Goal: Task Accomplishment & Management: Use online tool/utility

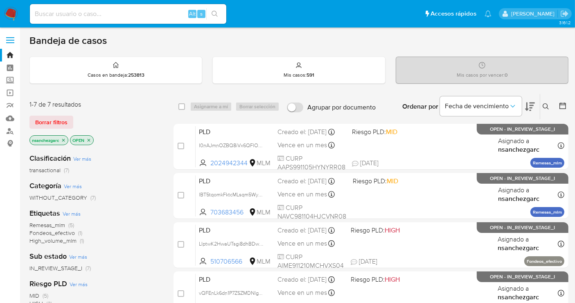
click at [547, 105] on icon at bounding box center [546, 106] width 6 height 6
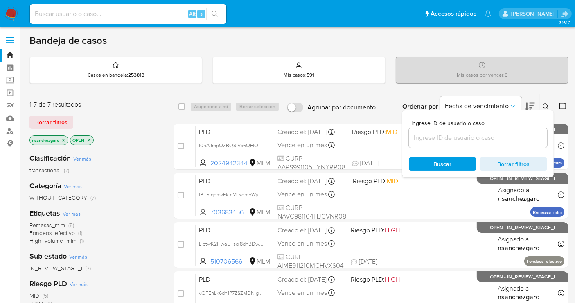
click at [422, 140] on input at bounding box center [478, 137] width 138 height 11
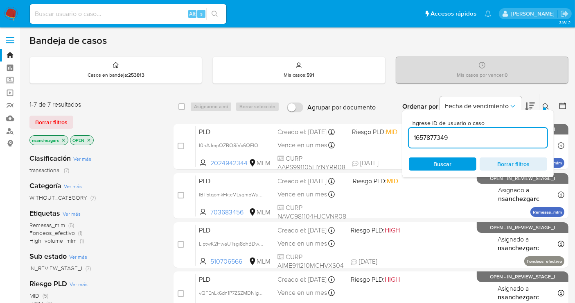
type input "1657877349"
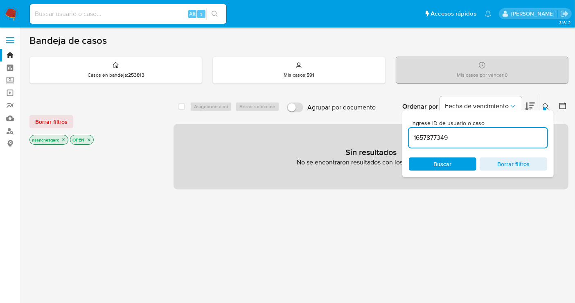
click at [64, 137] on icon "close-filter" at bounding box center [63, 139] width 5 height 5
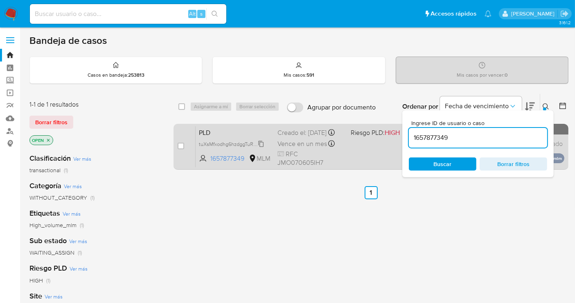
click at [264, 148] on span "tuXsMfxodhg6hzdggTuRed4c" at bounding box center [232, 143] width 66 height 9
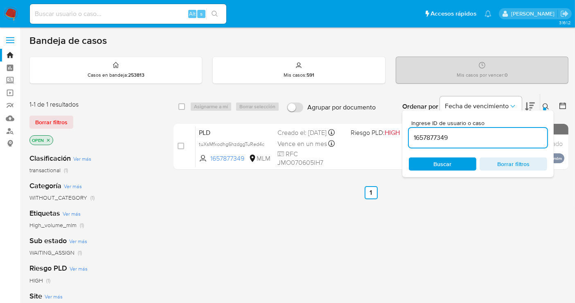
click at [11, 14] on img at bounding box center [11, 14] width 14 height 14
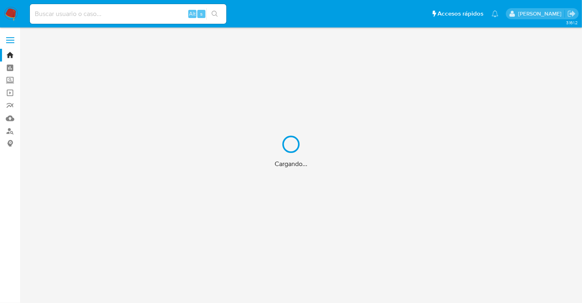
click at [8, 120] on div "Cargando..." at bounding box center [291, 151] width 582 height 303
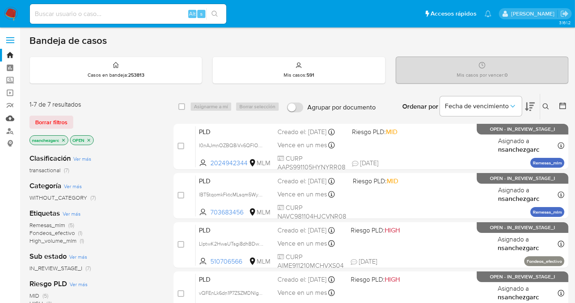
click at [8, 120] on link "Mulan" at bounding box center [48, 118] width 97 height 13
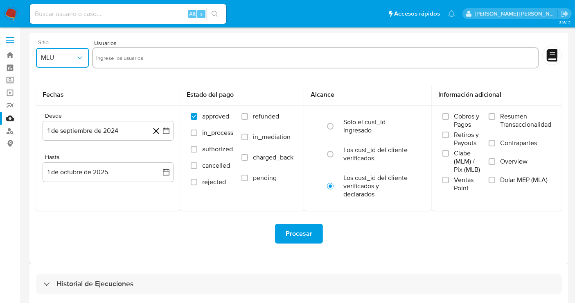
click at [76, 58] on icon "button" at bounding box center [80, 58] width 8 height 8
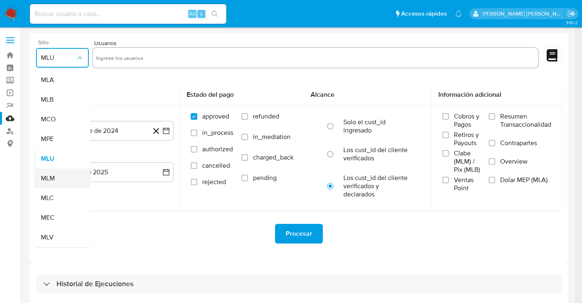
click at [54, 172] on div "MLM" at bounding box center [60, 178] width 38 height 20
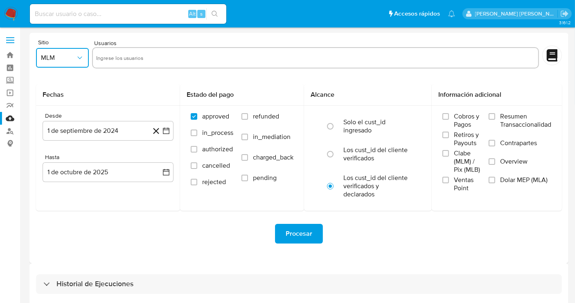
click at [137, 57] on input "text" at bounding box center [315, 57] width 439 height 13
paste input "617665003"
type input "617665003"
paste input "63223161"
type input "63223161"
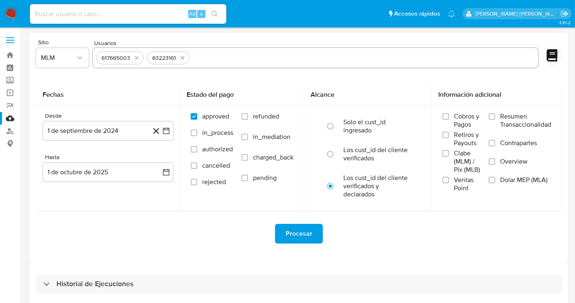
paste input "1657877349"
type input "1657877349"
paste input "2270853074"
type input "2270853074"
paste input "1237690695"
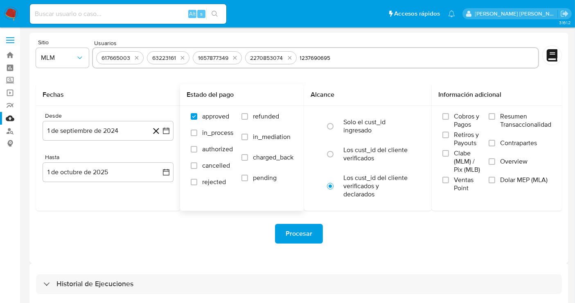
type input "1237690695"
paste input "1335780669"
type input "1335780669"
paste input "278583028"
type input "278583028"
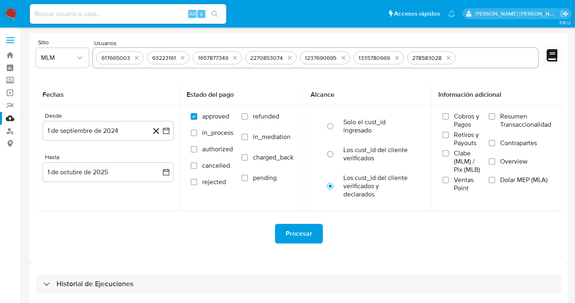
paste input "2277723470"
type input "2277723470"
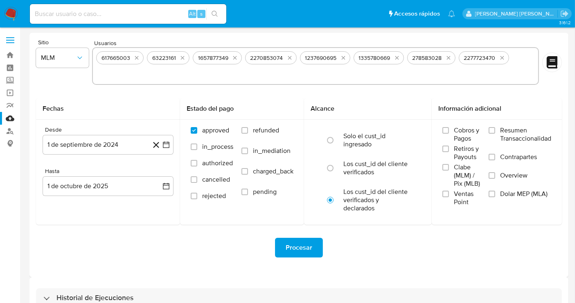
paste input "470186954"
type input "470186954"
paste input "1960778068"
type input "1960778068"
click at [492, 175] on input "Overview" at bounding box center [492, 175] width 7 height 7
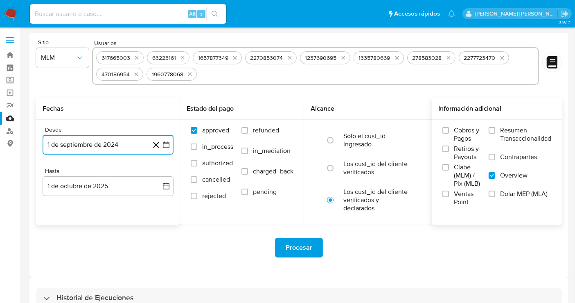
click at [132, 145] on button "1 de septiembre de 2024" at bounding box center [108, 145] width 131 height 20
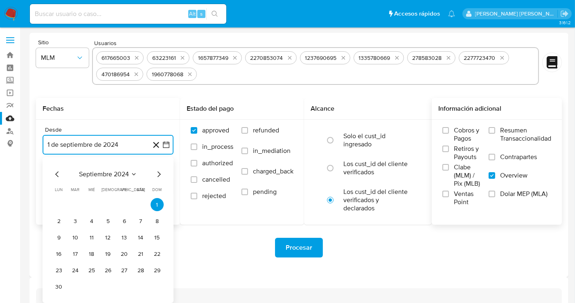
click at [158, 169] on icon "Mes siguiente" at bounding box center [159, 174] width 10 height 10
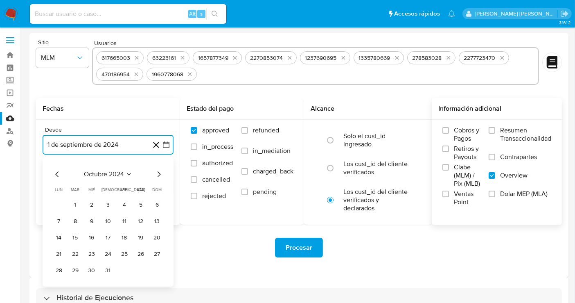
click at [158, 169] on icon "Mes siguiente" at bounding box center [159, 174] width 10 height 10
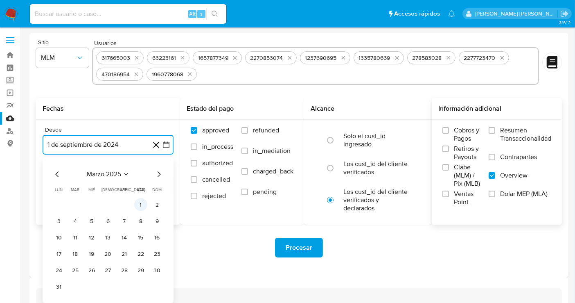
click at [143, 201] on button "1" at bounding box center [140, 204] width 13 height 13
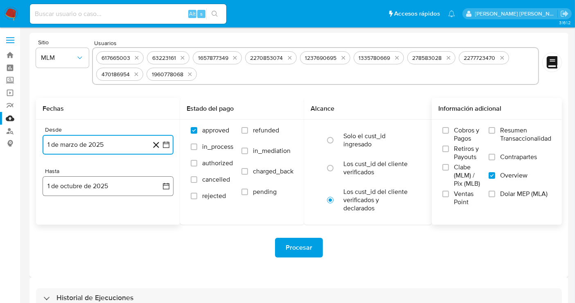
click at [133, 183] on button "1 de octubre de 2025" at bounding box center [108, 186] width 131 height 20
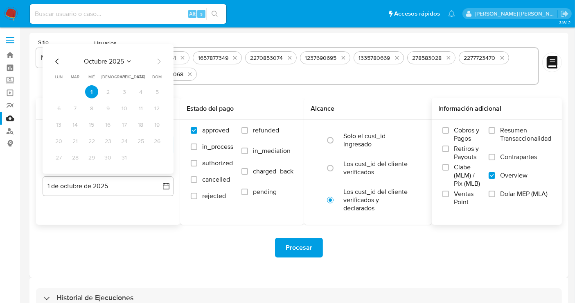
click at [58, 56] on icon "Mes anterior" at bounding box center [57, 61] width 10 height 10
click at [57, 57] on icon "Mes anterior" at bounding box center [57, 61] width 10 height 10
click at [158, 157] on button "31" at bounding box center [157, 157] width 13 height 13
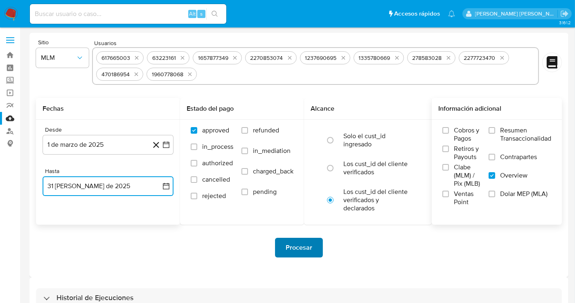
click at [310, 253] on span "Procesar" at bounding box center [299, 247] width 27 height 18
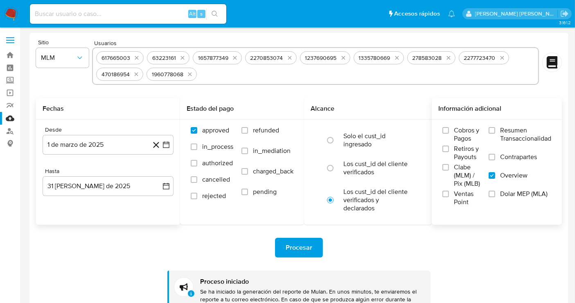
click at [14, 14] on img at bounding box center [11, 14] width 14 height 14
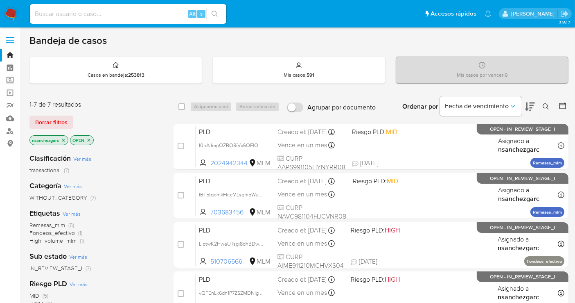
click at [547, 103] on icon at bounding box center [546, 106] width 7 height 7
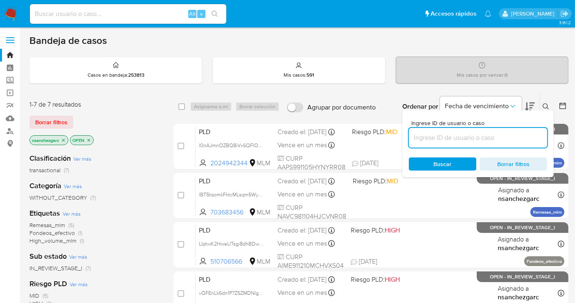
click at [427, 139] on input at bounding box center [478, 137] width 138 height 11
type input "1657877349"
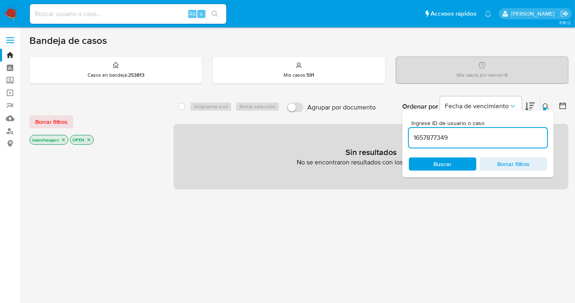
click at [63, 141] on icon "close-filter" at bounding box center [63, 139] width 5 height 5
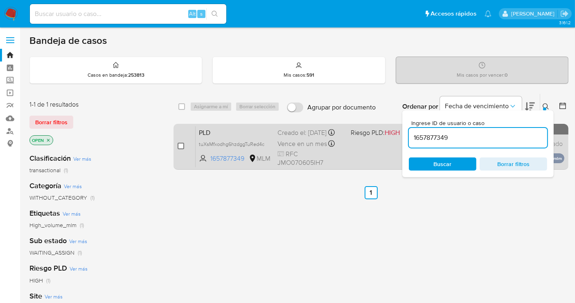
click at [182, 143] on input "checkbox" at bounding box center [181, 145] width 7 height 7
checkbox input "true"
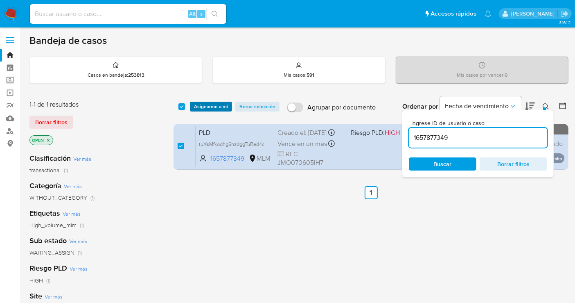
click at [209, 102] on span "Asignarme a mí" at bounding box center [211, 106] width 34 height 8
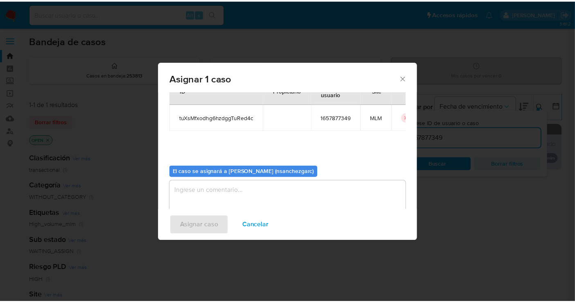
scroll to position [42, 0]
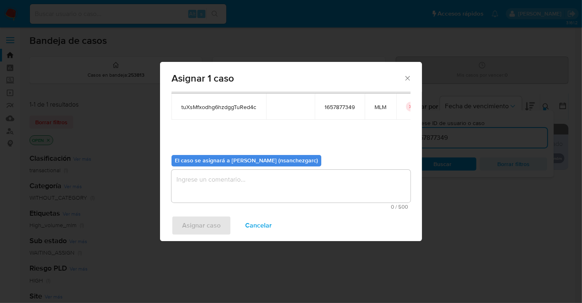
drag, startPoint x: 188, startPoint y: 182, endPoint x: 189, endPoint y: 199, distance: 17.7
click at [185, 203] on div "0 / 500 500 caracteres restantes" at bounding box center [291, 189] width 239 height 40
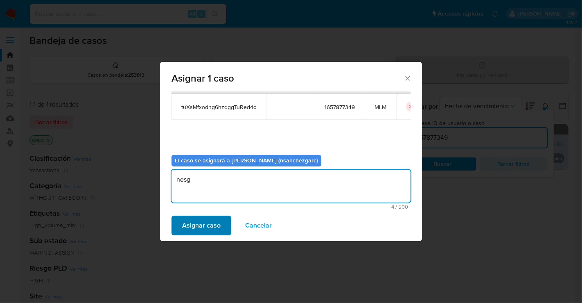
type textarea "nesg"
click at [195, 226] on span "Asignar caso" at bounding box center [201, 225] width 38 height 18
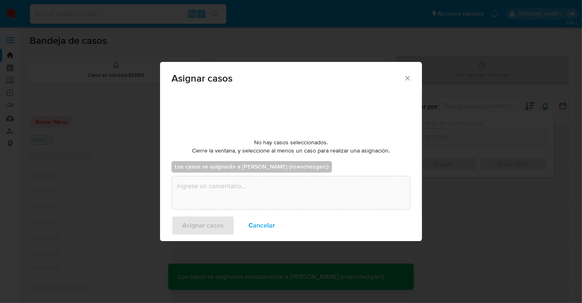
checkbox input "false"
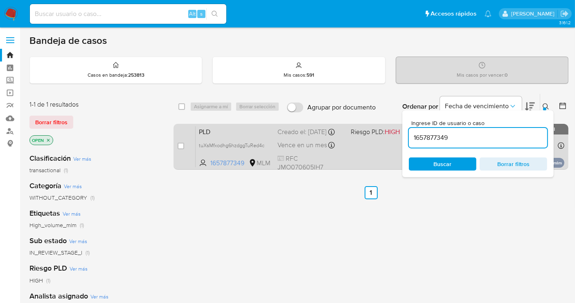
click at [301, 136] on div "Creado el: 12/09/2025 Creado el: 12/09/2025 02:08:43" at bounding box center [311, 131] width 67 height 9
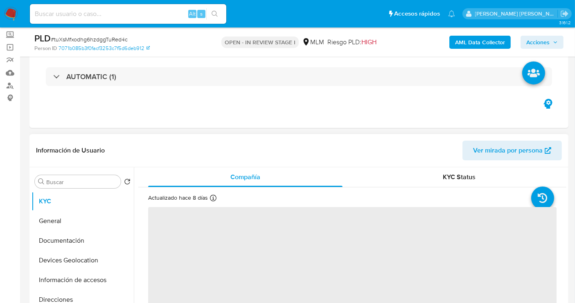
scroll to position [91, 0]
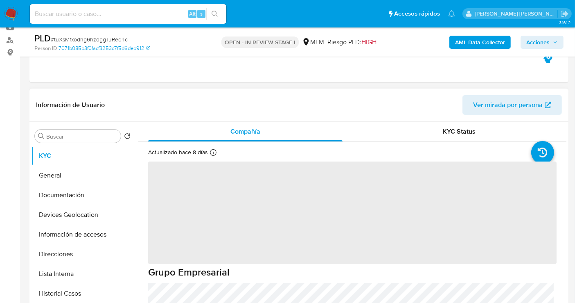
select select "10"
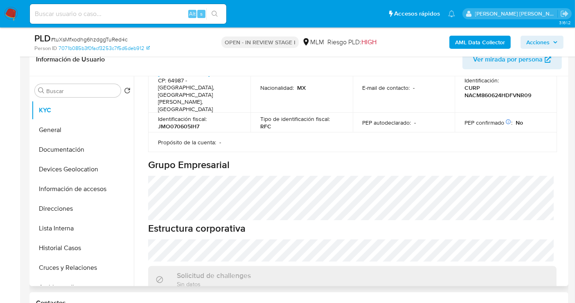
scroll to position [364, 0]
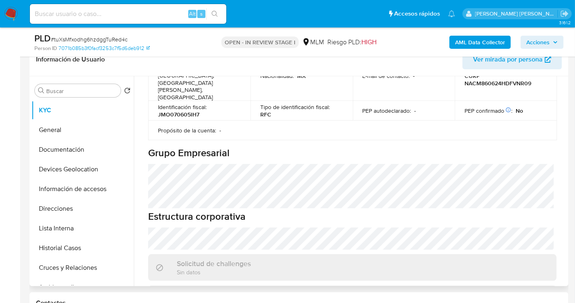
click at [185, 290] on h3 "Administradores" at bounding box center [195, 294] width 52 height 9
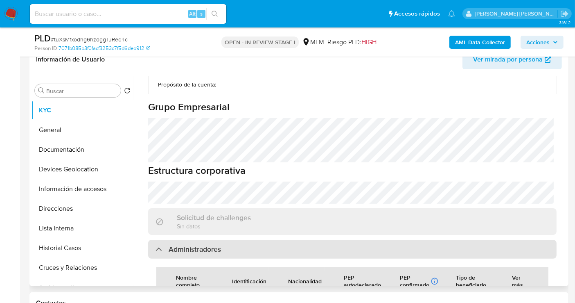
scroll to position [455, 0]
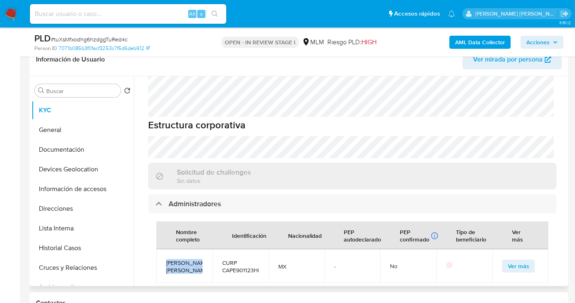
drag, startPoint x: 197, startPoint y: 231, endPoint x: 166, endPoint y: 217, distance: 33.7
click at [166, 259] on span "ELOY CANTÚ PÉREZ DE SALAZAR" at bounding box center [184, 266] width 36 height 15
copy span "ELOY CANTÚ PÉREZ DE SALAZAR"
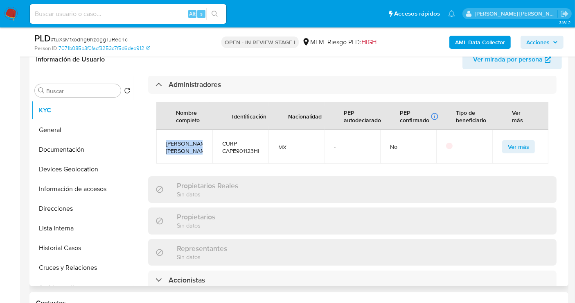
scroll to position [637, 0]
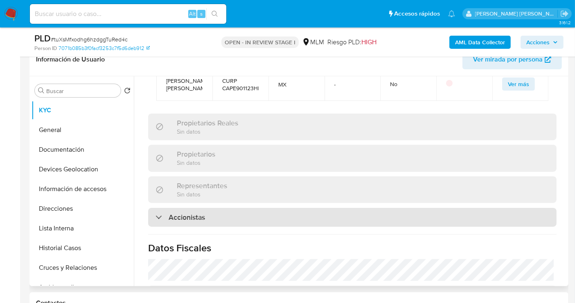
click at [197, 208] on div "Accionistas" at bounding box center [352, 217] width 409 height 19
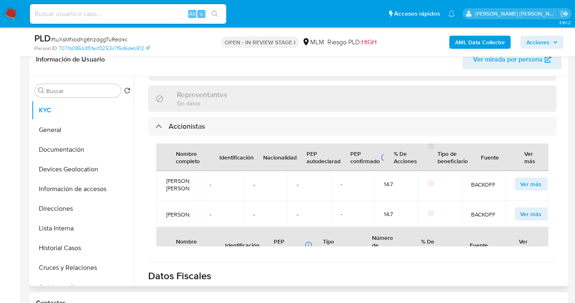
scroll to position [0, 0]
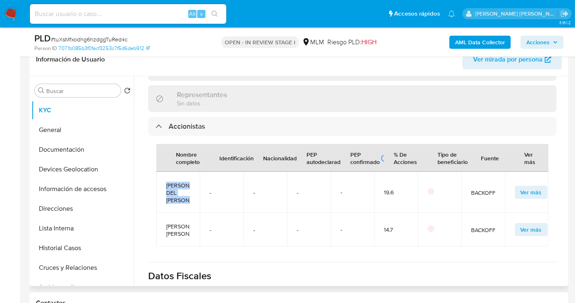
copy span "MARÍA DEL ROCÍO CONTRERAS GÓMEZ"
drag, startPoint x: 188, startPoint y: 175, endPoint x: 165, endPoint y: 145, distance: 37.6
click at [165, 172] on td "MARÍA DEL ROCÍO CONTRERAS GÓMEZ" at bounding box center [177, 192] width 43 height 41
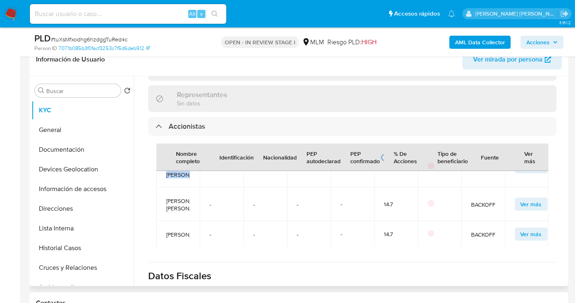
scroll to position [45, 0]
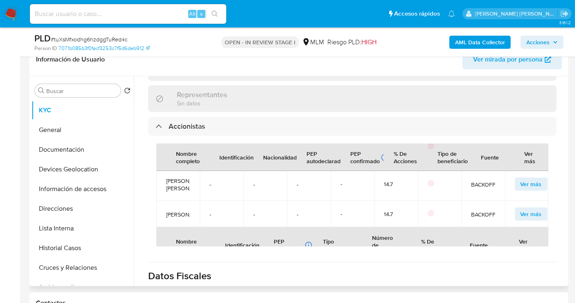
copy span "MIGUEL ÁNGEL NAVARRO CONTRER"
drag, startPoint x: 190, startPoint y: 178, endPoint x: 165, endPoint y: 156, distance: 33.1
click at [165, 167] on td "MIGUEL ÁNGEL NAVARRO CONTRERAS" at bounding box center [177, 184] width 43 height 34
click at [178, 177] on span "MIGUEL ÁNGEL NAVARRO CONTRERAS" at bounding box center [178, 184] width 24 height 15
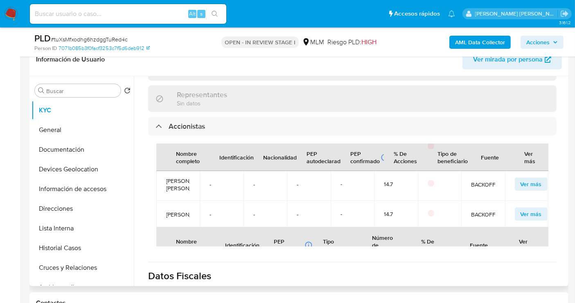
copy span "CONTRERAS"
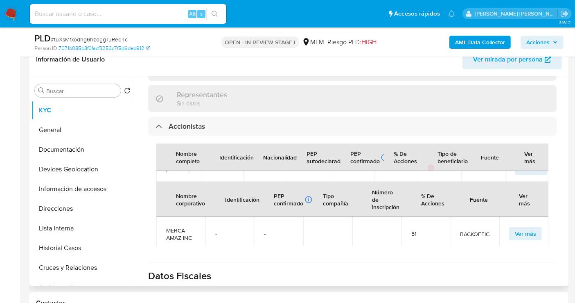
click at [176, 167] on span "MAURICIO NAVARRO CONTRERAS" at bounding box center [178, 168] width 24 height 7
copy span "MAURICIO NAVARRO CONTRERAS"
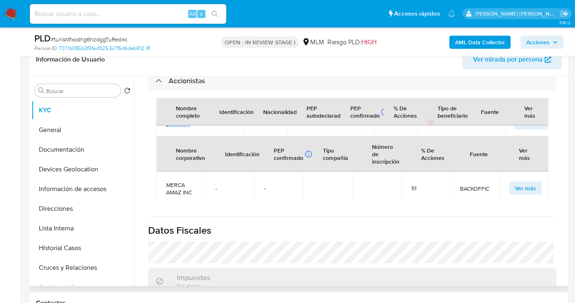
scroll to position [727, 0]
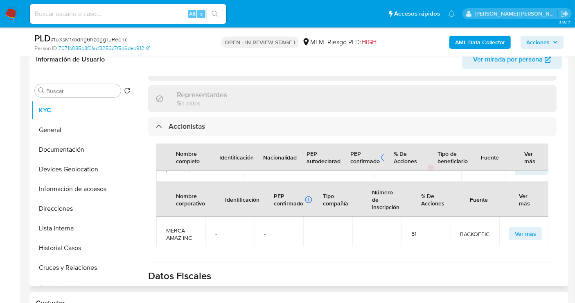
click at [316, 163] on td "-" at bounding box center [308, 168] width 43 height 26
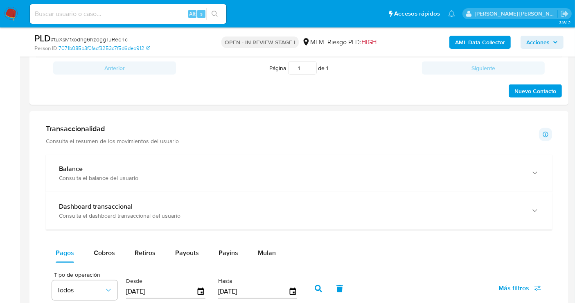
scroll to position [591, 0]
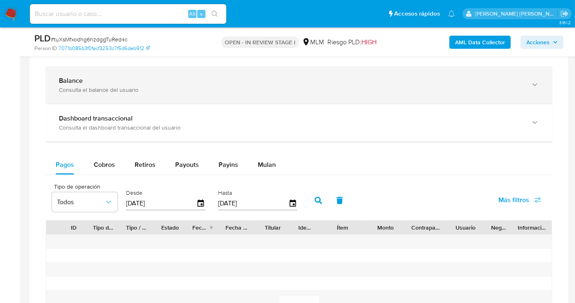
click at [143, 77] on div "Balance" at bounding box center [291, 81] width 464 height 8
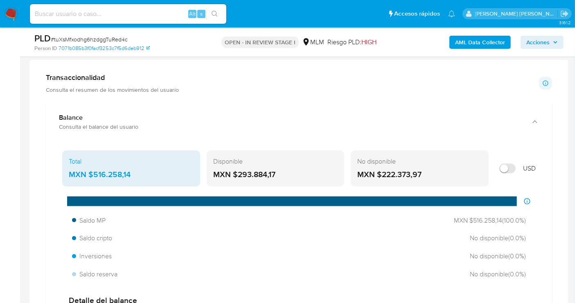
scroll to position [546, 0]
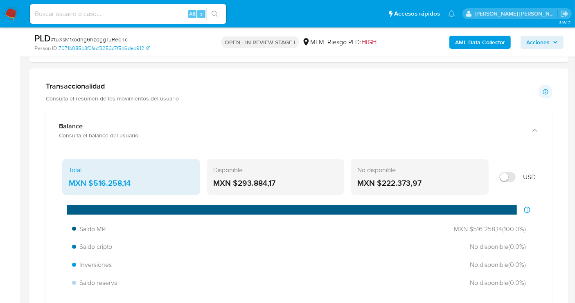
click at [109, 178] on div "MXN $516.258,14" at bounding box center [131, 183] width 125 height 11
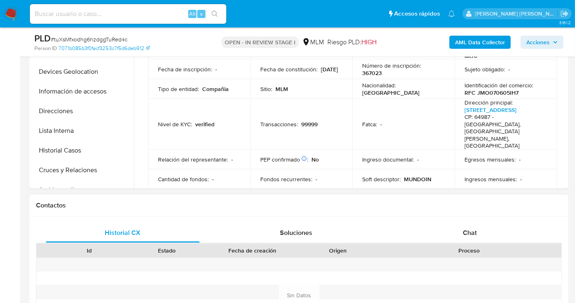
scroll to position [182, 0]
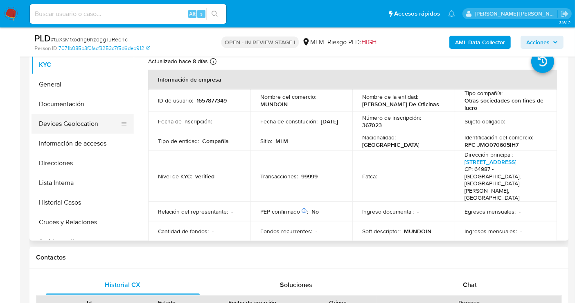
click at [61, 122] on button "Devices Geolocation" at bounding box center [80, 124] width 96 height 20
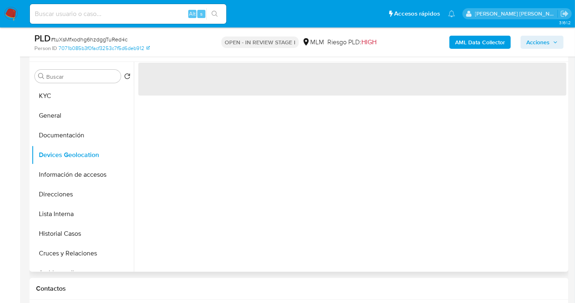
scroll to position [136, 0]
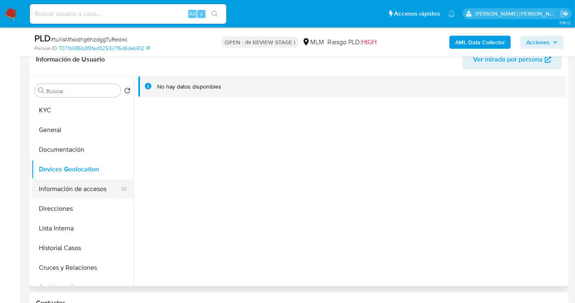
click at [69, 186] on button "Información de accesos" at bounding box center [80, 189] width 96 height 20
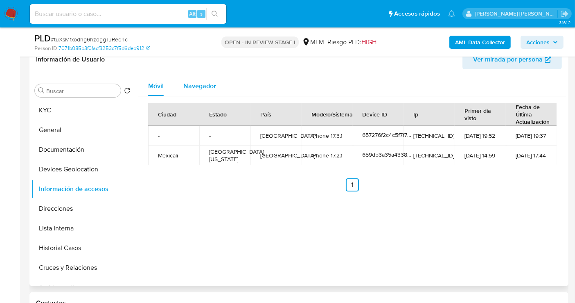
click at [198, 84] on span "Navegador" at bounding box center [199, 85] width 33 height 9
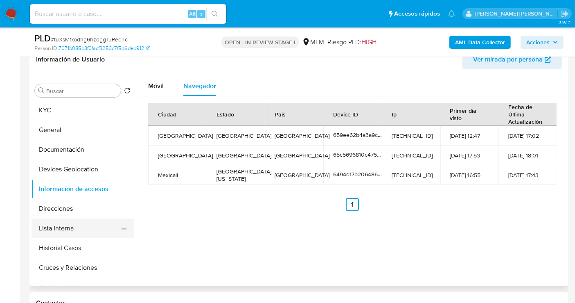
click at [58, 227] on button "Lista Interna" at bounding box center [80, 228] width 96 height 20
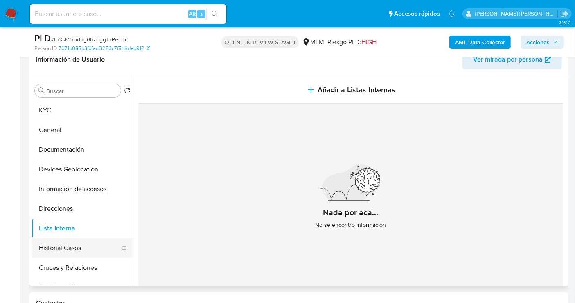
click at [52, 246] on button "Historial Casos" at bounding box center [80, 248] width 96 height 20
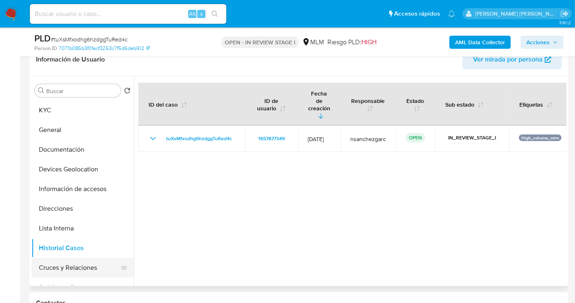
click at [65, 265] on button "Cruces y Relaciones" at bounding box center [80, 268] width 96 height 20
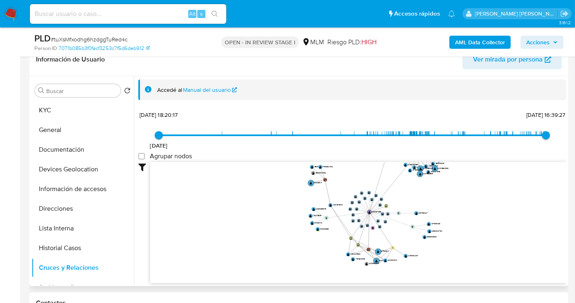
drag, startPoint x: 459, startPoint y: 246, endPoint x: 479, endPoint y: 176, distance: 73.1
click at [479, 176] on icon "user-312679184  312679184 user-281224583  281224583 device-657276f2c4c5f7f73d…" at bounding box center [358, 221] width 416 height 119
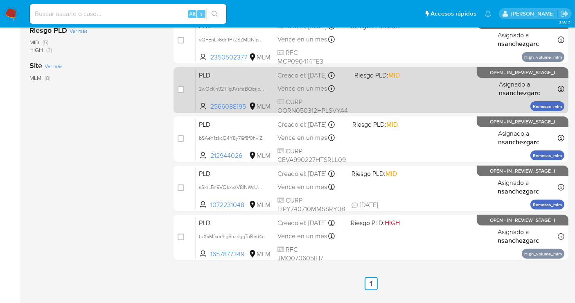
scroll to position [273, 0]
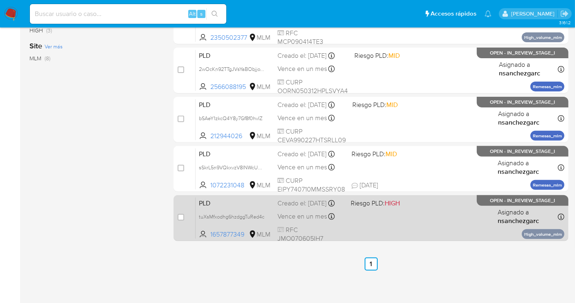
click at [301, 219] on span "Vence en un mes" at bounding box center [303, 216] width 50 height 9
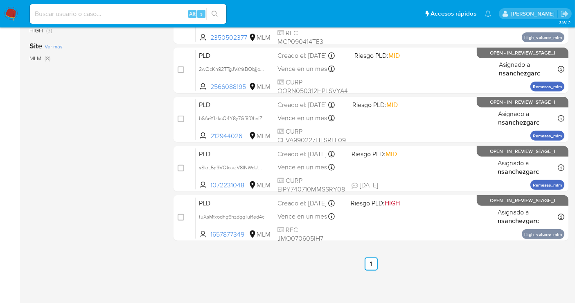
click at [470, 273] on div "3.161.2" at bounding box center [298, 30] width 539 height 540
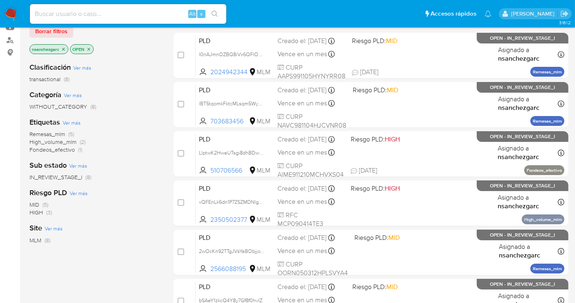
scroll to position [227, 0]
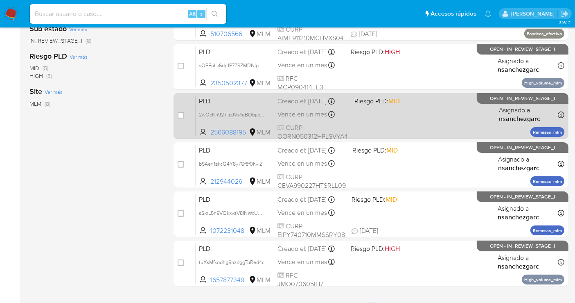
click at [515, 100] on span "OPEN - IN_REVIEW_STAGE_I" at bounding box center [522, 98] width 65 height 5
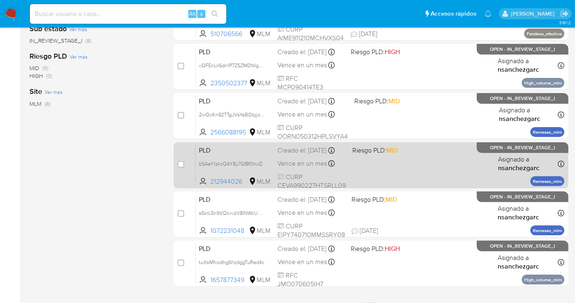
click at [300, 164] on div "PLD bSAeY1zkcQ4Y8y7Gf8f0hvIZ 212944026 MLM Riesgo PLD: MID Creado el: [DATE] Cr…" at bounding box center [380, 164] width 369 height 41
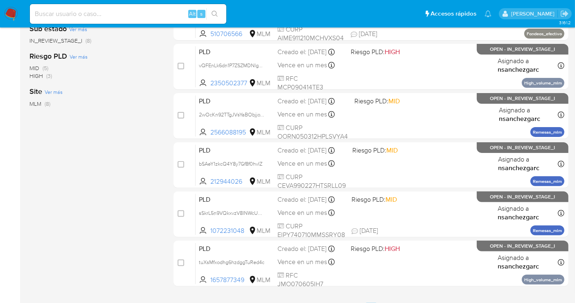
click at [12, 15] on img at bounding box center [11, 14] width 14 height 14
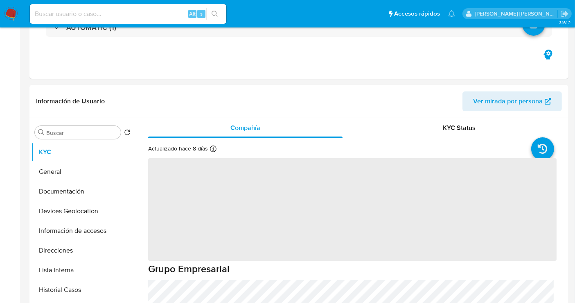
scroll to position [182, 0]
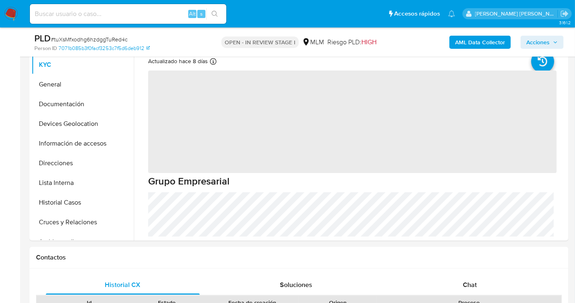
select select "10"
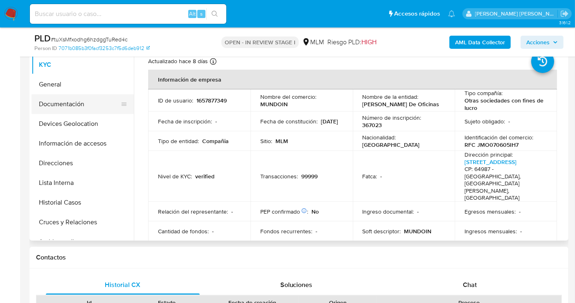
click at [64, 111] on button "Documentación" at bounding box center [80, 104] width 96 height 20
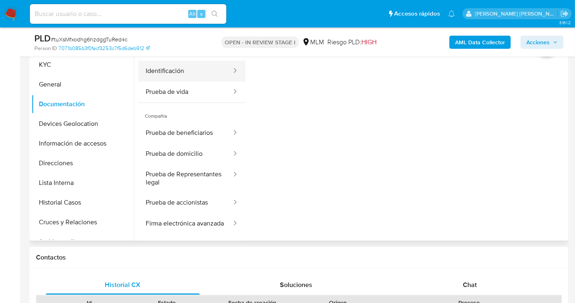
click at [171, 72] on button "Identificación" at bounding box center [185, 71] width 94 height 21
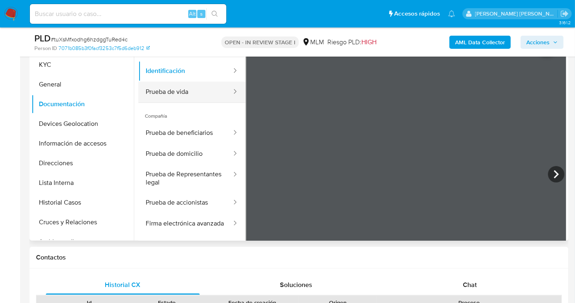
click at [169, 88] on button "Prueba de vida" at bounding box center [185, 91] width 94 height 21
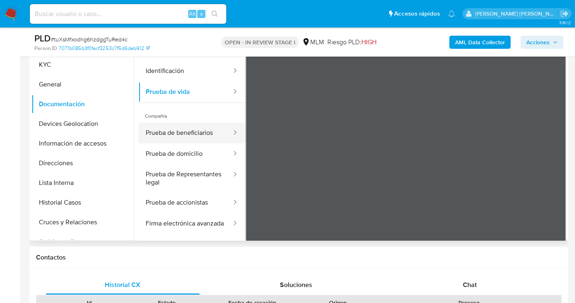
click at [173, 133] on button "Prueba de beneficiarios" at bounding box center [185, 132] width 94 height 21
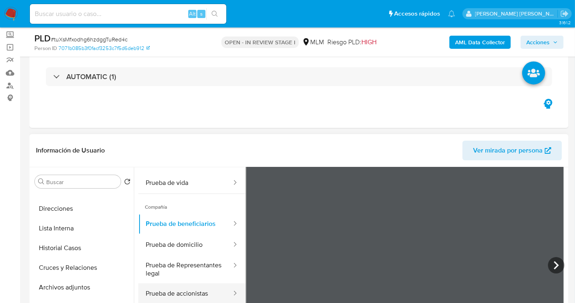
scroll to position [25, 0]
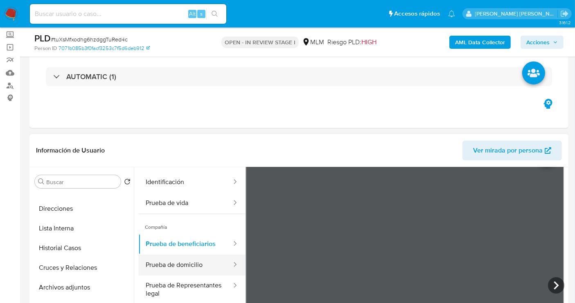
click at [184, 269] on button "Prueba de domicilio" at bounding box center [185, 264] width 94 height 21
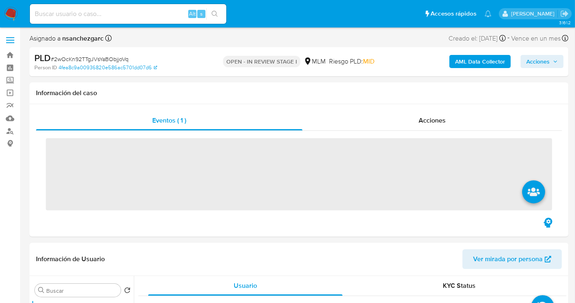
scroll to position [182, 0]
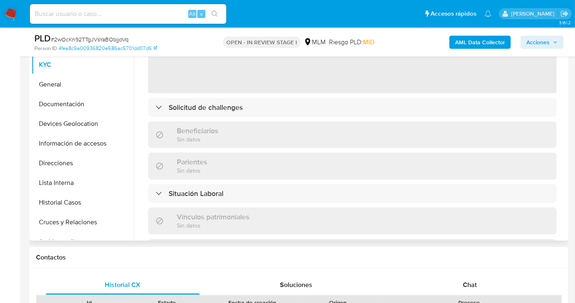
select select "10"
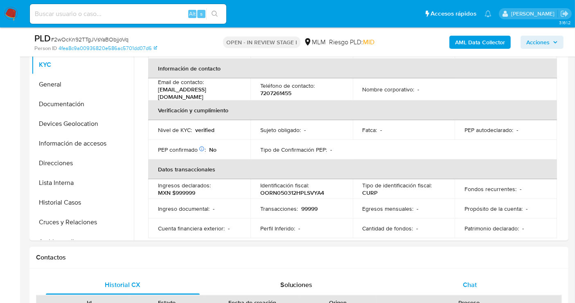
click at [472, 283] on span "Chat" at bounding box center [470, 284] width 14 height 9
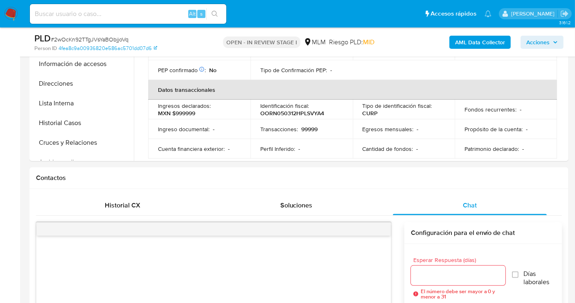
scroll to position [364, 0]
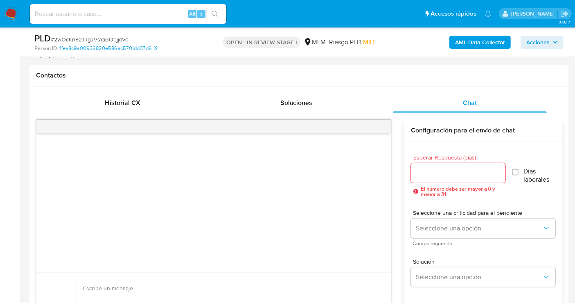
click at [444, 174] on input "Esperar Respuesta (días)" at bounding box center [458, 172] width 95 height 11
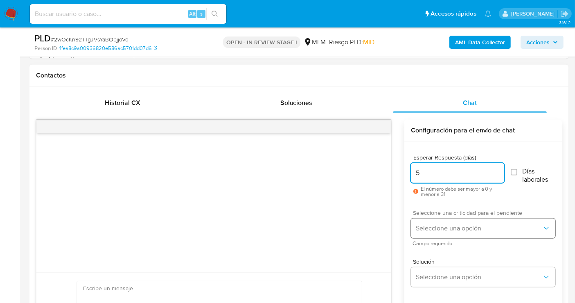
type input "5"
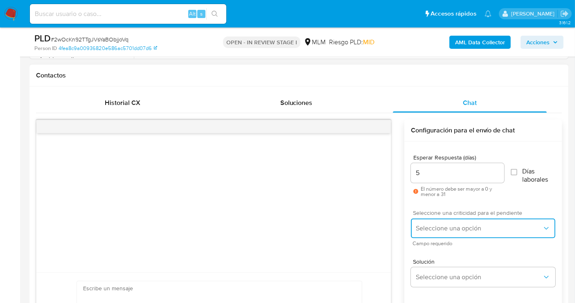
click at [437, 233] on button "Seleccione una opción" at bounding box center [483, 228] width 145 height 20
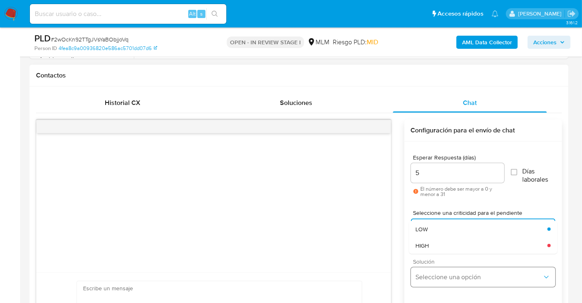
drag, startPoint x: 425, startPoint y: 245, endPoint x: 439, endPoint y: 269, distance: 27.7
click at [426, 245] on span "HIGH" at bounding box center [423, 245] width 14 height 7
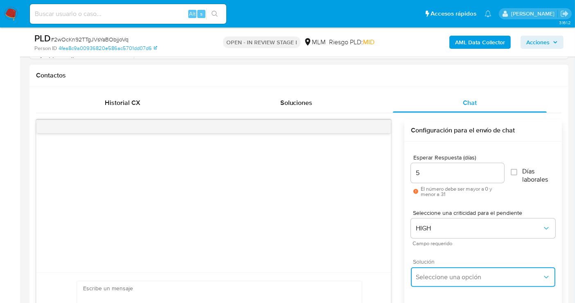
click at [441, 279] on span "Seleccione una opción" at bounding box center [479, 277] width 127 height 8
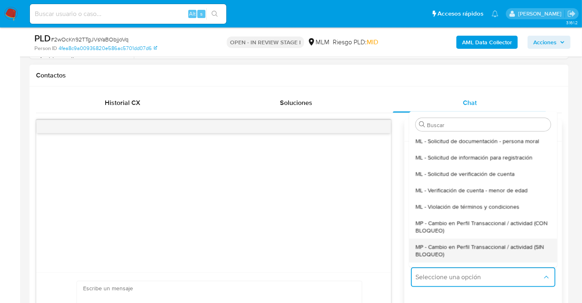
click at [428, 248] on span "MP - Cambio en Perfil Transaccional / actividad (SIN BLOQUEO)" at bounding box center [483, 249] width 135 height 15
type textarea "Estimado ,Te comunicamos que se ha identificado un cambio en el uso habitual de…"
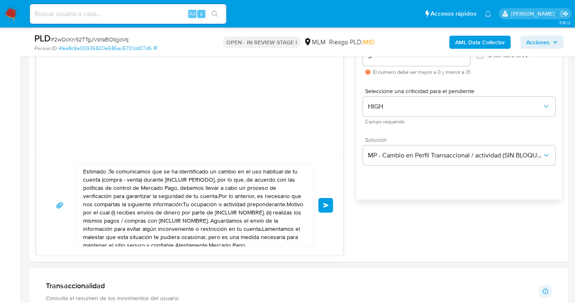
scroll to position [500, 0]
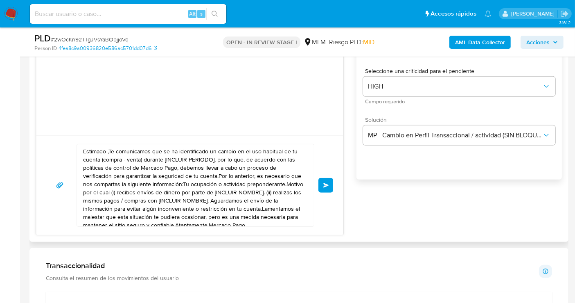
click at [179, 189] on textarea "Estimado ,Te comunicamos que se ha identificado un cambio en el uso habitual de…" at bounding box center [193, 185] width 221 height 82
paste textarea "cliente se ha identificado un cambio en el uso habitual de tu cuenta para garan…"
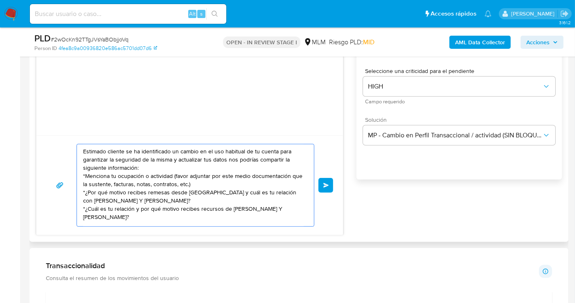
scroll to position [3, 0]
paste textarea "*¿Cuál es tu relación y por qué motivo envías fondos a BRYAN OLMEDO MALDONADO Y…"
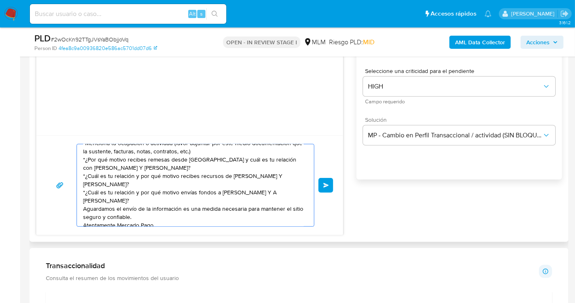
scroll to position [47, 0]
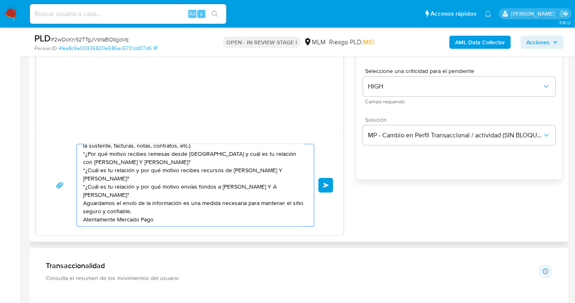
type textarea "Estimado cliente se ha identificado un cambio en el uso habitual de tu cuenta p…"
click at [332, 182] on button "Enviar" at bounding box center [326, 185] width 15 height 15
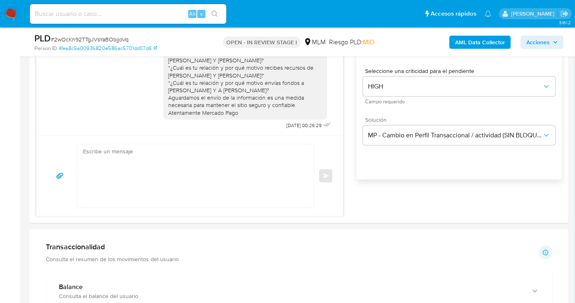
scroll to position [0, 0]
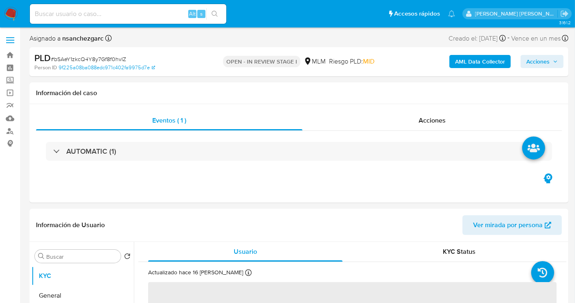
select select "10"
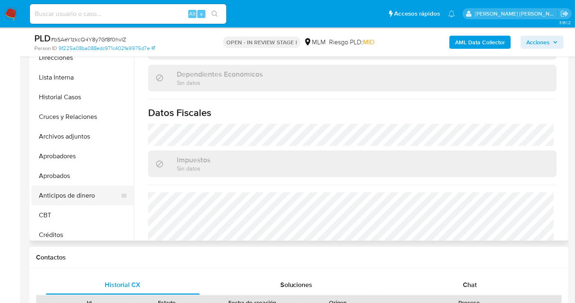
scroll to position [91, 0]
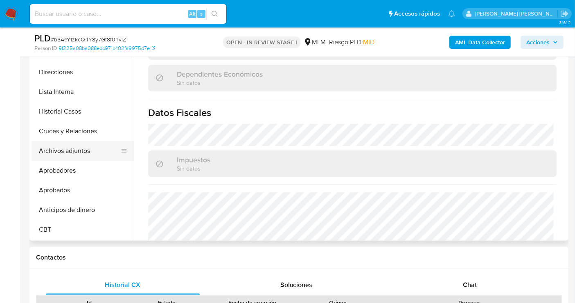
click at [72, 150] on button "Archivos adjuntos" at bounding box center [80, 151] width 96 height 20
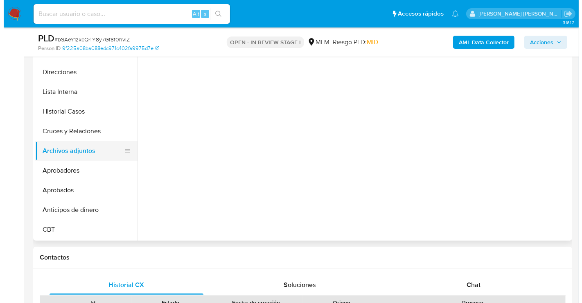
scroll to position [0, 0]
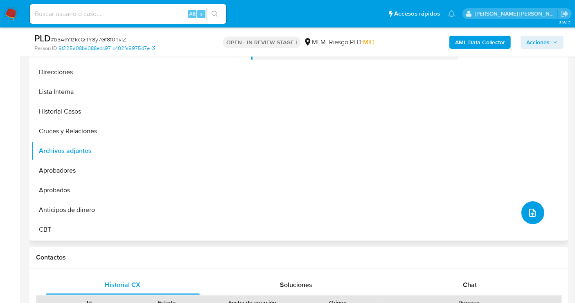
click at [535, 208] on button "upload-file" at bounding box center [533, 212] width 23 height 23
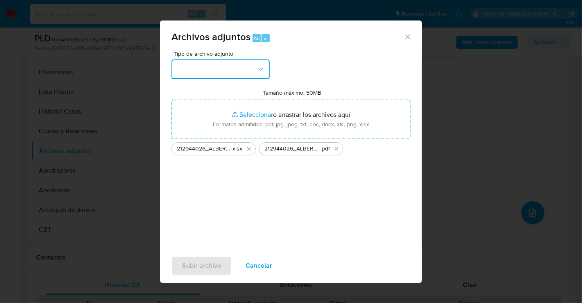
click at [201, 66] on button "button" at bounding box center [221, 69] width 98 height 20
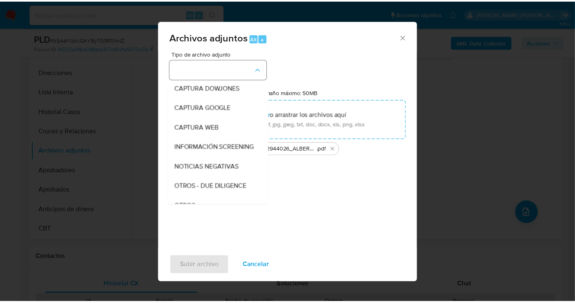
scroll to position [42, 0]
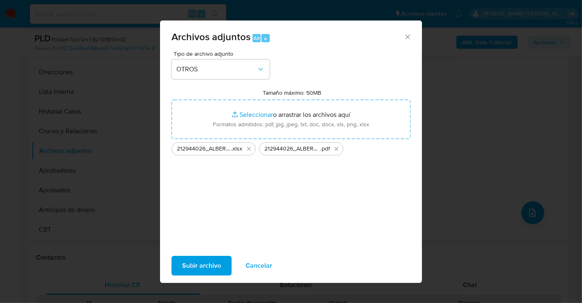
click at [212, 267] on span "Subir archivo" at bounding box center [201, 265] width 39 height 18
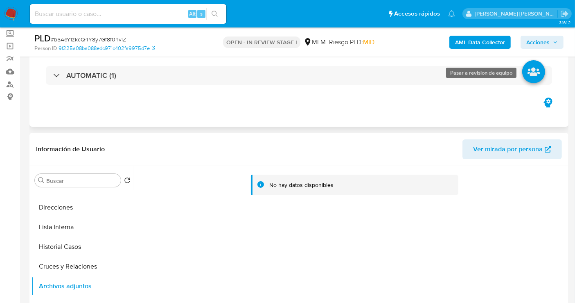
scroll to position [45, 0]
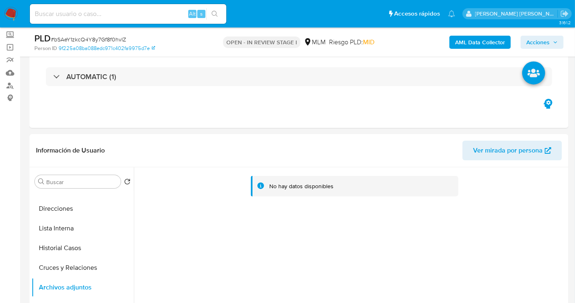
click at [537, 40] on span "Acciones" at bounding box center [537, 42] width 23 height 13
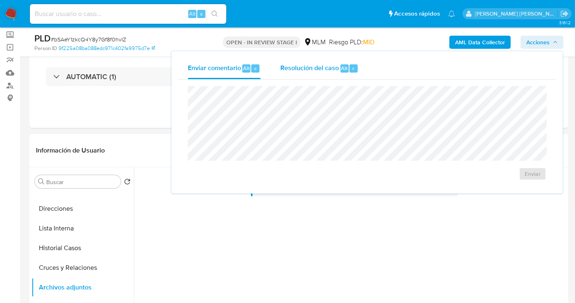
click at [319, 68] on span "Resolución del caso" at bounding box center [309, 67] width 59 height 9
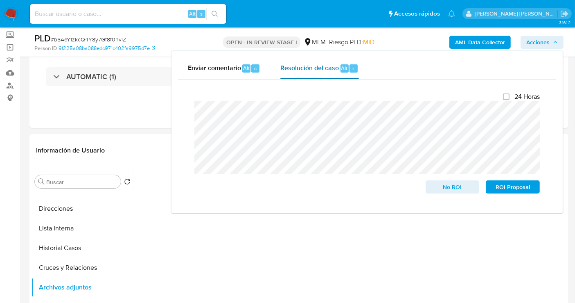
scroll to position [91, 0]
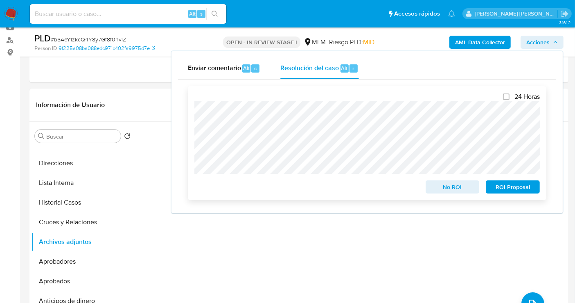
click at [447, 188] on span "No ROI" at bounding box center [453, 186] width 43 height 11
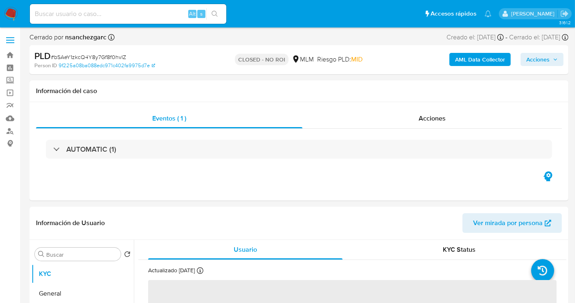
select select "10"
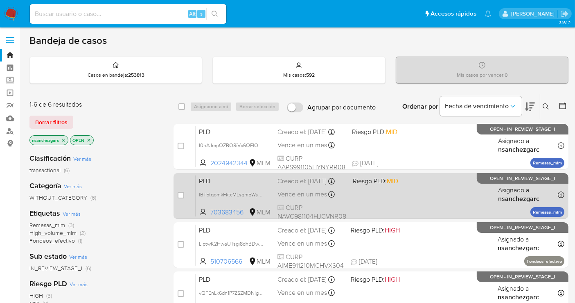
click at [280, 185] on div "Creado el: 12/09/2025 Creado el: 12/09/2025 02:17:15" at bounding box center [312, 180] width 69 height 9
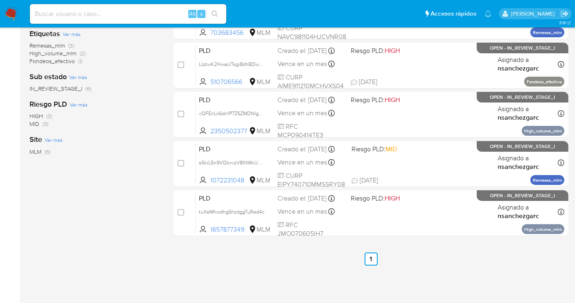
scroll to position [182, 0]
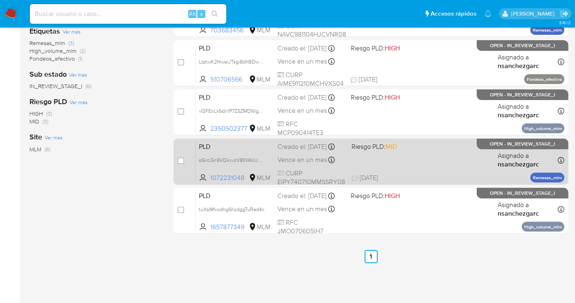
click at [308, 146] on div "Creado el: 12/09/2025 Creado el: 12/09/2025 02:10:21" at bounding box center [312, 146] width 68 height 9
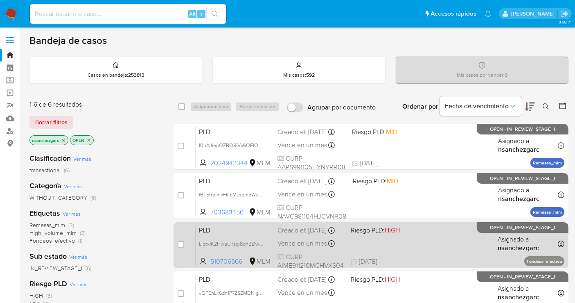
scroll to position [45, 0]
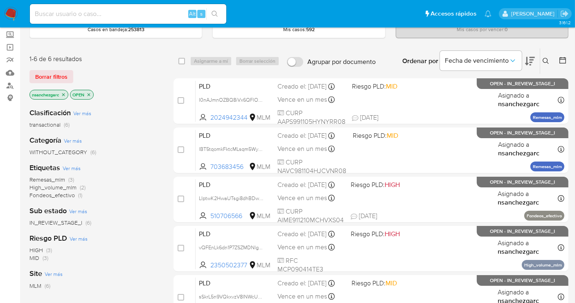
click at [10, 12] on img at bounding box center [11, 14] width 14 height 14
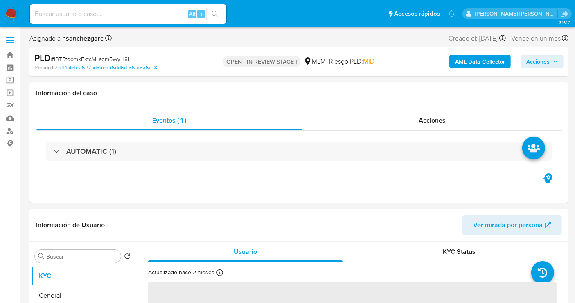
select select "10"
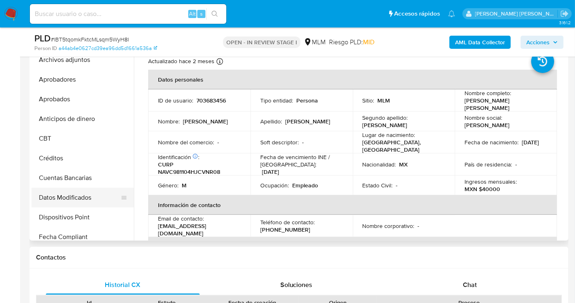
scroll to position [136, 0]
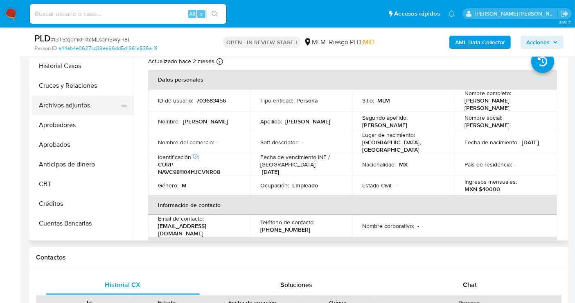
click at [56, 101] on button "Archivos adjuntos" at bounding box center [80, 105] width 96 height 20
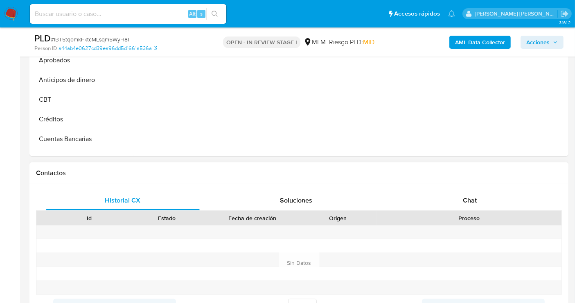
scroll to position [318, 0]
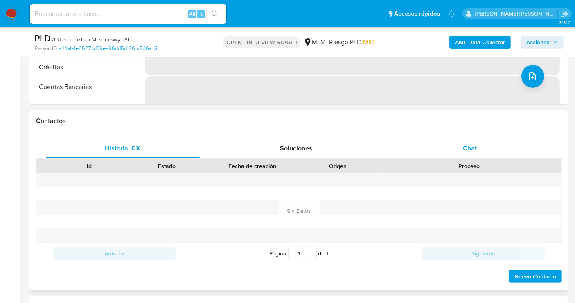
click at [468, 147] on span "Chat" at bounding box center [470, 147] width 14 height 9
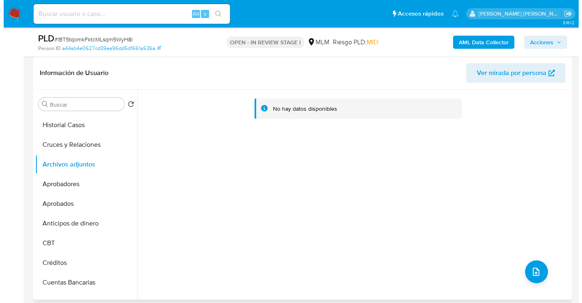
scroll to position [136, 0]
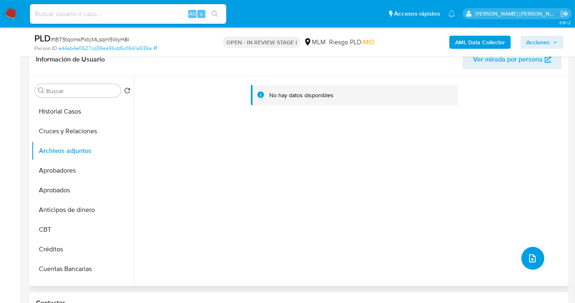
click at [528, 258] on icon "upload-file" at bounding box center [533, 258] width 10 height 10
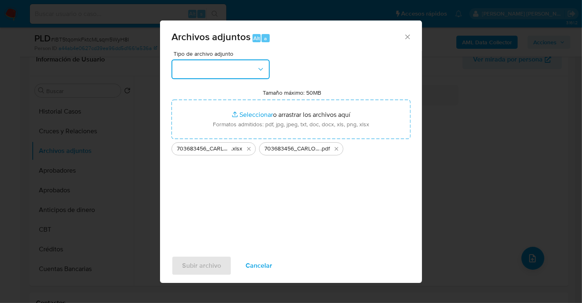
click at [205, 68] on button "button" at bounding box center [221, 69] width 98 height 20
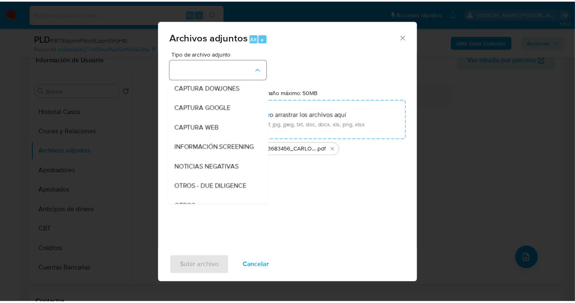
scroll to position [42, 0]
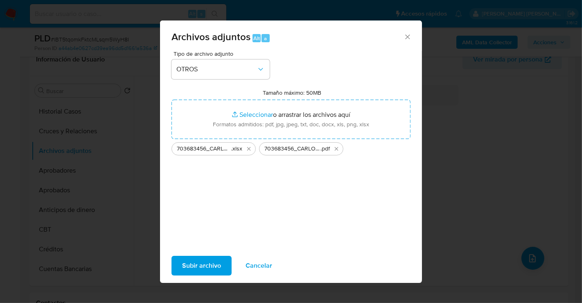
click at [208, 257] on span "Subir archivo" at bounding box center [201, 265] width 39 height 18
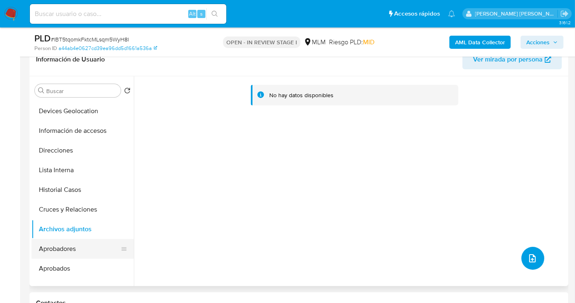
scroll to position [0, 0]
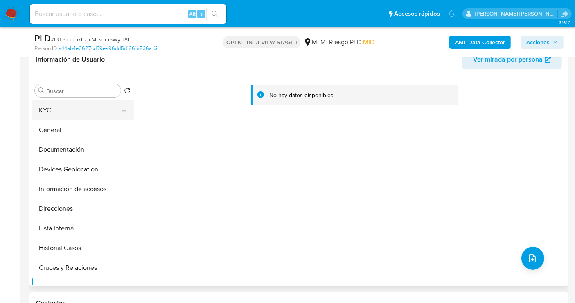
click at [48, 111] on button "KYC" at bounding box center [80, 110] width 96 height 20
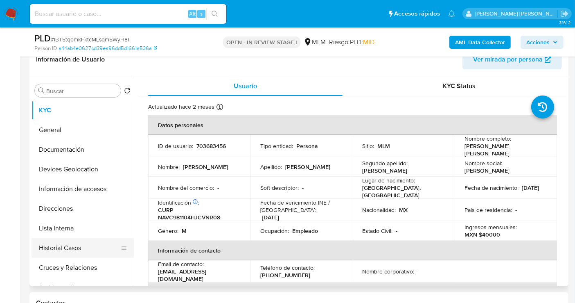
scroll to position [45, 0]
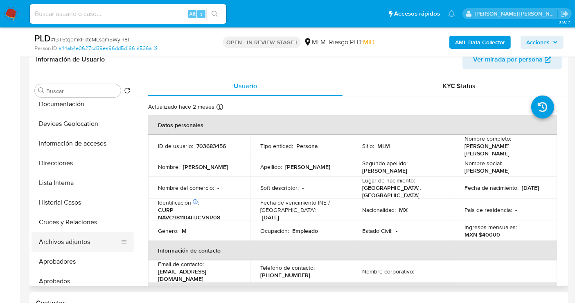
click at [68, 242] on button "Archivos adjuntos" at bounding box center [80, 242] width 96 height 20
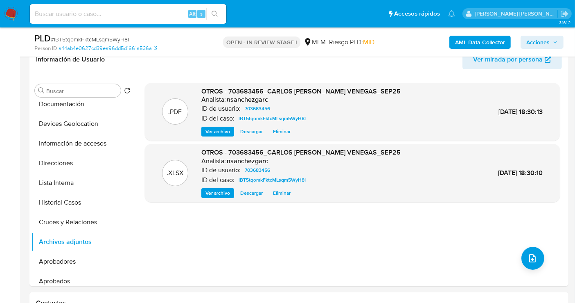
click at [543, 44] on span "Acciones" at bounding box center [537, 42] width 23 height 13
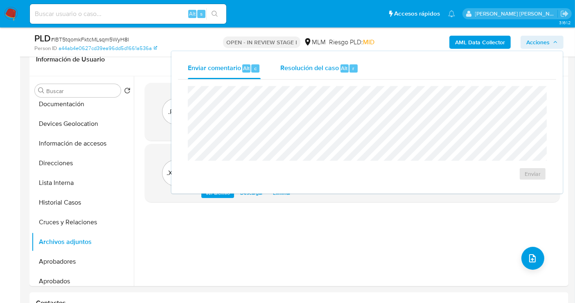
click at [319, 70] on span "Resolución del caso" at bounding box center [309, 67] width 59 height 9
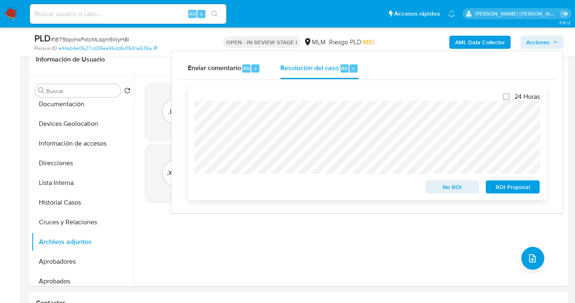
click at [441, 187] on span "No ROI" at bounding box center [453, 186] width 43 height 11
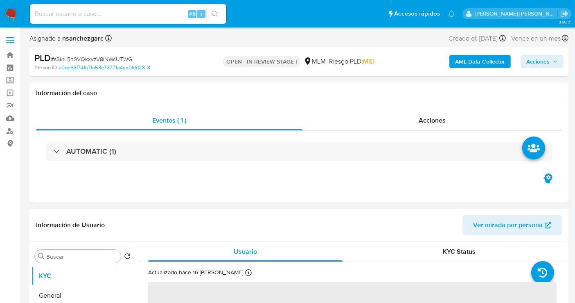
select select "10"
click at [549, 66] on span "Acciones" at bounding box center [537, 61] width 23 height 13
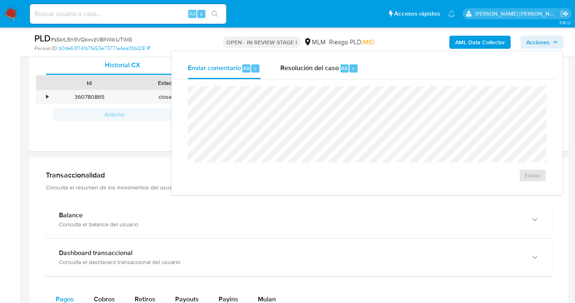
scroll to position [355, 0]
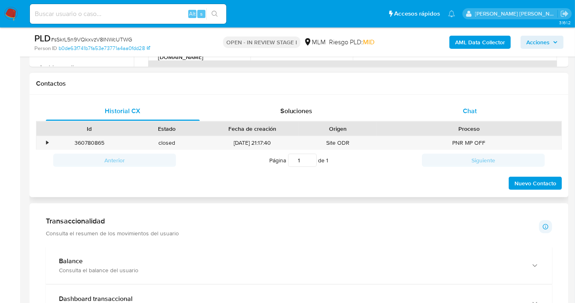
click at [470, 113] on span "Chat" at bounding box center [470, 110] width 14 height 9
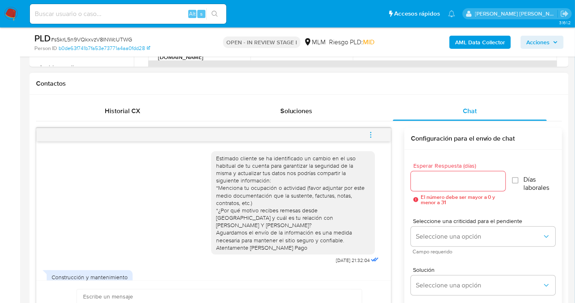
scroll to position [64, 0]
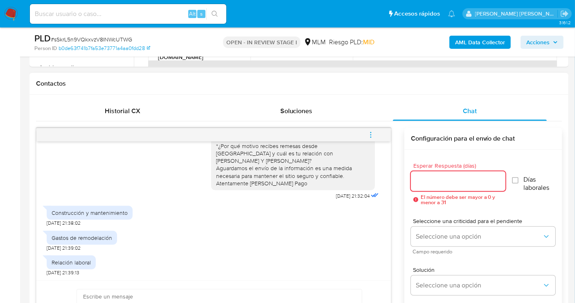
click at [422, 181] on input "Esperar Respuesta (días)" at bounding box center [458, 181] width 95 height 11
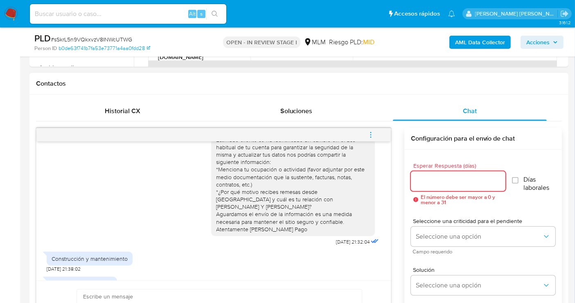
scroll to position [64, 0]
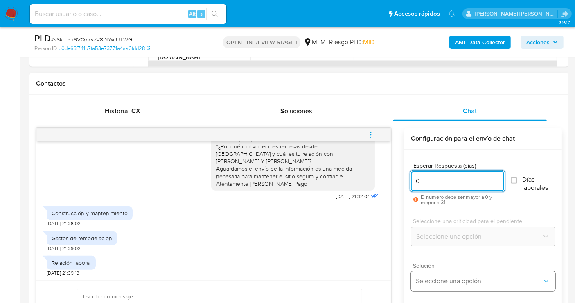
type input "0"
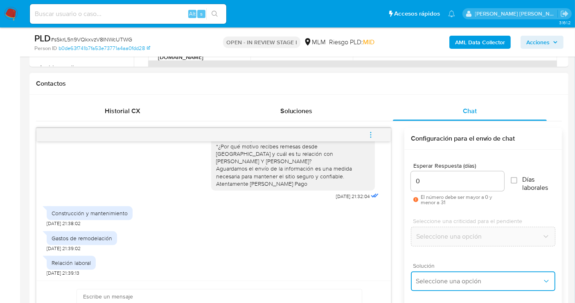
click at [443, 278] on span "Seleccione una opción" at bounding box center [479, 281] width 127 height 8
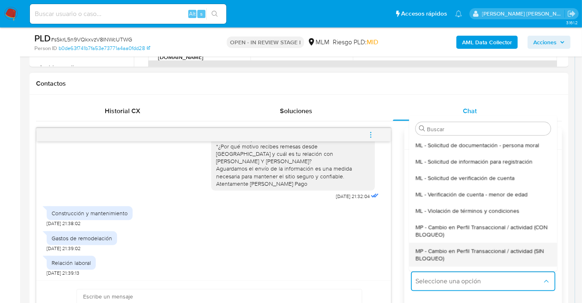
click at [435, 248] on span "MP - Cambio en Perfil Transaccional / actividad (SIN BLOQUEO)" at bounding box center [483, 253] width 135 height 15
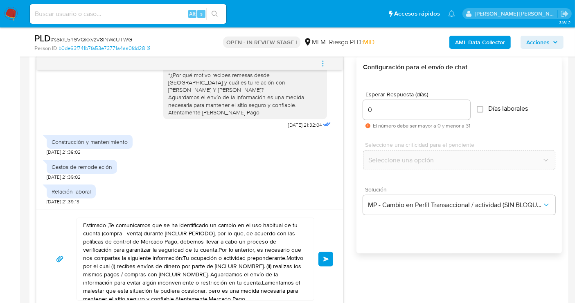
scroll to position [447, 0]
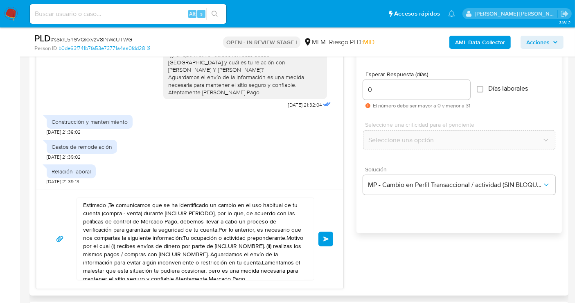
click at [208, 228] on textarea "Estimado ,Te comunicamos que se ha identificado un cambio en el uso habitual de…" at bounding box center [193, 239] width 221 height 82
paste textarea "Cliente, agradecemos tu pronta respuesta. Lamentamos cualquier malestar ocasion…"
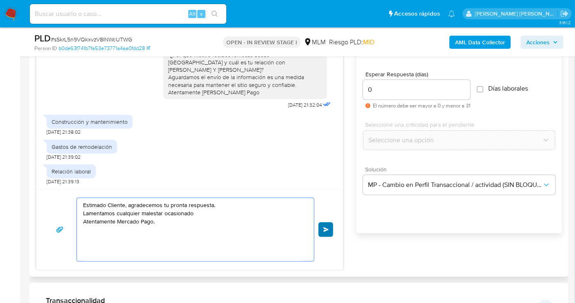
type textarea "Estimado Cliente, agradecemos tu pronta respuesta. Lamentamos cualquier malesta…"
click at [323, 228] on button "Enviar" at bounding box center [326, 229] width 15 height 15
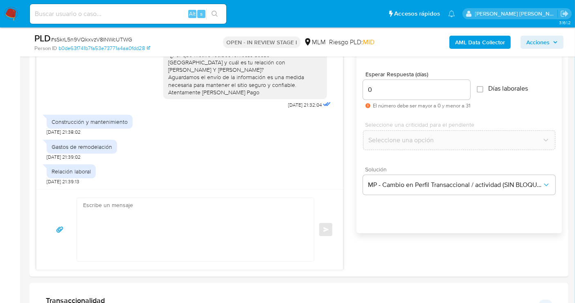
scroll to position [110, 0]
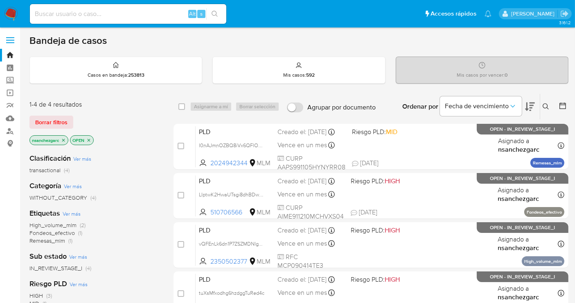
scroll to position [45, 0]
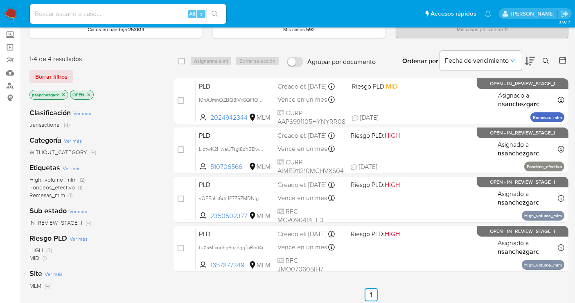
click at [63, 93] on icon "close-filter" at bounding box center [63, 94] width 5 height 5
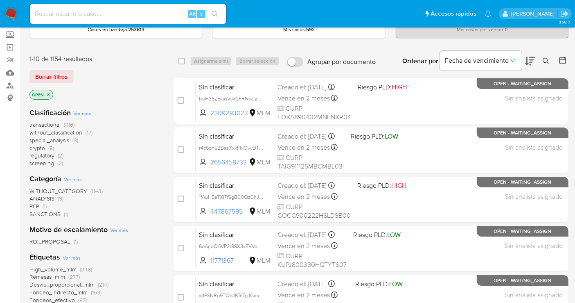
click at [73, 131] on span "without_classification" at bounding box center [55, 132] width 53 height 8
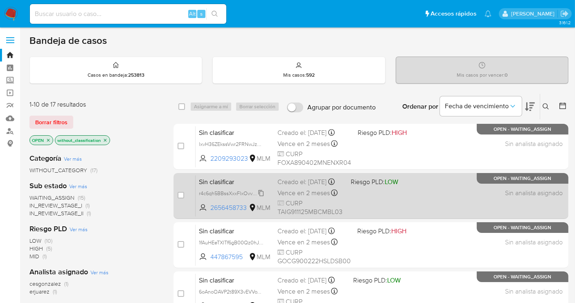
click at [210, 197] on span "r4c6qh5BBssXxxFlxOvvDTkG" at bounding box center [232, 192] width 66 height 9
click at [300, 183] on div "Creado el: 01/10/2025 Creado el: 01/10/2025 16:49:54" at bounding box center [311, 181] width 67 height 9
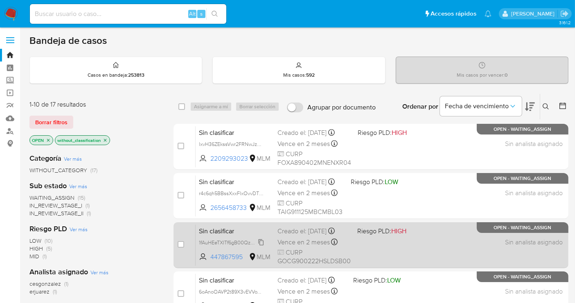
click at [236, 242] on span "1fAuHEeTXITf6gB00Qz0hJB4" at bounding box center [232, 241] width 66 height 9
click at [287, 240] on span "Vence en 2 meses" at bounding box center [304, 241] width 52 height 9
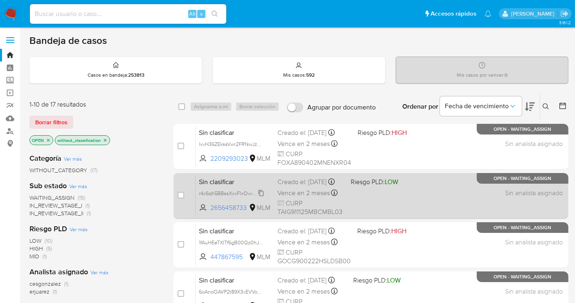
click at [261, 197] on span "r4c6qh5BBssXxxFlxOvvDTkG" at bounding box center [232, 192] width 66 height 9
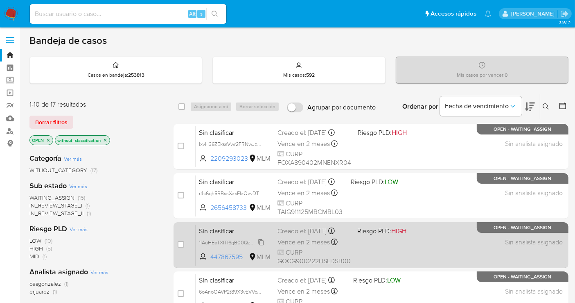
click at [261, 244] on span "1fAuHEeTXITf6gB00Qz0hJB4" at bounding box center [232, 241] width 66 height 9
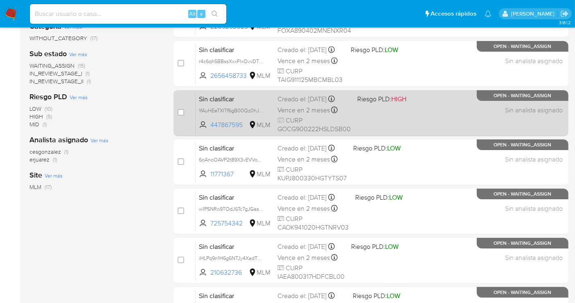
scroll to position [136, 0]
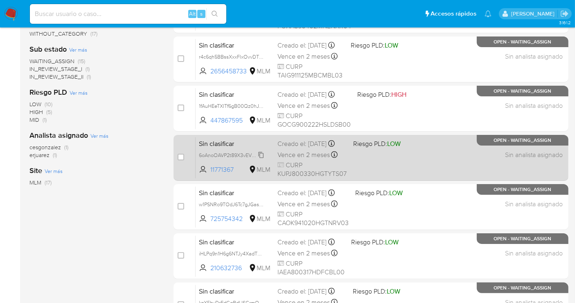
click at [262, 159] on span "6oAnoOAVP2t89X3vEVVoWVHx" at bounding box center [235, 154] width 72 height 9
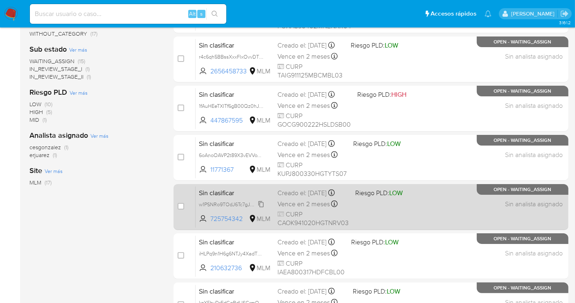
click at [262, 206] on span "w1PSNRo9TOdJ6Tc7gJGaswrw" at bounding box center [233, 203] width 69 height 9
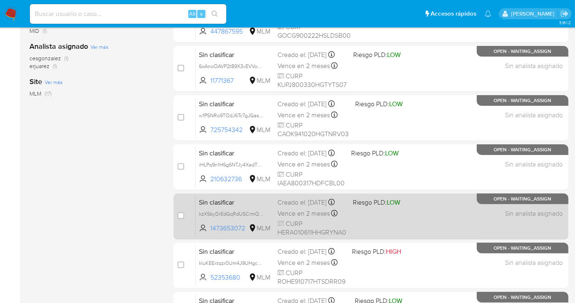
scroll to position [227, 0]
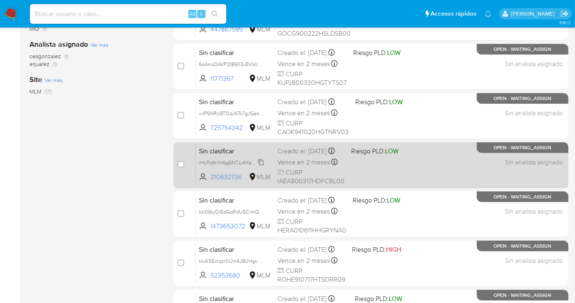
click at [262, 166] on span "iHLPq9n1H6g6NTJy4XadTXfH" at bounding box center [232, 161] width 67 height 9
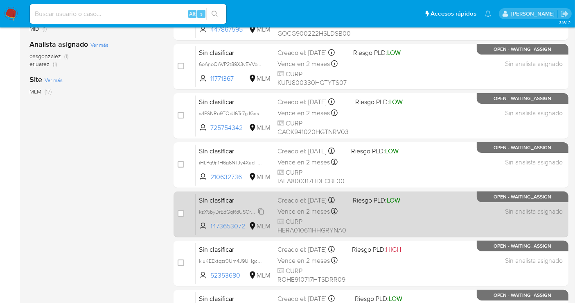
click at [259, 215] on span "kzX5byDrEdGqRdUSCrmQgb8s" at bounding box center [234, 210] width 71 height 9
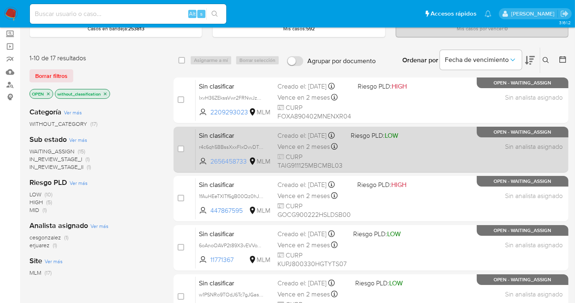
scroll to position [45, 0]
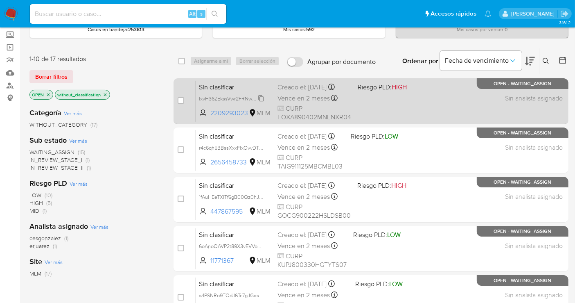
click at [259, 97] on span "lxvH36ZEkssVwr2FRNwJzMHb" at bounding box center [233, 97] width 69 height 9
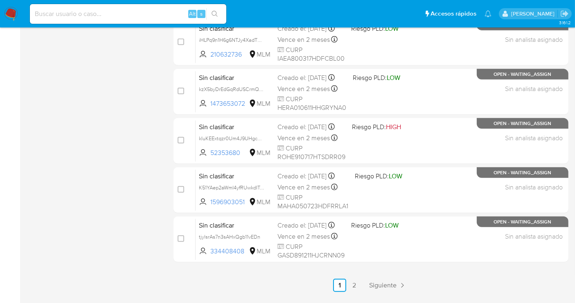
scroll to position [364, 0]
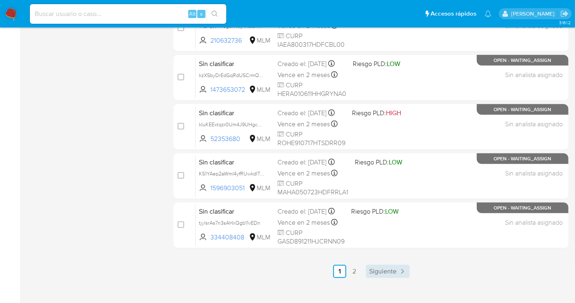
click at [394, 271] on span "Siguiente" at bounding box center [382, 271] width 27 height 7
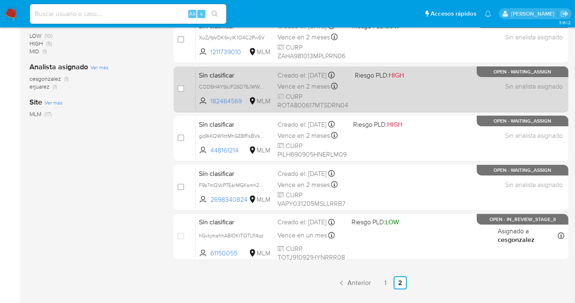
scroll to position [225, 0]
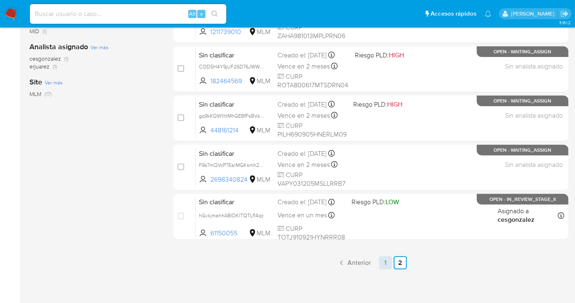
click at [380, 259] on link "1" at bounding box center [385, 262] width 13 height 13
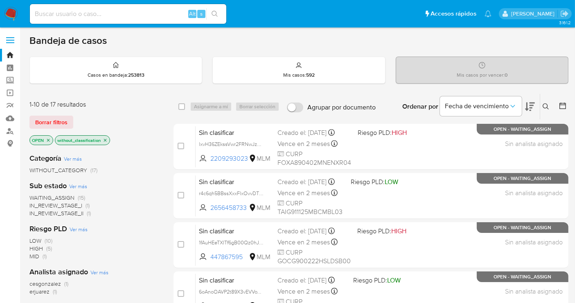
click at [9, 11] on img at bounding box center [11, 14] width 14 height 14
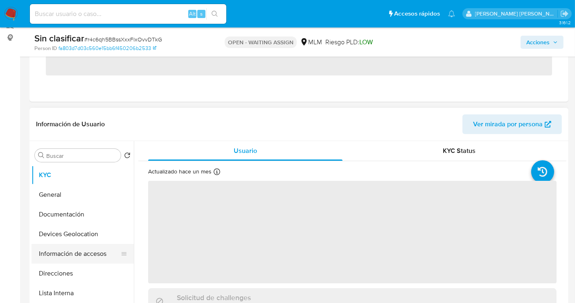
scroll to position [227, 0]
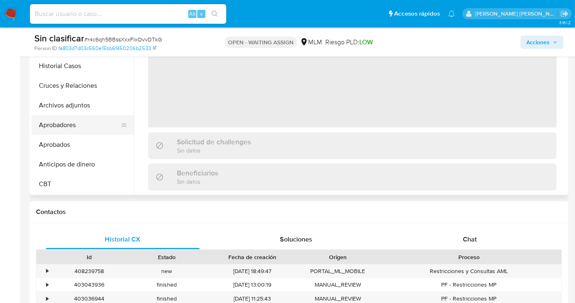
select select "10"
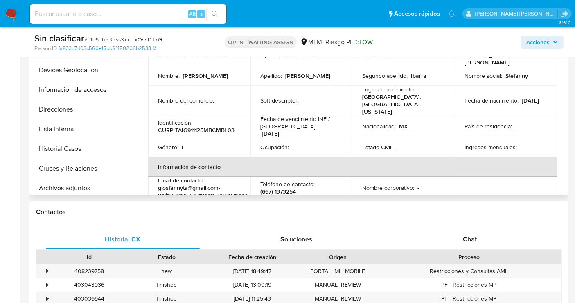
scroll to position [0, 0]
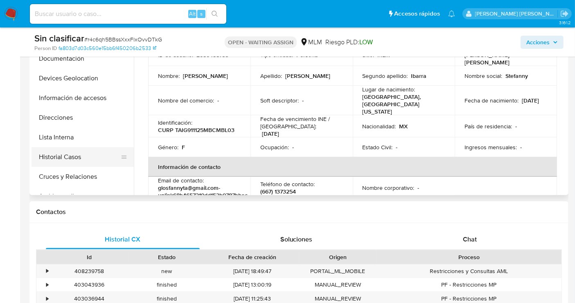
click at [63, 154] on button "Historial Casos" at bounding box center [80, 157] width 96 height 20
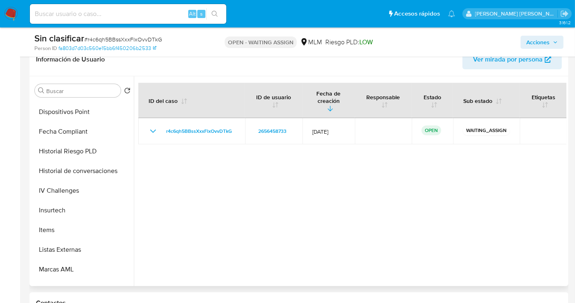
scroll to position [364, 0]
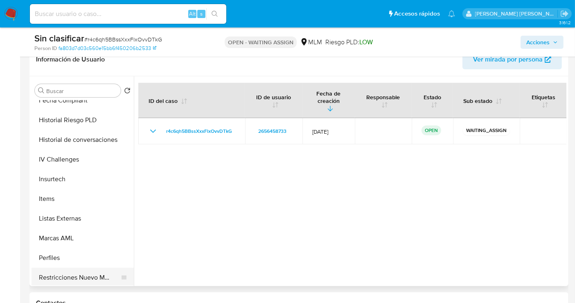
click at [79, 270] on button "Restricciones Nuevo Mundo" at bounding box center [80, 277] width 96 height 20
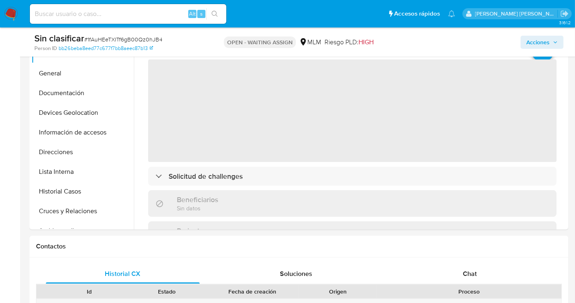
scroll to position [227, 0]
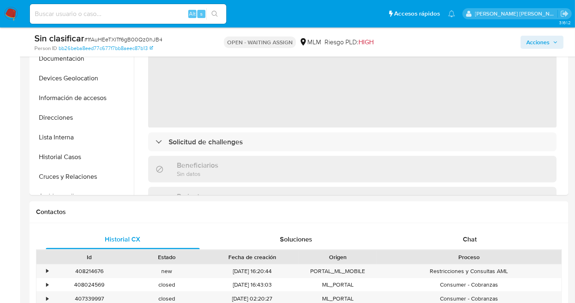
select select "10"
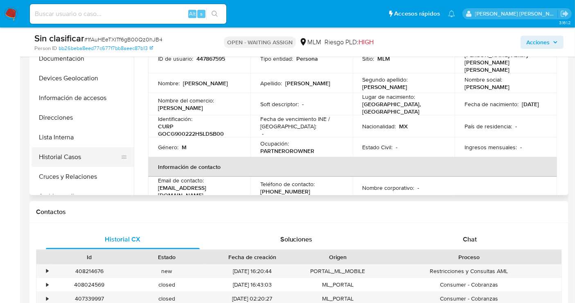
click at [70, 159] on button "Historial Casos" at bounding box center [80, 157] width 96 height 20
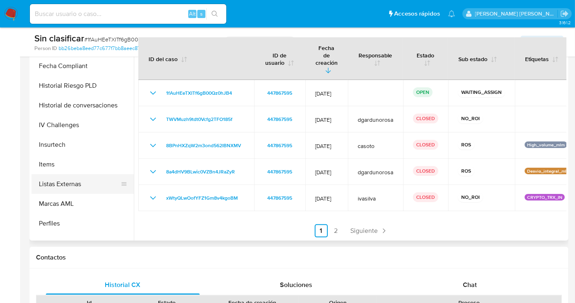
scroll to position [385, 0]
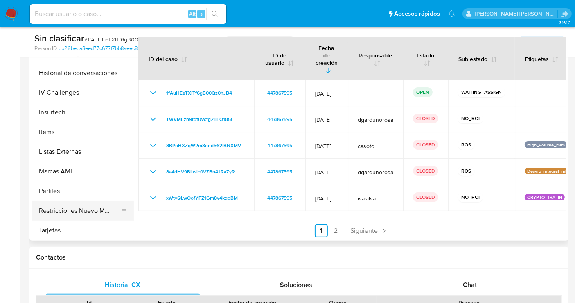
click at [90, 208] on button "Restricciones Nuevo Mundo" at bounding box center [80, 211] width 96 height 20
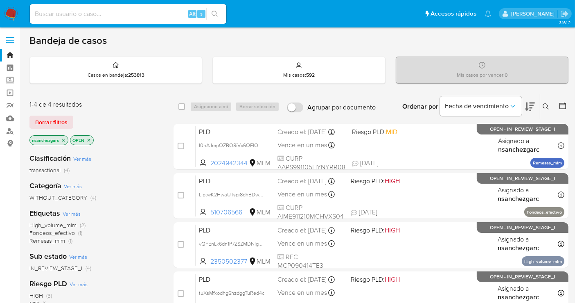
scroll to position [45, 0]
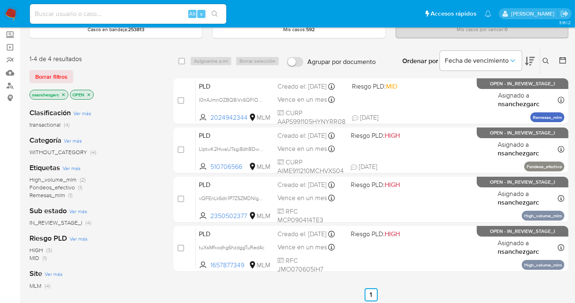
click at [13, 14] on img at bounding box center [11, 14] width 14 height 14
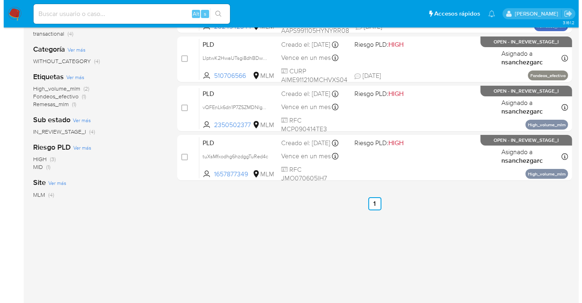
scroll to position [45, 0]
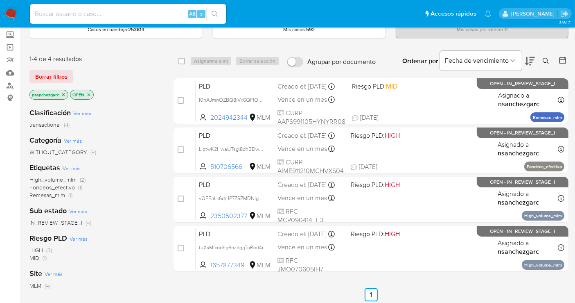
click at [543, 63] on icon at bounding box center [546, 61] width 7 height 7
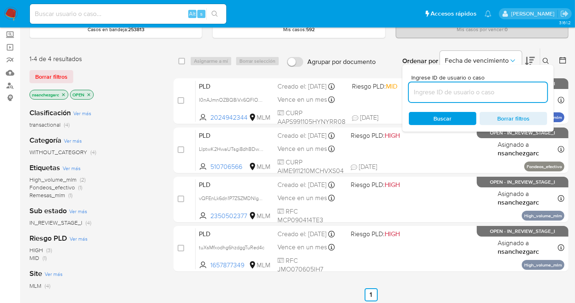
click at [459, 95] on input at bounding box center [478, 92] width 138 height 11
type input "617665003"
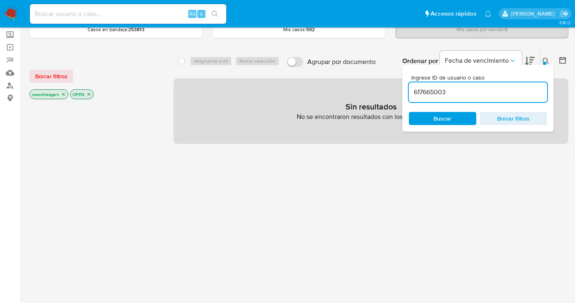
click at [63, 93] on icon "close-filter" at bounding box center [63, 94] width 5 height 5
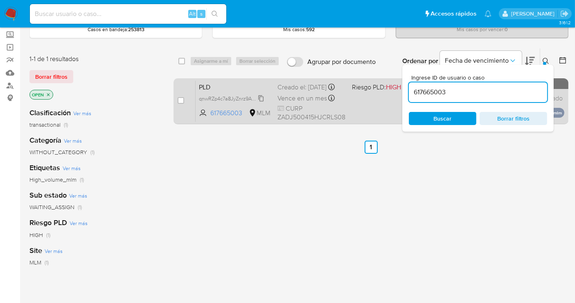
click at [259, 102] on span "qnwRZp4c7a8JyZnrz9ARpglu" at bounding box center [232, 97] width 66 height 9
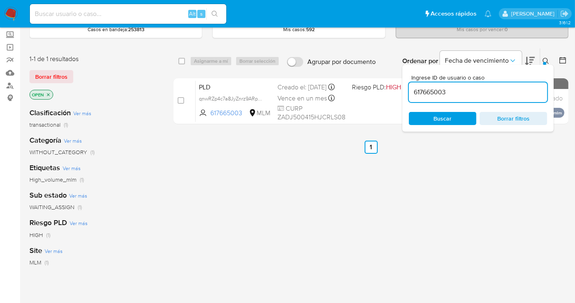
drag, startPoint x: 181, startPoint y: 100, endPoint x: 208, endPoint y: 72, distance: 38.5
click at [182, 100] on input "checkbox" at bounding box center [181, 100] width 7 height 7
checkbox input "true"
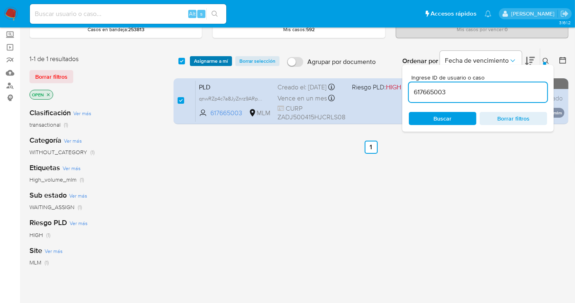
click at [209, 62] on span "Asignarme a mí" at bounding box center [211, 61] width 34 height 8
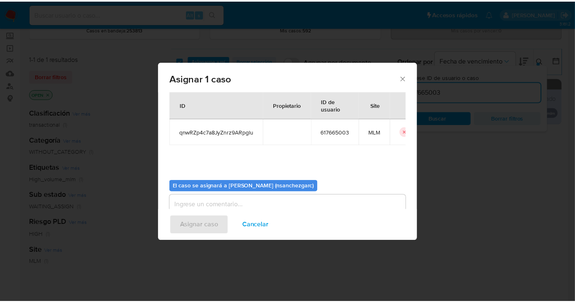
scroll to position [42, 0]
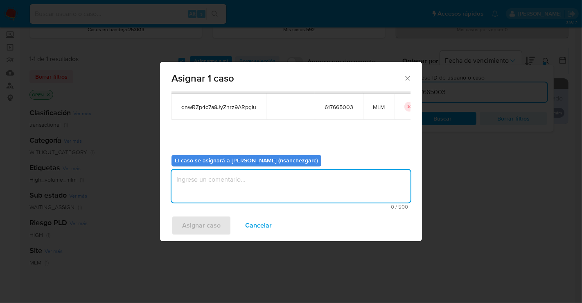
drag, startPoint x: 201, startPoint y: 189, endPoint x: 207, endPoint y: 180, distance: 10.6
click at [203, 186] on textarea "assign-modal" at bounding box center [291, 185] width 239 height 33
type textarea "nesg"
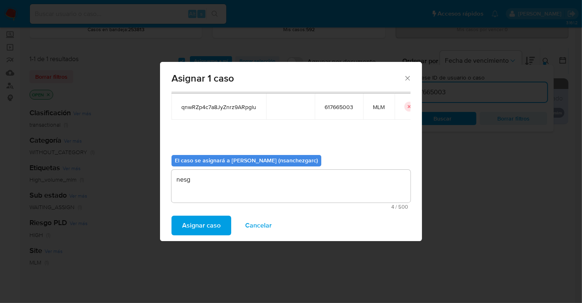
click at [197, 220] on span "Asignar caso" at bounding box center [201, 225] width 38 height 18
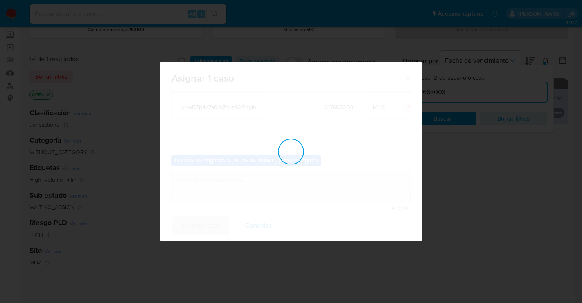
checkbox input "false"
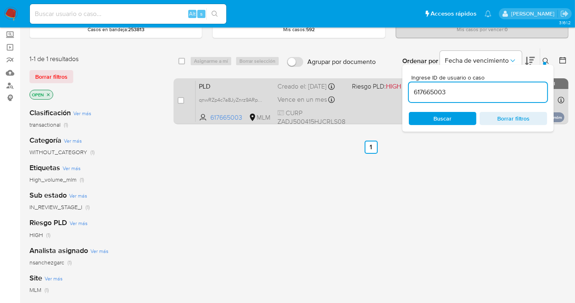
click at [310, 91] on div "Creado el: 12/09/2025 Creado el: 12/09/2025 02:15:49" at bounding box center [312, 86] width 68 height 9
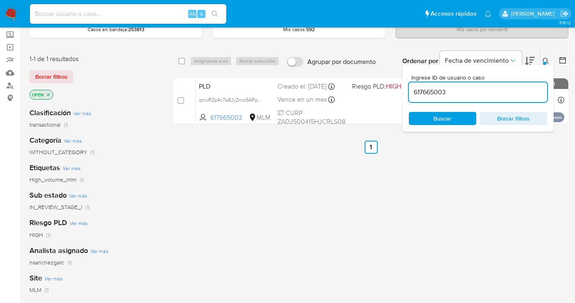
click at [14, 13] on img at bounding box center [11, 14] width 14 height 14
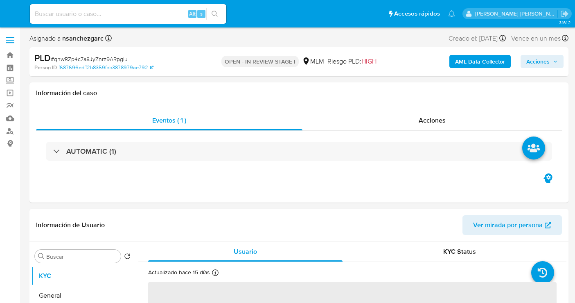
select select "10"
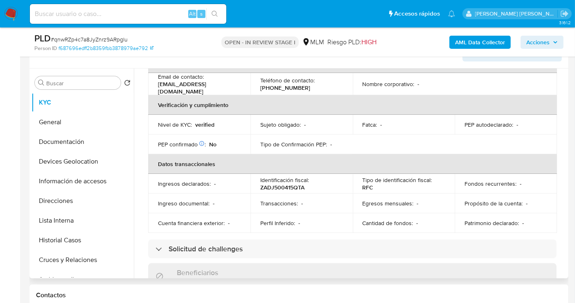
scroll to position [136, 0]
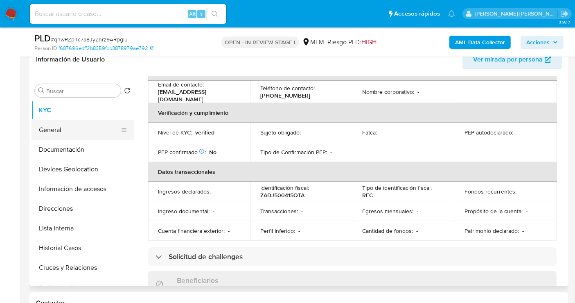
click at [61, 133] on button "General" at bounding box center [80, 130] width 96 height 20
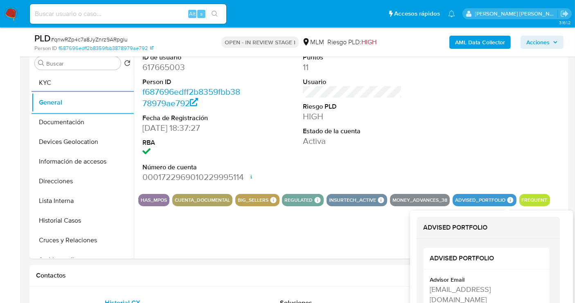
scroll to position [182, 0]
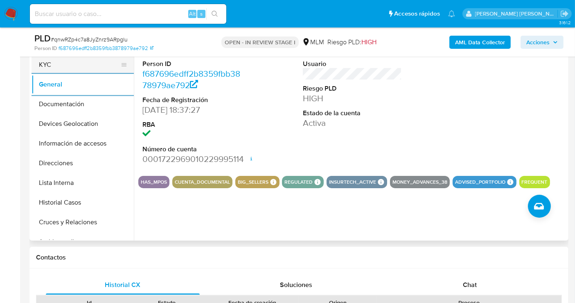
click at [50, 65] on button "KYC" at bounding box center [80, 65] width 96 height 20
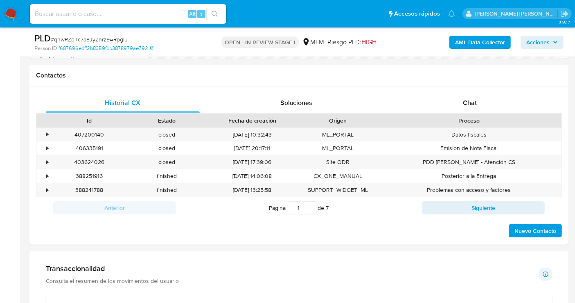
scroll to position [546, 0]
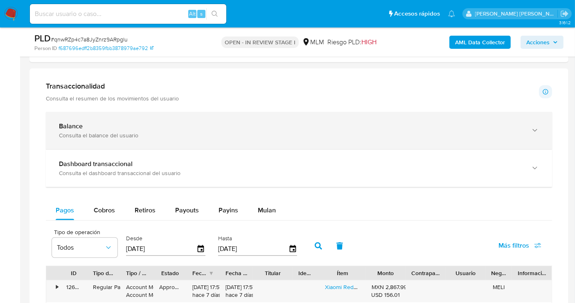
click at [156, 131] on div "Consulta el balance del usuario" at bounding box center [291, 134] width 464 height 7
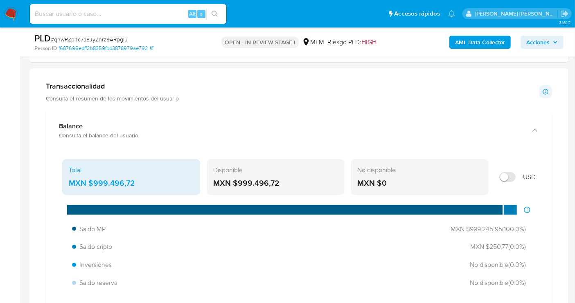
click at [118, 178] on div "MXN $999.496,72" at bounding box center [131, 183] width 125 height 11
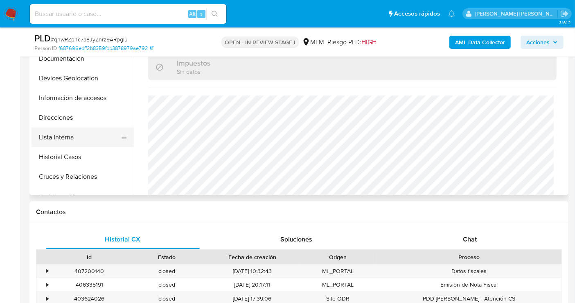
scroll to position [182, 0]
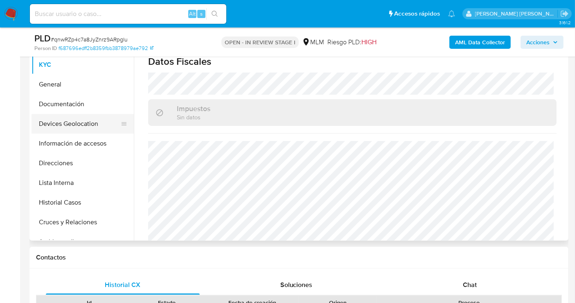
click at [61, 120] on button "Devices Geolocation" at bounding box center [80, 124] width 96 height 20
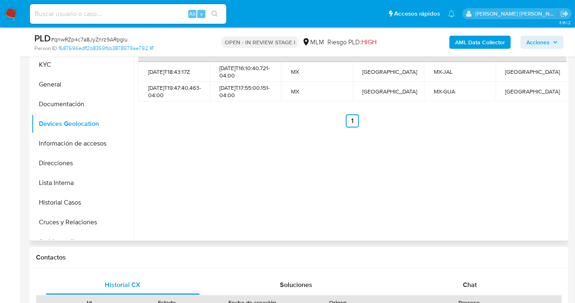
scroll to position [136, 0]
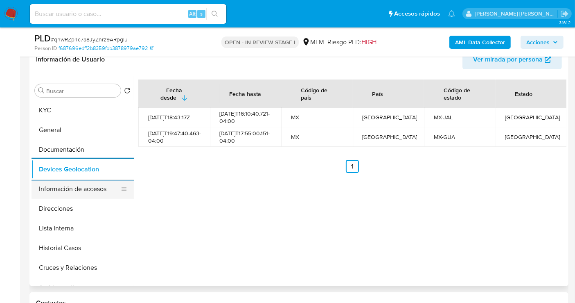
click at [59, 192] on button "Información de accesos" at bounding box center [80, 189] width 96 height 20
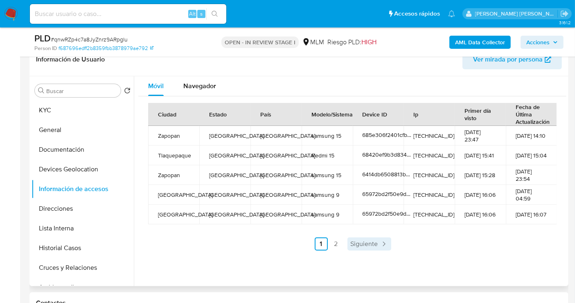
click at [369, 243] on span "Siguiente" at bounding box center [364, 243] width 27 height 7
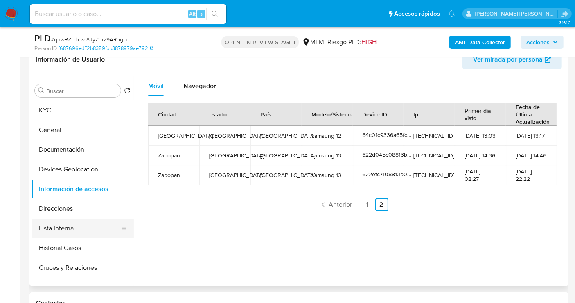
click at [61, 225] on button "Lista Interna" at bounding box center [80, 228] width 96 height 20
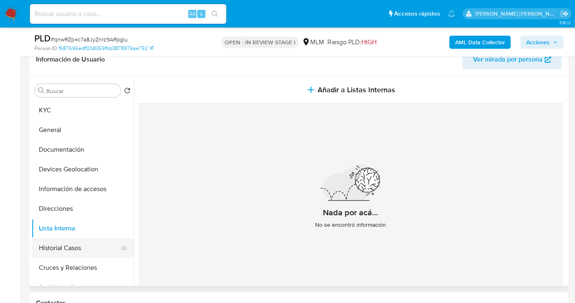
click at [72, 252] on button "Historial Casos" at bounding box center [80, 248] width 96 height 20
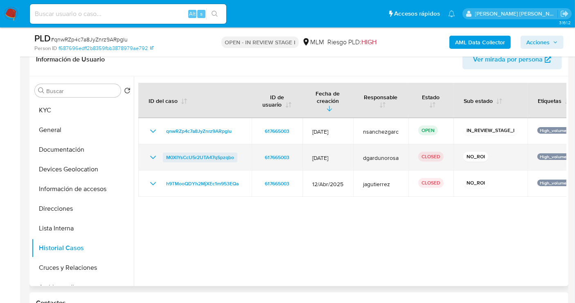
click at [185, 152] on span "M0XIYsCcU5r2UTA47qSpzqbo" at bounding box center [200, 157] width 68 height 10
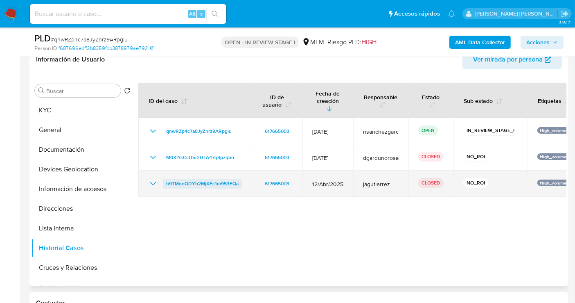
click at [208, 178] on span "h9TMooQDYh2MjXEc1m953EQa" at bounding box center [202, 183] width 72 height 10
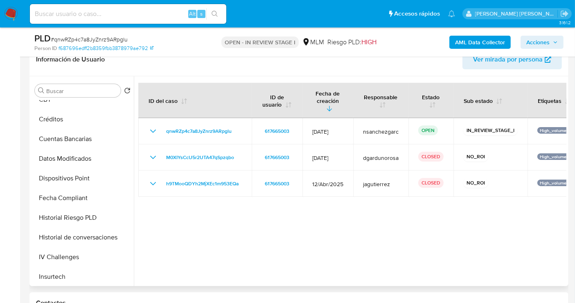
scroll to position [318, 0]
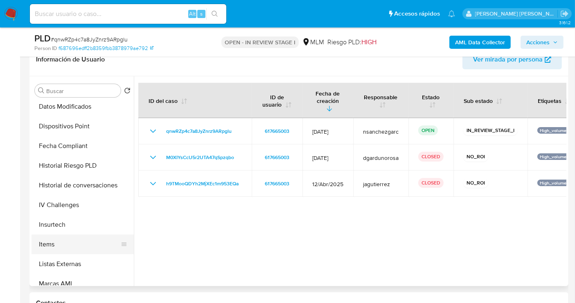
click at [55, 242] on button "Items" at bounding box center [80, 244] width 96 height 20
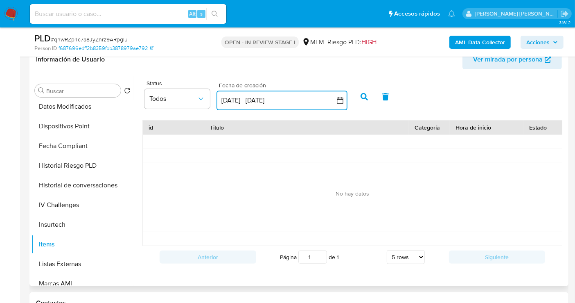
click at [258, 101] on button "1 sep 2025 - 1 oct 2025" at bounding box center [282, 100] width 131 height 20
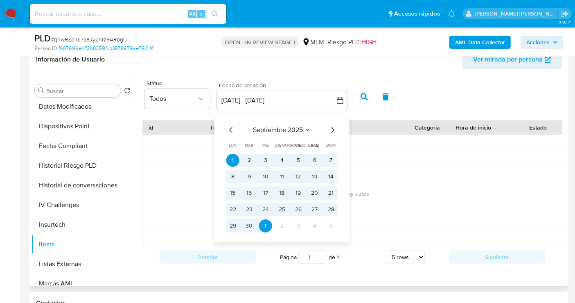
click at [232, 133] on icon "Mes anterior" at bounding box center [231, 130] width 10 height 10
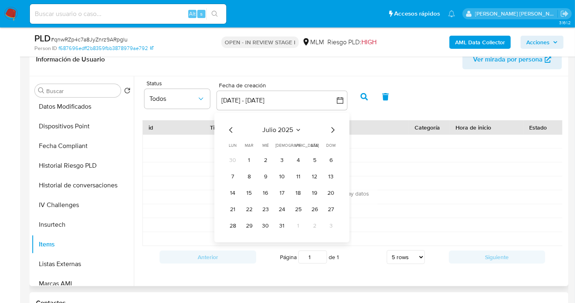
click at [232, 133] on icon "Mes anterior" at bounding box center [231, 130] width 10 height 10
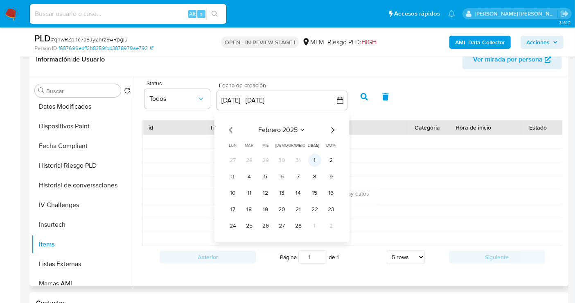
click at [312, 158] on button "1" at bounding box center [314, 160] width 13 height 13
click at [333, 128] on icon "Mes siguiente" at bounding box center [333, 130] width 3 height 6
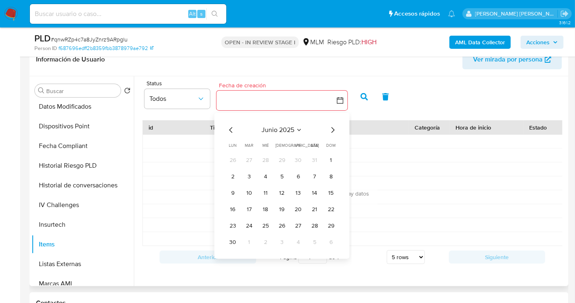
click at [333, 128] on icon "Mes siguiente" at bounding box center [333, 130] width 3 height 6
click at [268, 158] on button "1" at bounding box center [265, 160] width 13 height 13
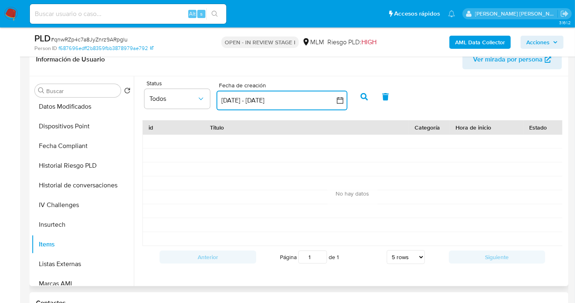
click at [217, 90] on button "1 feb 2025 - 1 oct 2025" at bounding box center [282, 100] width 131 height 20
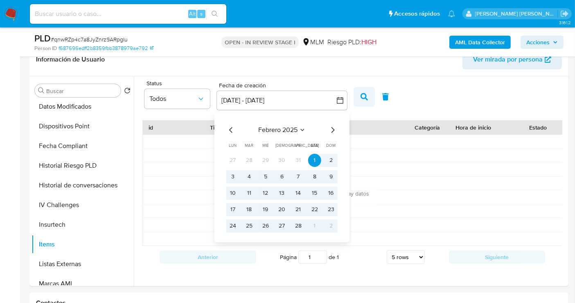
click at [368, 98] on button "button" at bounding box center [364, 97] width 21 height 20
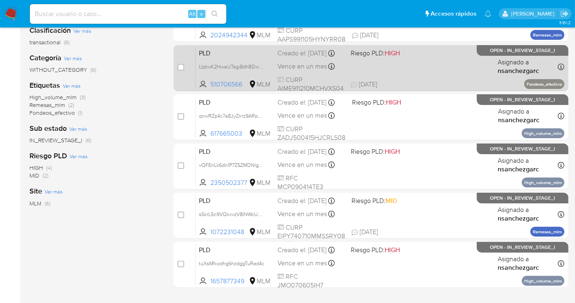
scroll to position [136, 0]
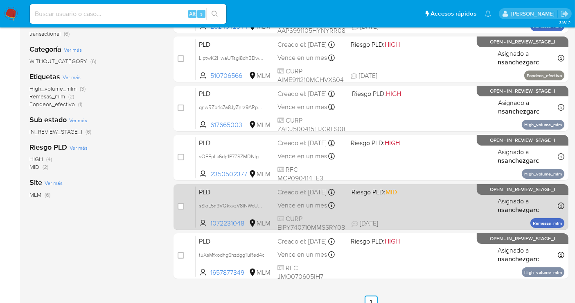
click at [302, 197] on div "Creado el: 12/09/2025 Creado el: 12/09/2025 02:10:21" at bounding box center [312, 192] width 68 height 9
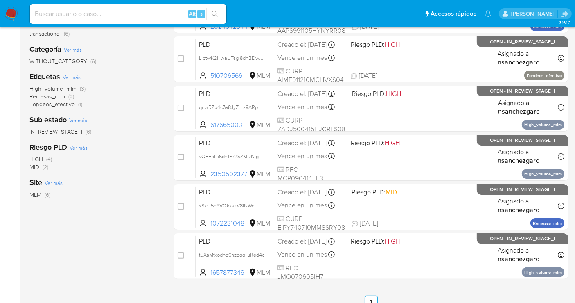
click at [11, 11] on img at bounding box center [11, 14] width 14 height 14
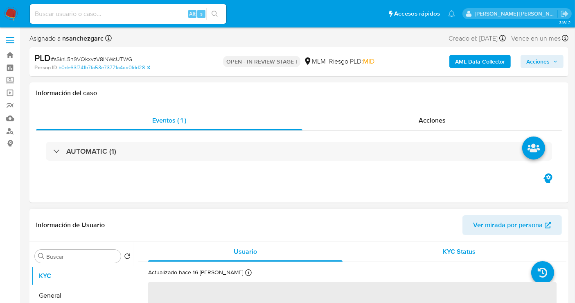
select select "10"
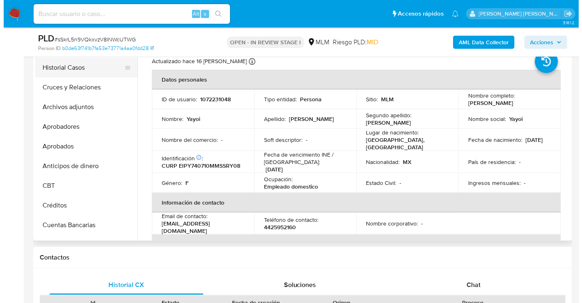
scroll to position [136, 0]
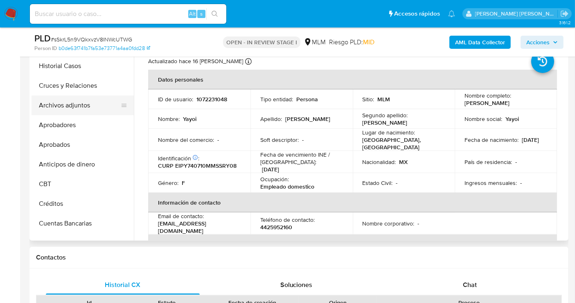
click at [64, 104] on button "Archivos adjuntos" at bounding box center [80, 105] width 96 height 20
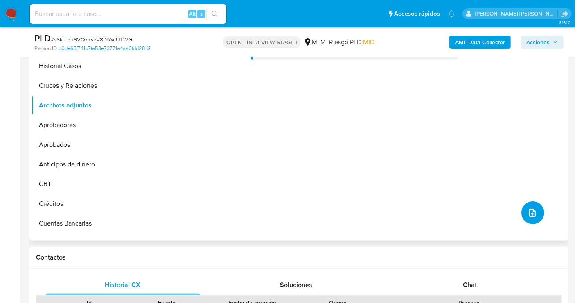
click at [528, 214] on icon "upload-file" at bounding box center [533, 213] width 10 height 10
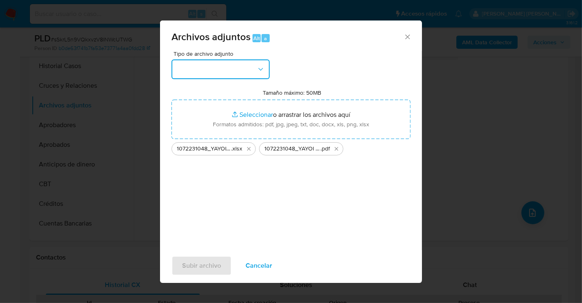
click at [244, 70] on button "button" at bounding box center [221, 69] width 98 height 20
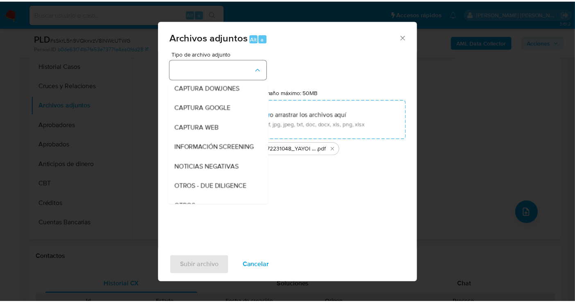
scroll to position [42, 0]
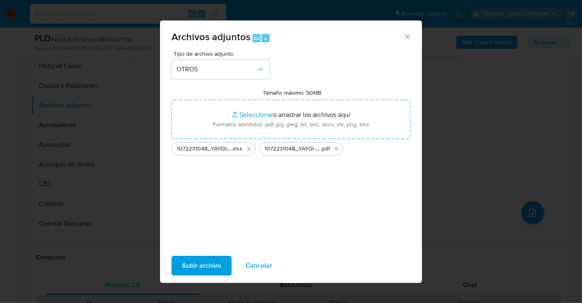
click at [213, 271] on span "Subir archivo" at bounding box center [201, 265] width 39 height 18
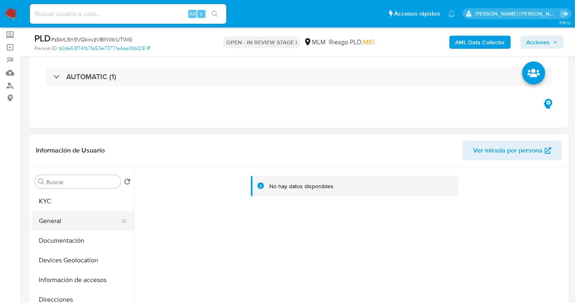
scroll to position [0, 0]
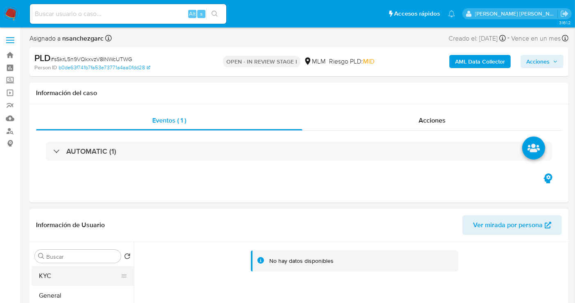
click at [46, 280] on button "KYC" at bounding box center [80, 276] width 96 height 20
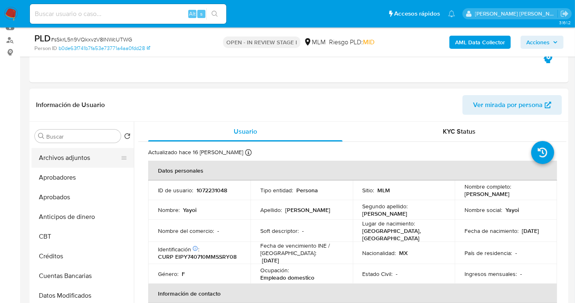
scroll to position [182, 0]
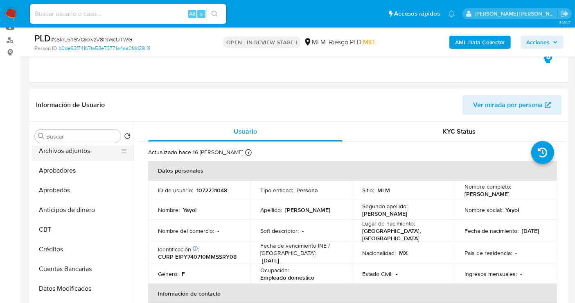
click at [81, 152] on button "Archivos adjuntos" at bounding box center [80, 151] width 96 height 20
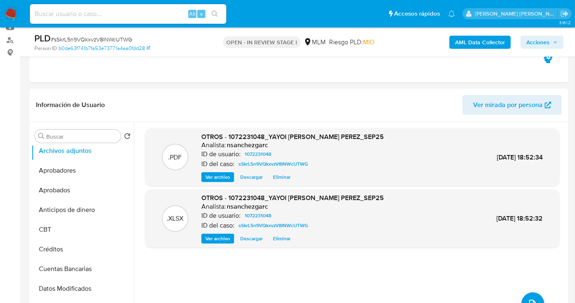
click at [541, 43] on span "Acciones" at bounding box center [537, 42] width 23 height 13
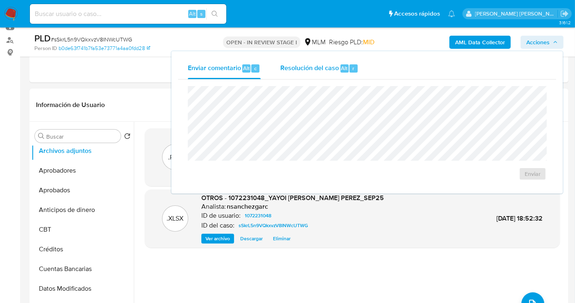
click at [304, 67] on span "Resolución del caso" at bounding box center [309, 67] width 59 height 9
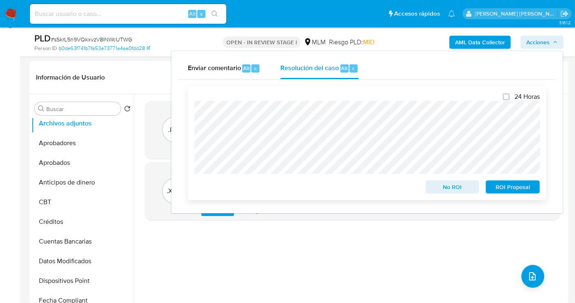
scroll to position [136, 0]
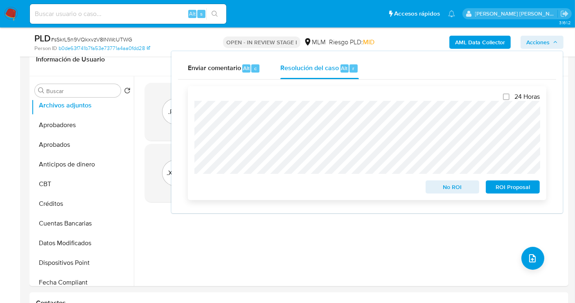
click at [454, 189] on span "No ROI" at bounding box center [453, 186] width 43 height 11
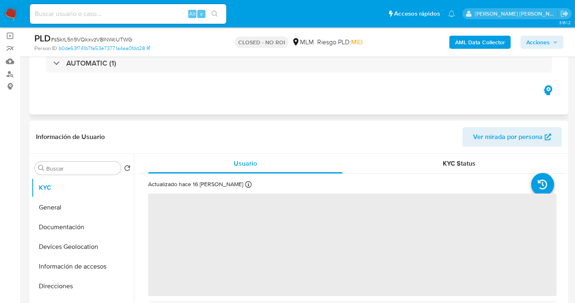
scroll to position [91, 0]
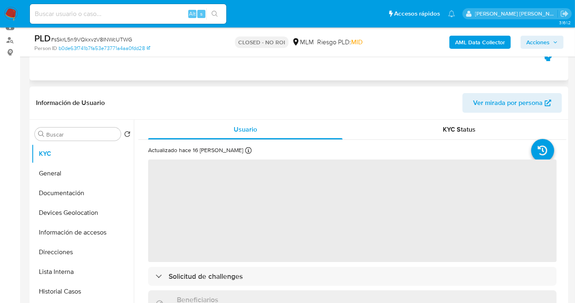
select select "10"
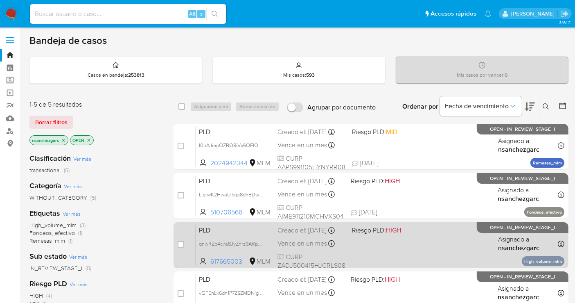
scroll to position [195, 0]
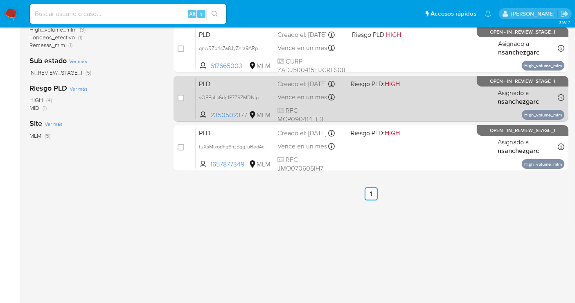
click at [279, 99] on div "Vence en un mes Vence el 11/11/2025 02:15:23" at bounding box center [311, 97] width 67 height 11
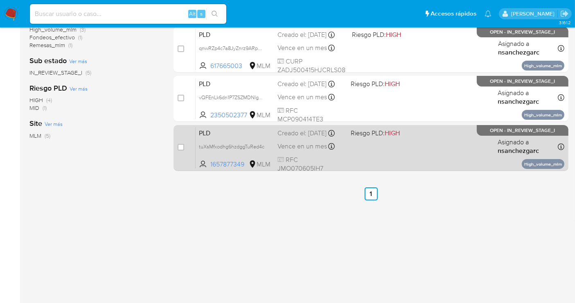
click at [320, 147] on div "PLD tuXsMfxodhg6hzdggTuRed4c 1657877349 MLM Riesgo PLD: HIGH Creado el: 12/09/2…" at bounding box center [380, 147] width 369 height 41
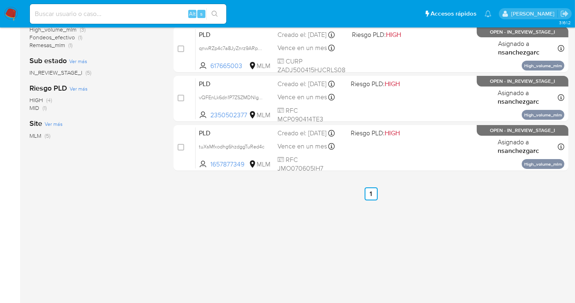
click at [9, 11] on img at bounding box center [11, 14] width 14 height 14
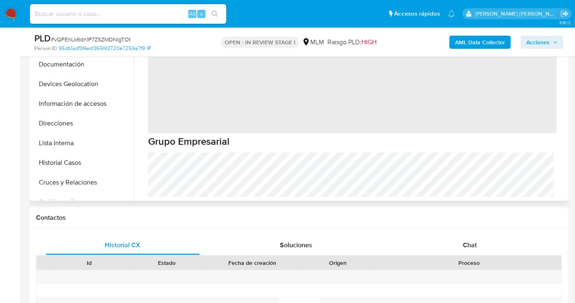
scroll to position [227, 0]
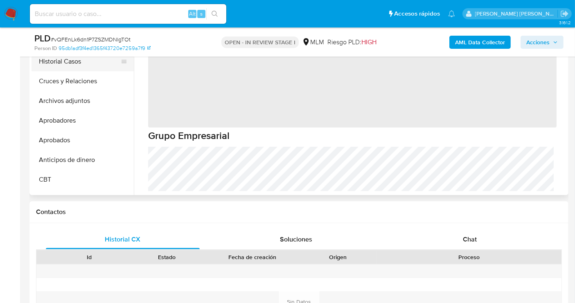
select select "10"
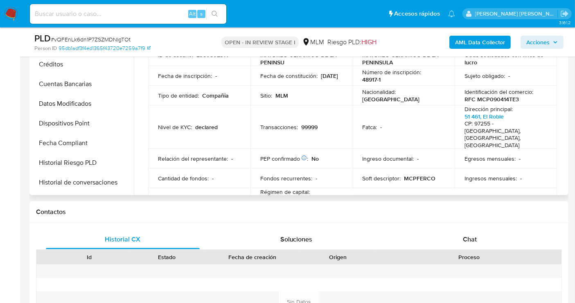
scroll to position [318, 0]
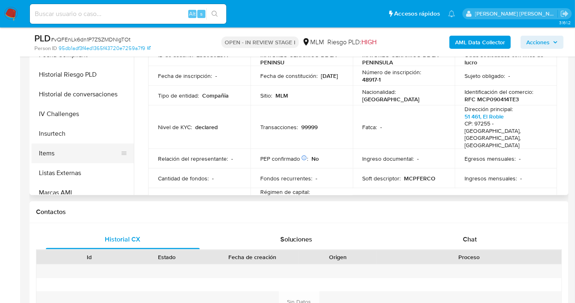
click at [49, 152] on button "Items" at bounding box center [80, 153] width 96 height 20
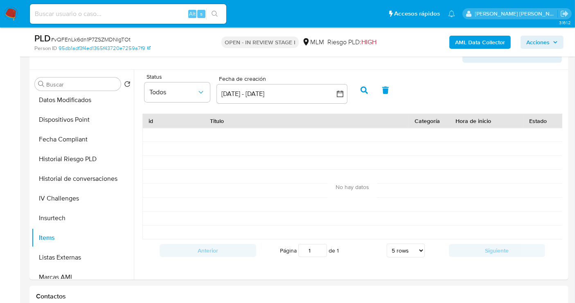
scroll to position [91, 0]
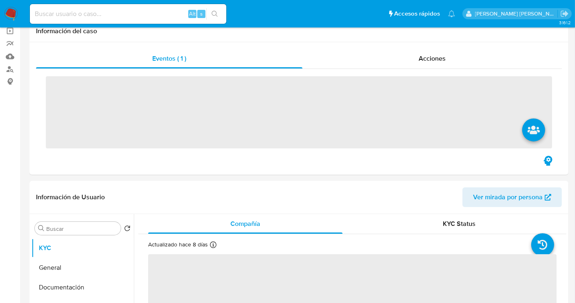
scroll to position [273, 0]
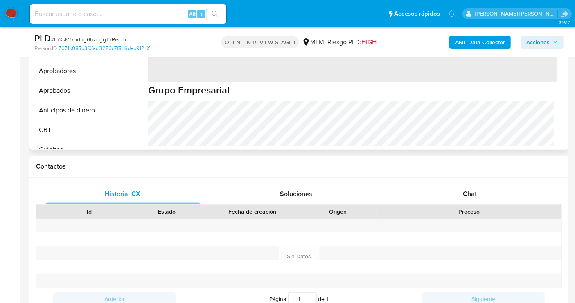
select select "10"
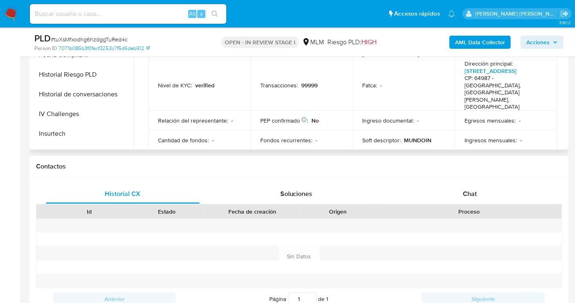
scroll to position [364, 0]
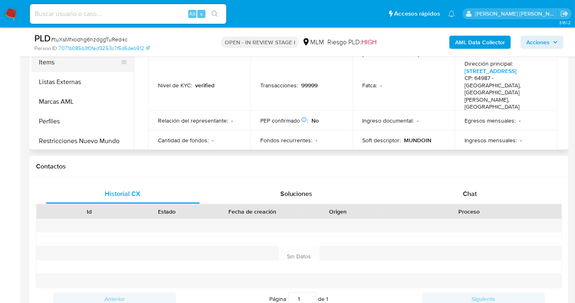
click at [56, 63] on button "Items" at bounding box center [80, 62] width 96 height 20
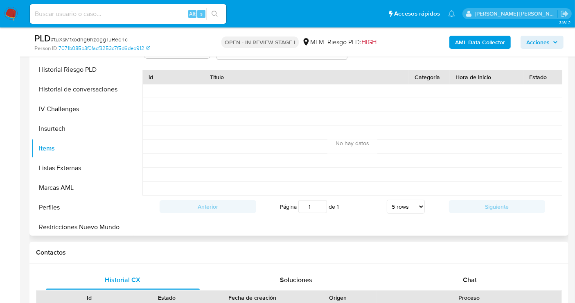
scroll to position [91, 0]
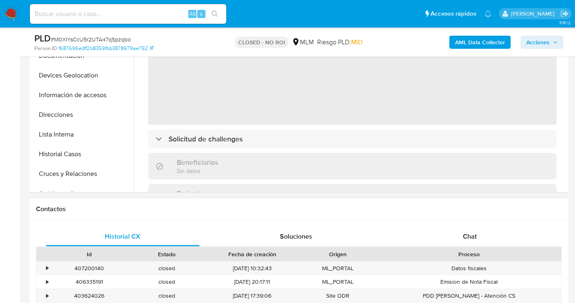
scroll to position [318, 0]
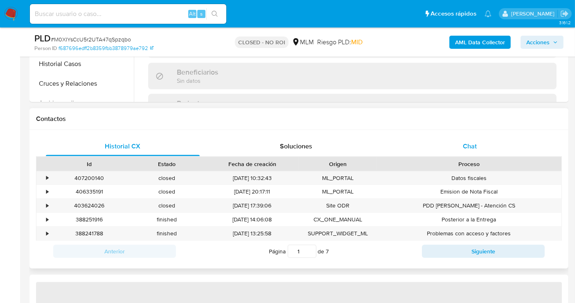
select select "10"
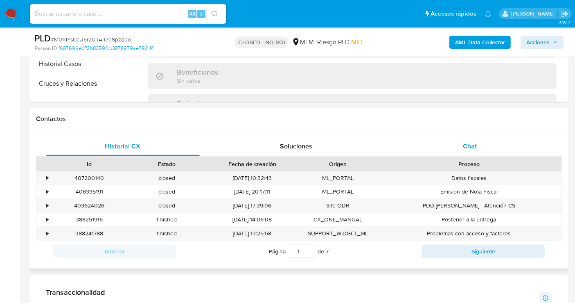
click at [475, 148] on span "Chat" at bounding box center [470, 145] width 14 height 9
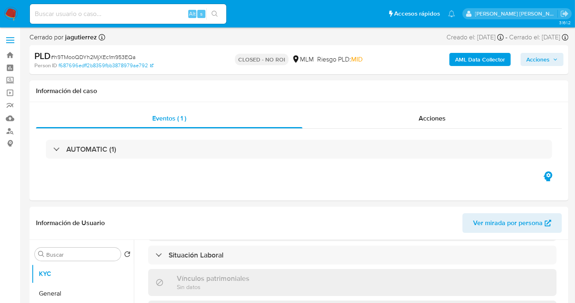
scroll to position [303, 0]
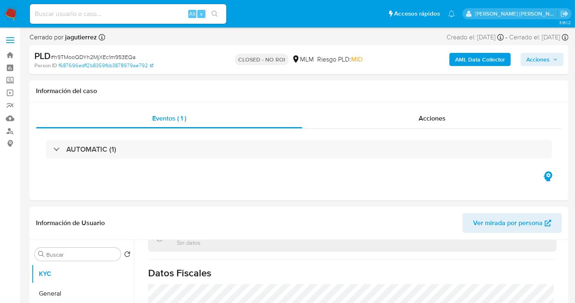
select select "10"
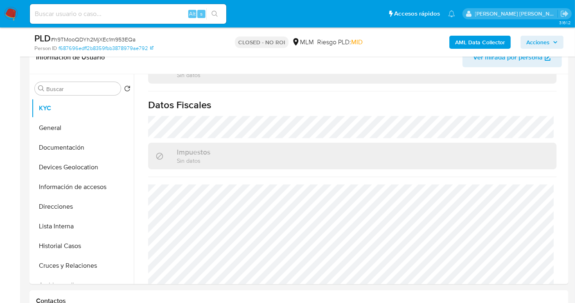
scroll to position [273, 0]
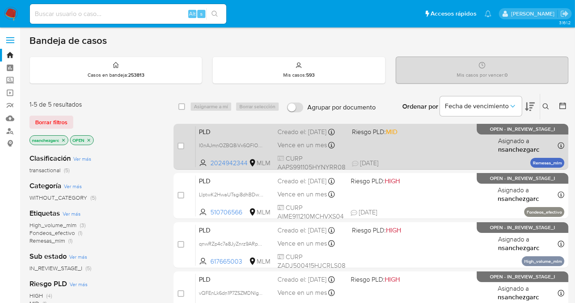
click at [283, 136] on div "Creado el: [DATE] Creado el: [DATE] 02:17:20" at bounding box center [312, 131] width 68 height 9
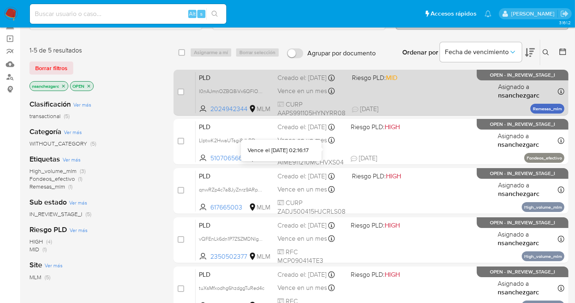
scroll to position [136, 0]
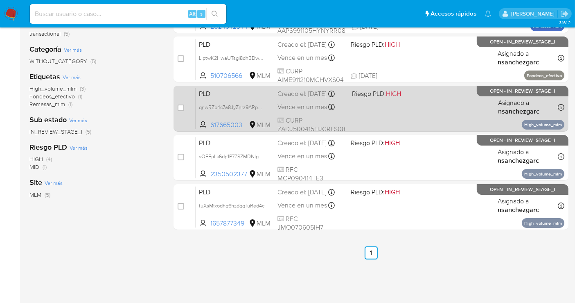
click at [307, 98] on div "Creado el: [DATE] Creado el: [DATE] 02:15:49" at bounding box center [312, 93] width 68 height 9
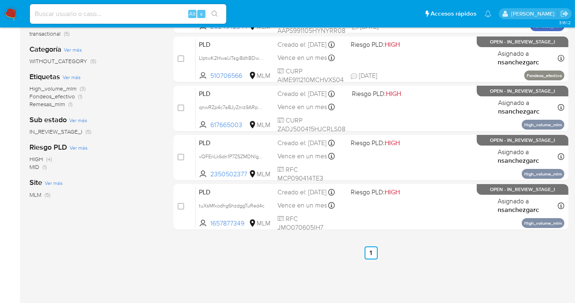
click at [14, 13] on img at bounding box center [11, 14] width 14 height 14
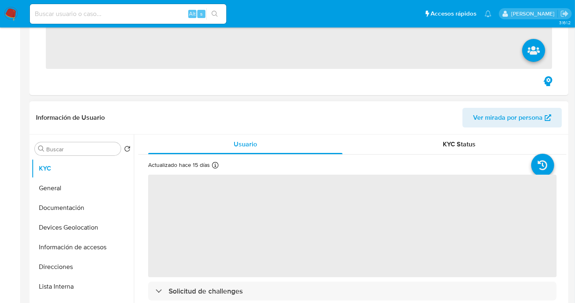
scroll to position [182, 0]
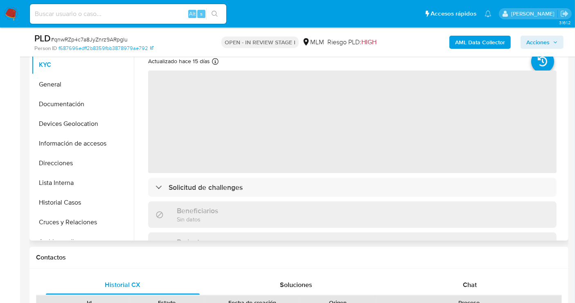
select select "10"
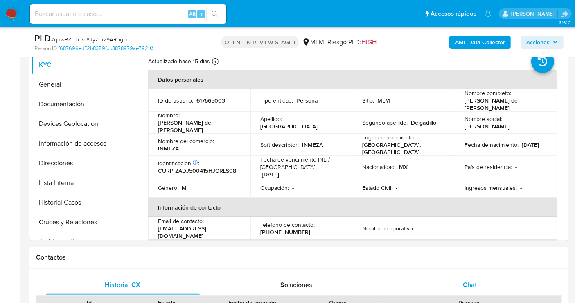
click at [475, 287] on span "Chat" at bounding box center [470, 284] width 14 height 9
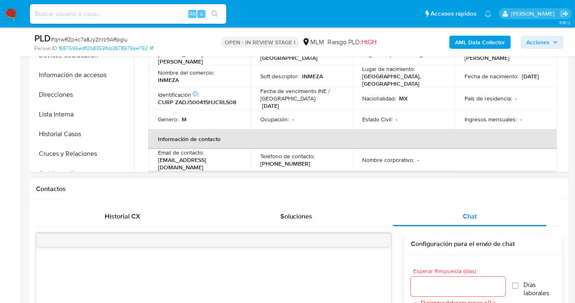
scroll to position [318, 0]
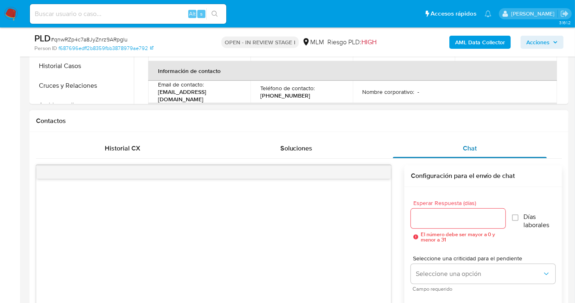
click at [459, 148] on div "Chat" at bounding box center [470, 148] width 154 height 20
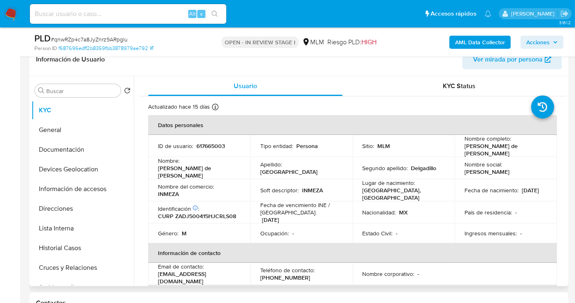
click at [164, 190] on p "INMEZA" at bounding box center [168, 193] width 21 height 7
copy p "INMEZA"
click at [58, 213] on button "Direcciones" at bounding box center [80, 209] width 96 height 20
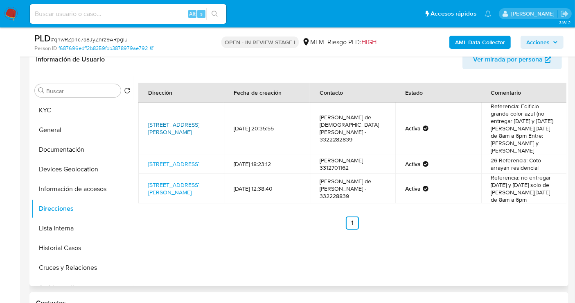
click at [188, 120] on link "Calle Mariano Matamoros 613, Tlaquepaque, Jalisco, 45520, Mexico 613" at bounding box center [173, 128] width 51 height 16
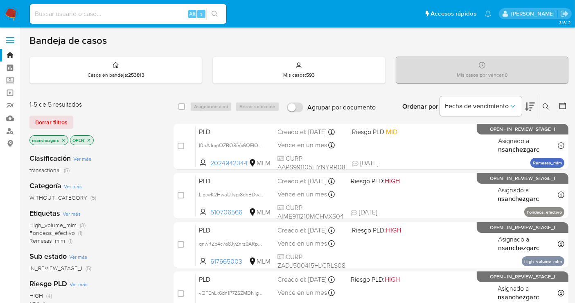
click at [542, 105] on button at bounding box center [547, 107] width 14 height 10
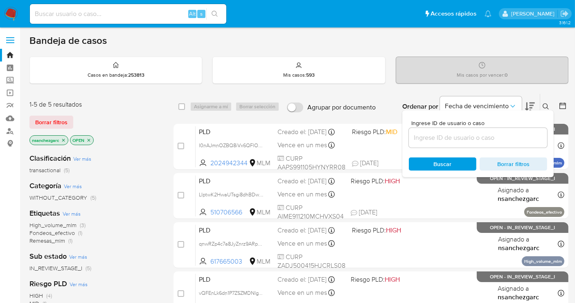
click at [445, 140] on input at bounding box center [478, 137] width 138 height 11
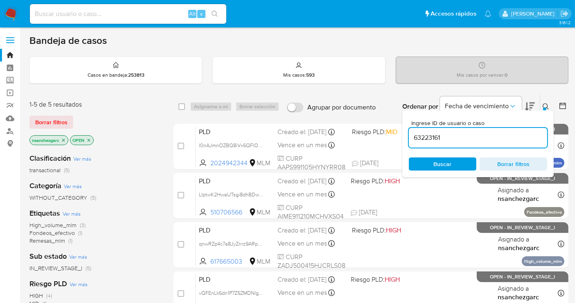
type input "63223161"
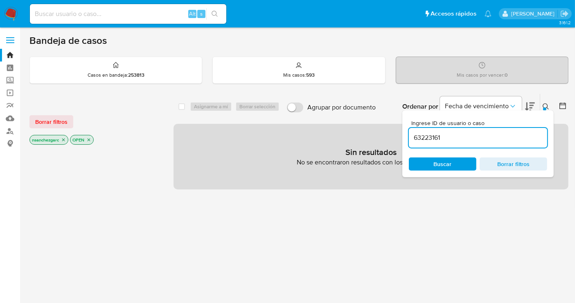
click at [64, 141] on icon "close-filter" at bounding box center [63, 139] width 5 height 5
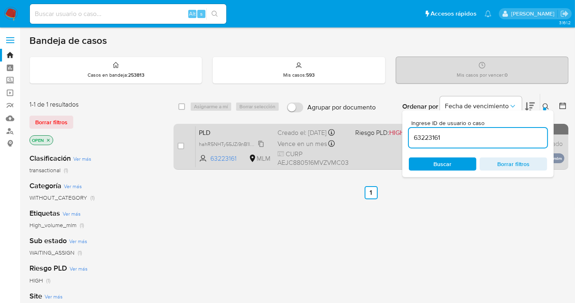
click at [261, 148] on span "hahR5NHTy55JZi9nB1lwhCoz" at bounding box center [232, 143] width 67 height 9
click at [182, 147] on input "checkbox" at bounding box center [181, 145] width 7 height 7
checkbox input "true"
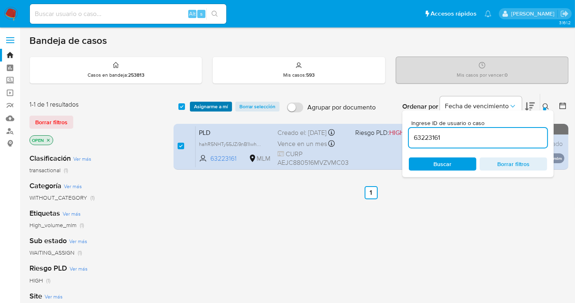
click at [202, 105] on span "Asignarme a mí" at bounding box center [211, 106] width 34 height 8
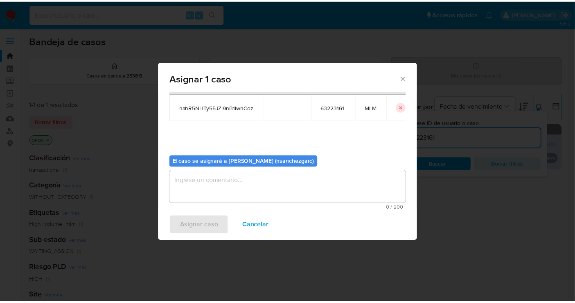
scroll to position [42, 0]
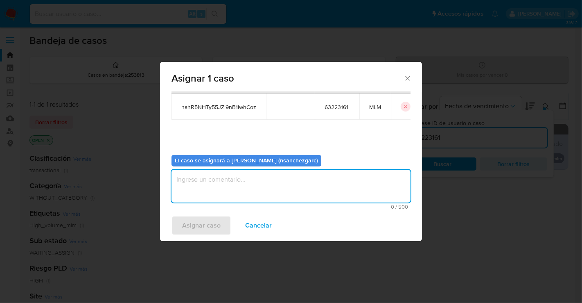
click at [196, 185] on textarea "assign-modal" at bounding box center [291, 185] width 239 height 33
type textarea "N"
type textarea "nesg"
click at [209, 224] on span "Asignar caso" at bounding box center [201, 225] width 38 height 18
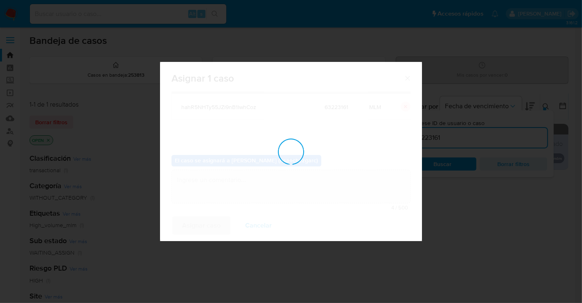
checkbox input "false"
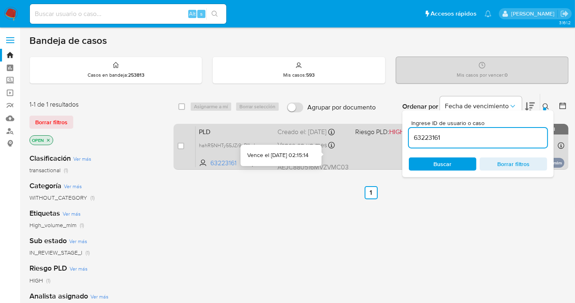
click at [311, 145] on div "PLD hahR5NHTy55JZi9nB1lwhCoz 63223161 MLM Riesgo PLD: HIGH Creado el: 12/09/202…" at bounding box center [380, 146] width 369 height 41
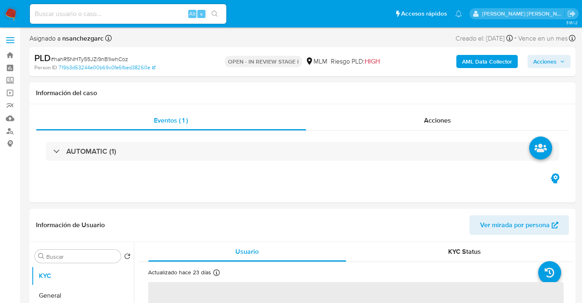
select select "10"
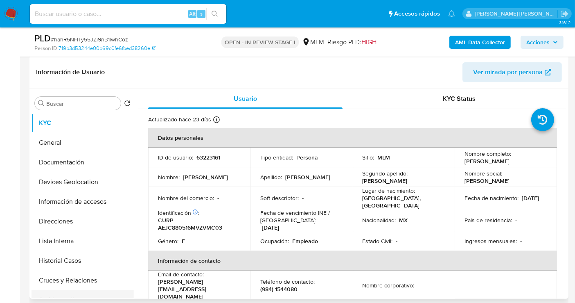
scroll to position [182, 0]
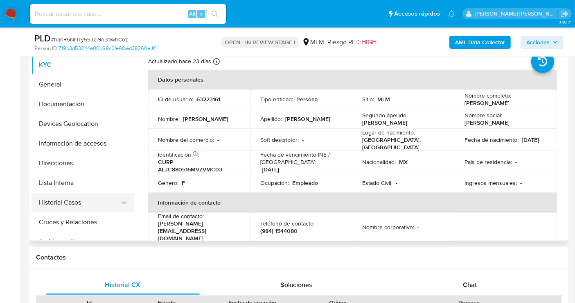
click at [66, 198] on button "Historial Casos" at bounding box center [80, 202] width 96 height 20
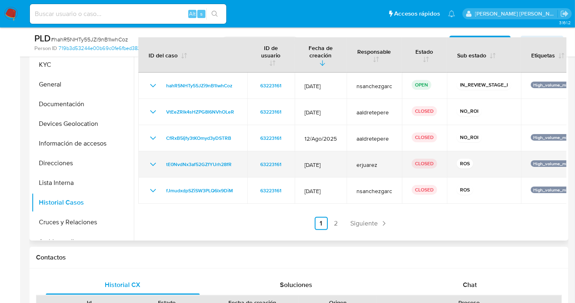
click at [152, 165] on icon "Mostrar/Ocultar" at bounding box center [153, 164] width 10 height 10
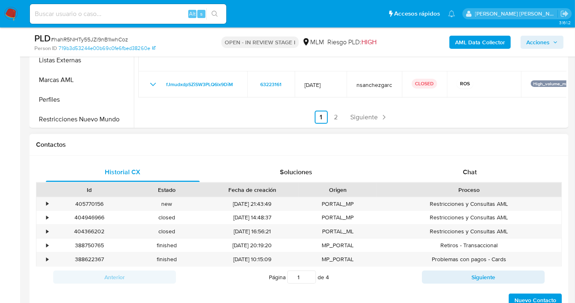
scroll to position [227, 0]
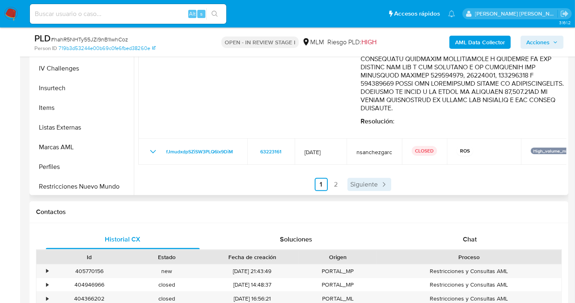
click at [366, 186] on span "Siguiente" at bounding box center [364, 184] width 27 height 7
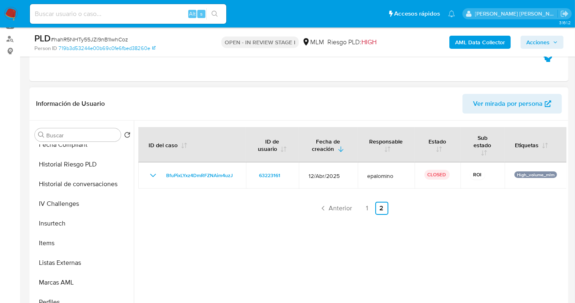
scroll to position [91, 0]
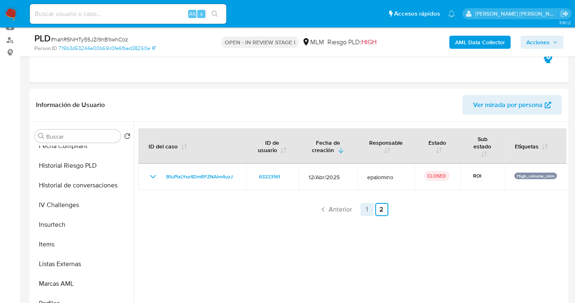
click at [362, 207] on link "1" at bounding box center [367, 209] width 13 height 13
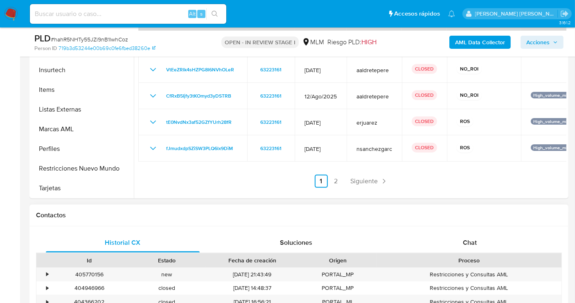
scroll to position [318, 0]
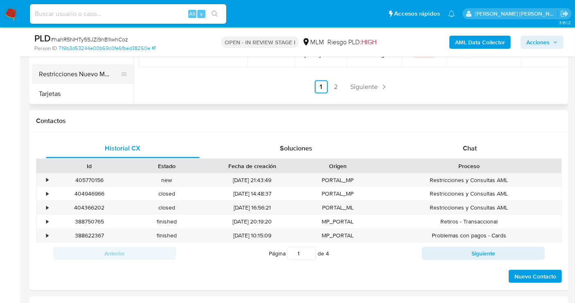
click at [81, 73] on button "Restricciones Nuevo Mundo" at bounding box center [80, 74] width 96 height 20
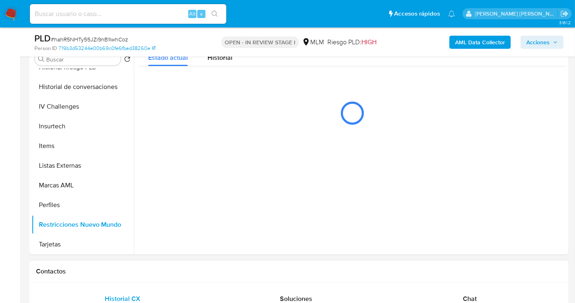
scroll to position [136, 0]
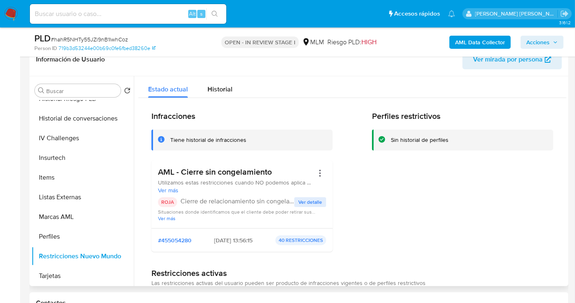
click at [309, 204] on span "Ver detalle" at bounding box center [310, 202] width 24 height 8
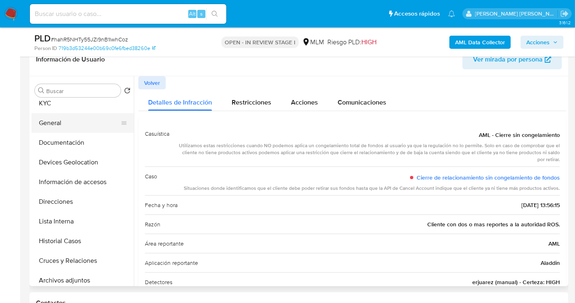
scroll to position [0, 0]
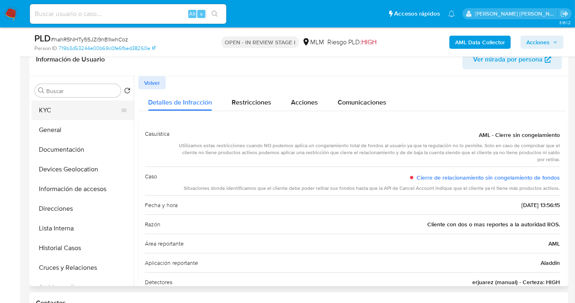
click at [54, 111] on button "KYC" at bounding box center [80, 110] width 96 height 20
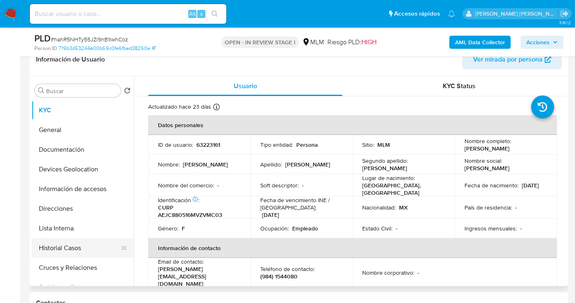
click at [71, 243] on button "Historial Casos" at bounding box center [80, 248] width 96 height 20
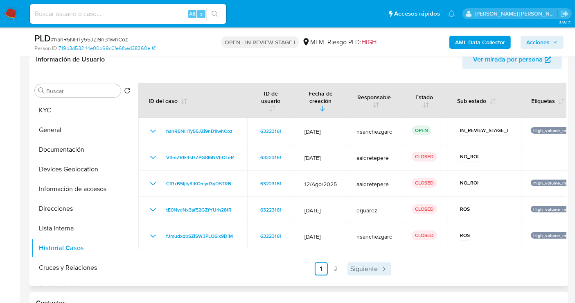
click at [367, 269] on span "Siguiente" at bounding box center [364, 268] width 27 height 7
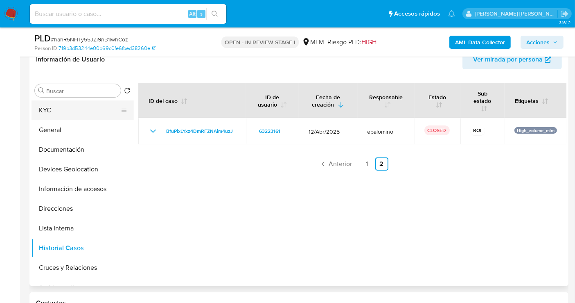
click at [49, 111] on button "KYC" at bounding box center [80, 110] width 96 height 20
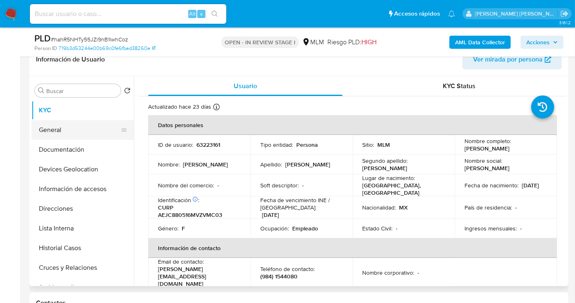
click at [66, 128] on button "General" at bounding box center [80, 130] width 96 height 20
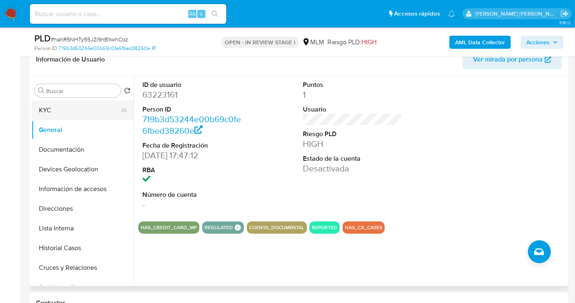
click at [75, 103] on button "KYC" at bounding box center [80, 110] width 96 height 20
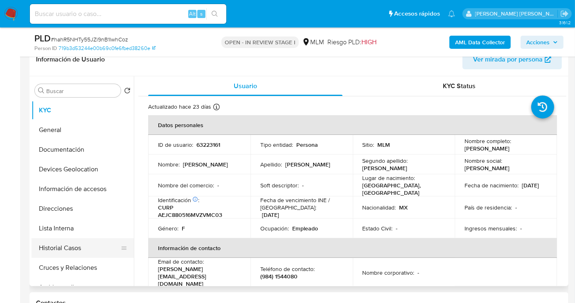
click at [66, 239] on button "Historial Casos" at bounding box center [80, 248] width 96 height 20
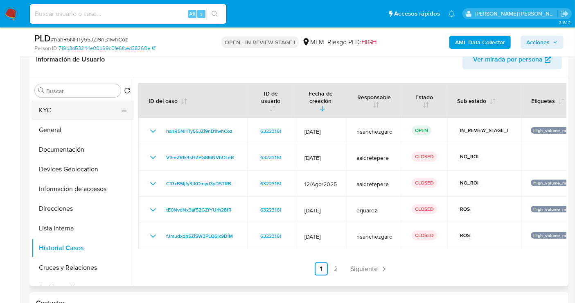
click at [63, 115] on button "KYC" at bounding box center [80, 110] width 96 height 20
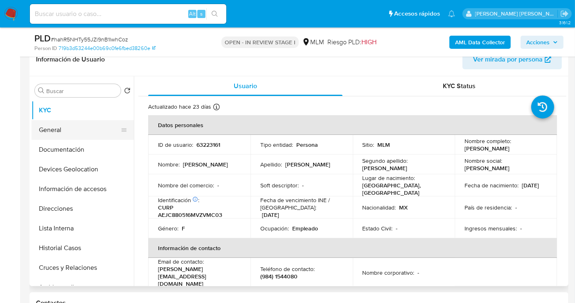
click at [77, 129] on button "General" at bounding box center [80, 130] width 96 height 20
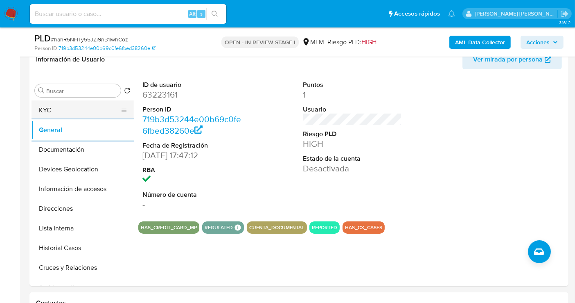
click at [58, 111] on button "KYC" at bounding box center [80, 110] width 96 height 20
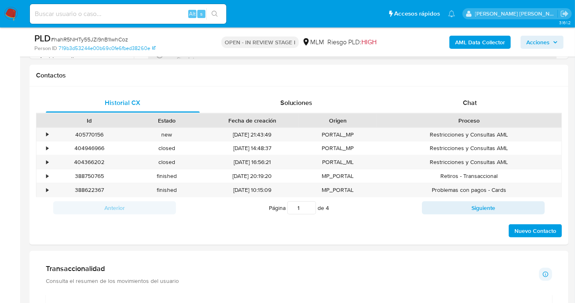
scroll to position [500, 0]
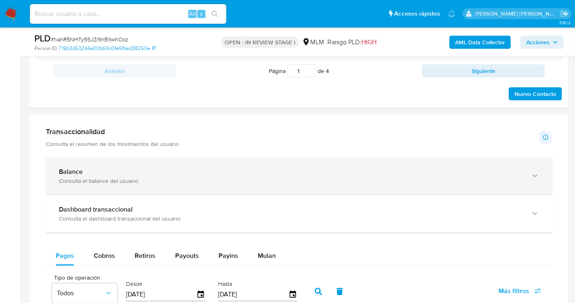
click at [137, 181] on div "Consulta el balance del usuario" at bounding box center [291, 180] width 464 height 7
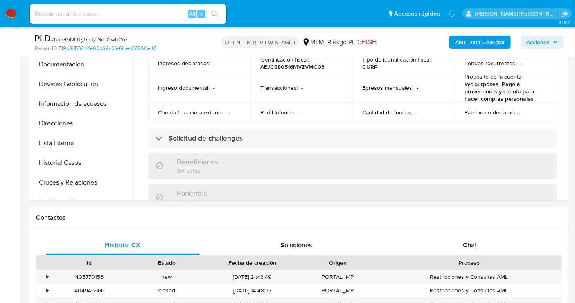
scroll to position [182, 0]
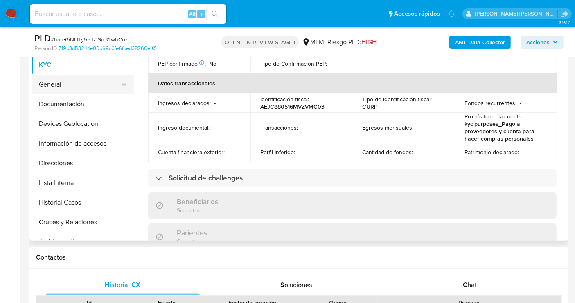
click at [47, 87] on button "General" at bounding box center [80, 85] width 96 height 20
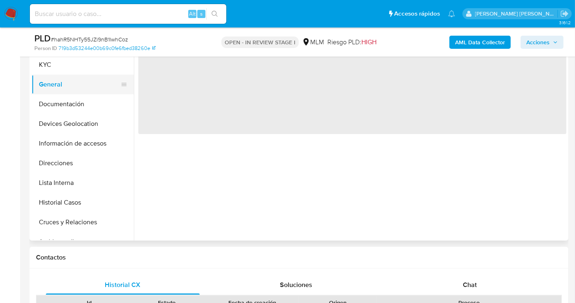
scroll to position [0, 0]
click at [68, 105] on button "Documentación" at bounding box center [80, 104] width 96 height 20
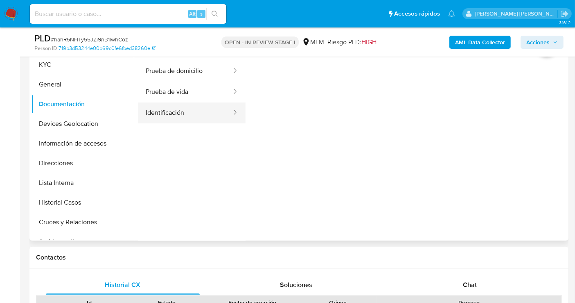
click at [190, 116] on button "Identificación" at bounding box center [185, 112] width 94 height 21
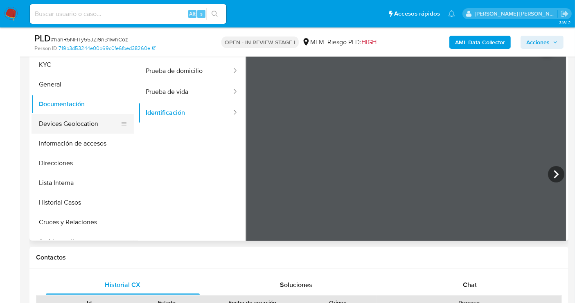
click at [63, 124] on button "Devices Geolocation" at bounding box center [80, 124] width 96 height 20
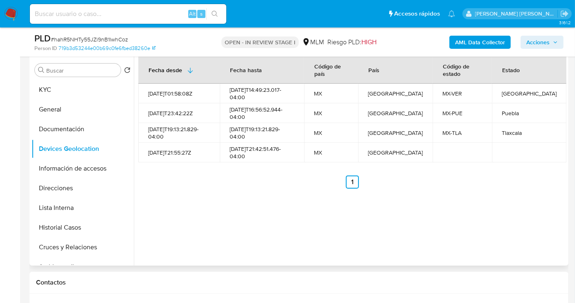
scroll to position [136, 0]
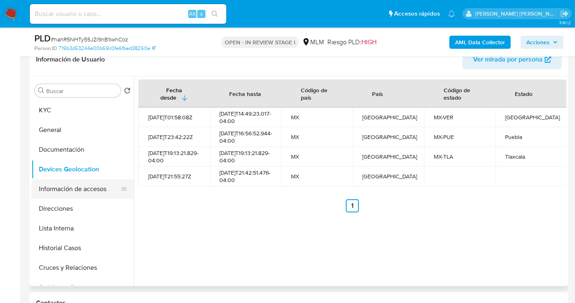
click at [55, 191] on button "Información de accesos" at bounding box center [80, 189] width 96 height 20
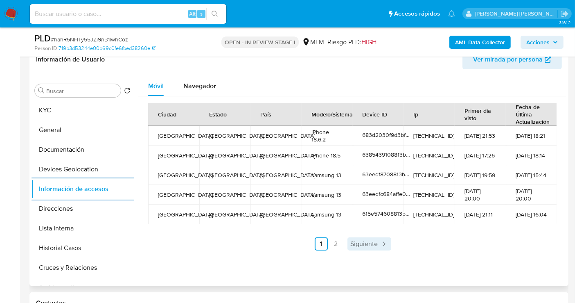
click at [369, 240] on span "Siguiente" at bounding box center [364, 243] width 27 height 7
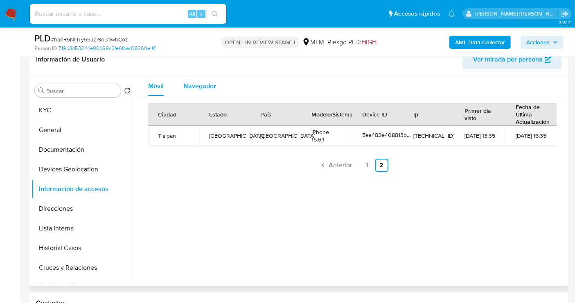
click at [199, 82] on span "Navegador" at bounding box center [199, 85] width 33 height 9
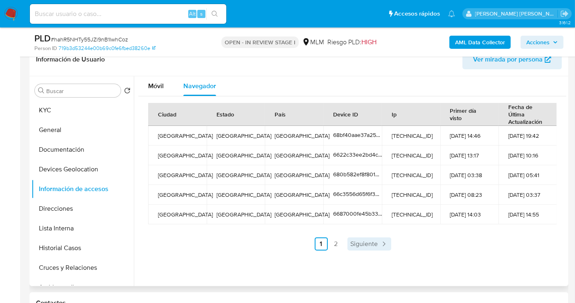
click at [364, 245] on span "Siguiente" at bounding box center [364, 243] width 27 height 7
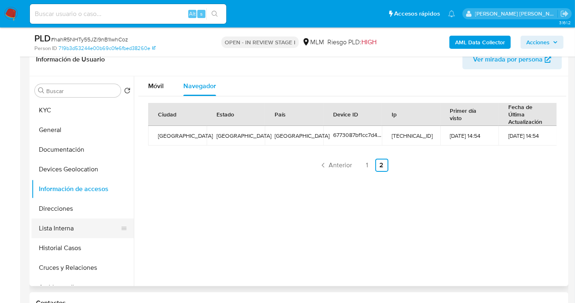
click at [52, 229] on button "Lista Interna" at bounding box center [80, 228] width 96 height 20
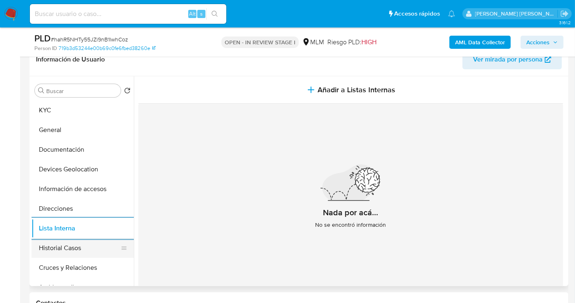
click at [84, 244] on button "Historial Casos" at bounding box center [80, 248] width 96 height 20
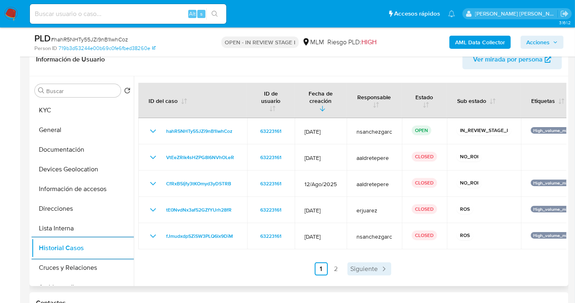
click at [355, 266] on span "Siguiente" at bounding box center [364, 268] width 27 height 7
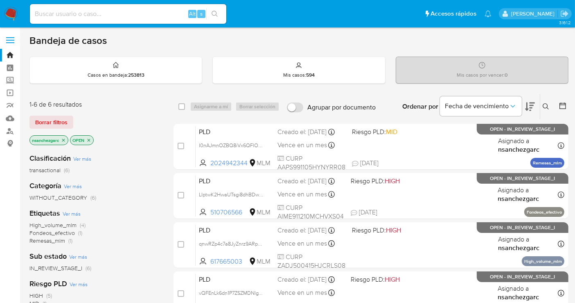
click at [143, 116] on div "Borrar filtros" at bounding box center [94, 121] width 131 height 13
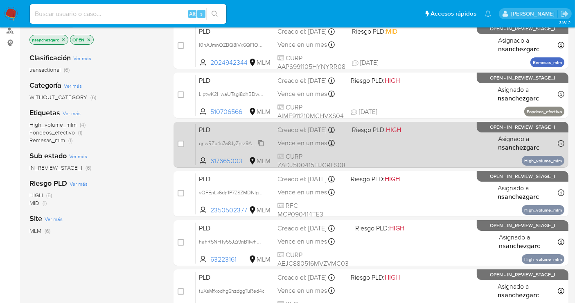
scroll to position [150, 0]
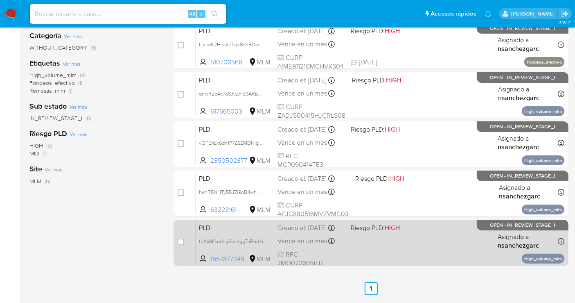
click at [296, 232] on div "Creado el: [DATE] Creado el: [DATE] 02:08:43" at bounding box center [311, 227] width 67 height 9
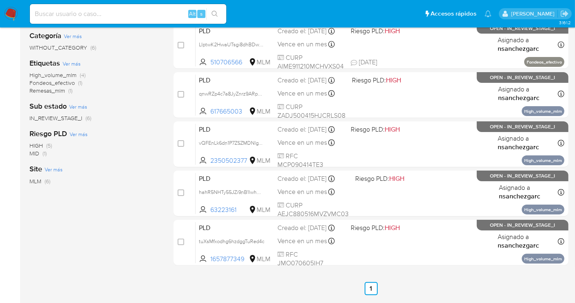
scroll to position [0, 0]
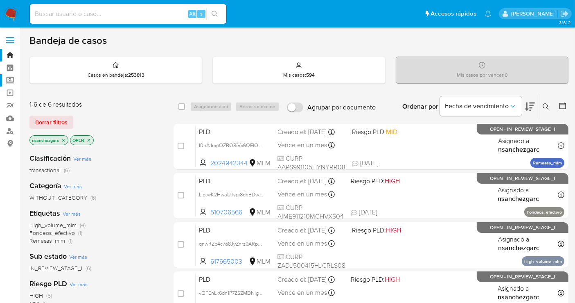
click at [7, 80] on label "Screening" at bounding box center [48, 80] width 97 height 13
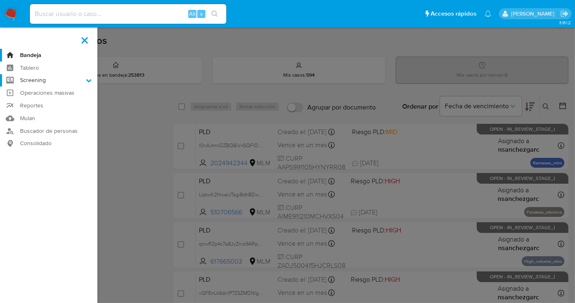
click at [0, 0] on input "Screening" at bounding box center [0, 0] width 0 height 0
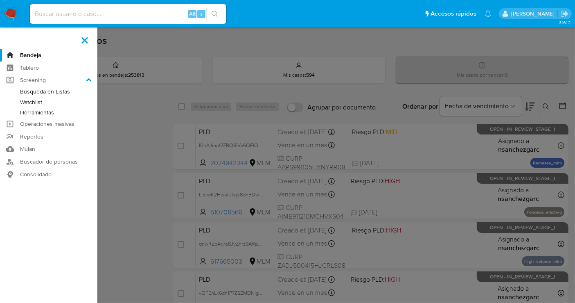
click at [32, 113] on link "Herramientas" at bounding box center [48, 112] width 97 height 10
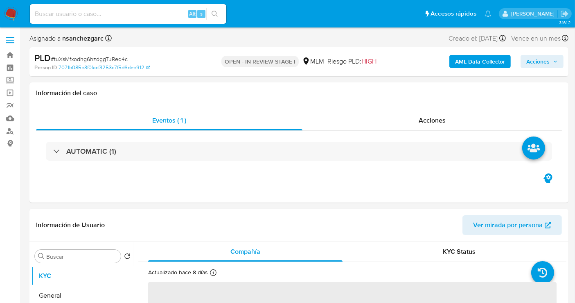
select select "10"
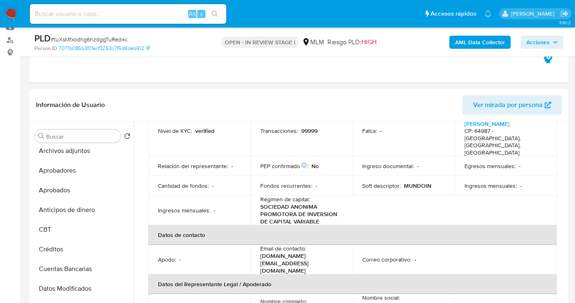
scroll to position [136, 0]
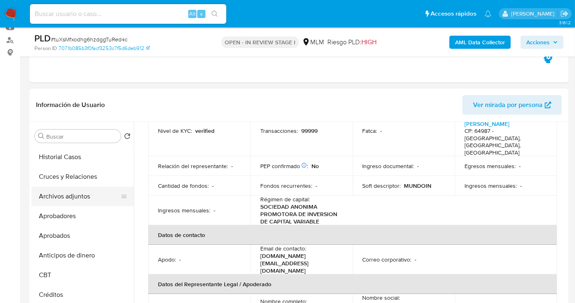
click at [64, 192] on button "Archivos adjuntos" at bounding box center [80, 196] width 96 height 20
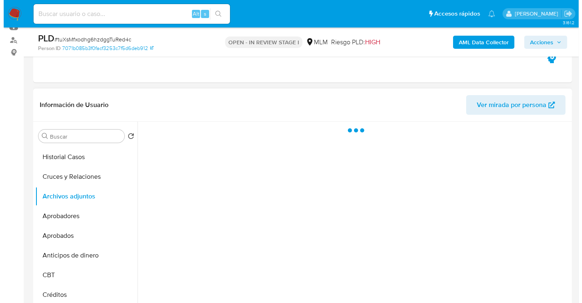
scroll to position [0, 0]
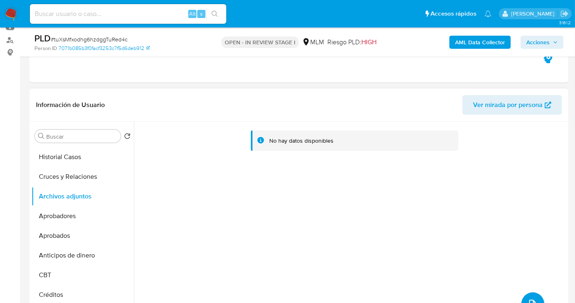
click at [528, 294] on button "upload-file" at bounding box center [533, 303] width 23 height 23
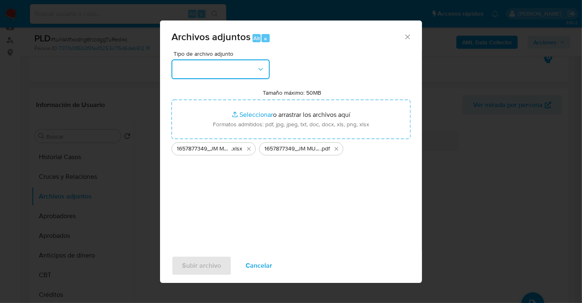
click at [241, 76] on button "button" at bounding box center [221, 69] width 98 height 20
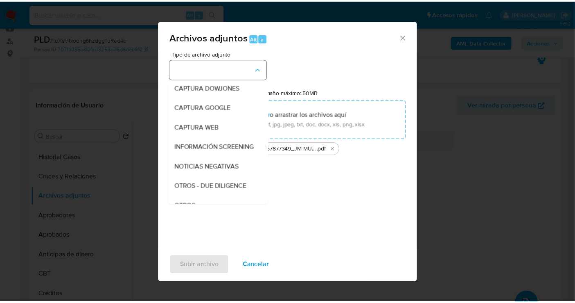
scroll to position [42, 0]
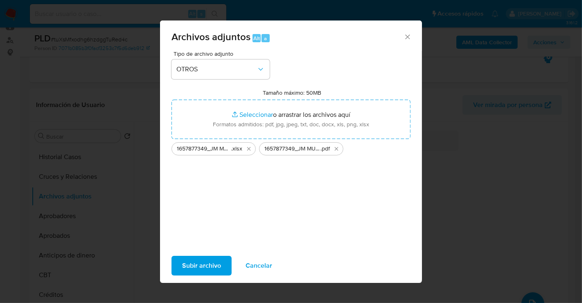
click at [201, 264] on span "Subir archivo" at bounding box center [201, 265] width 39 height 18
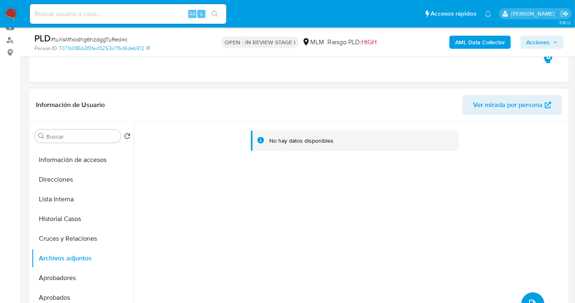
scroll to position [0, 0]
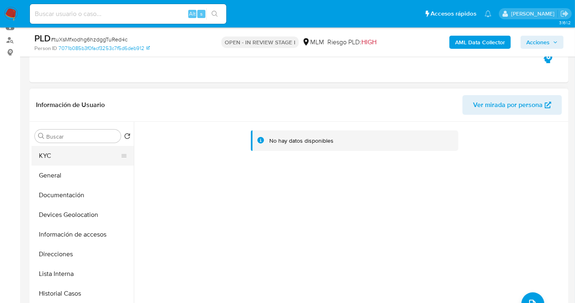
click at [56, 155] on button "KYC" at bounding box center [80, 156] width 96 height 20
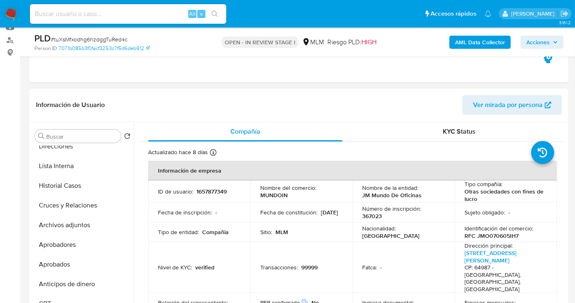
scroll to position [136, 0]
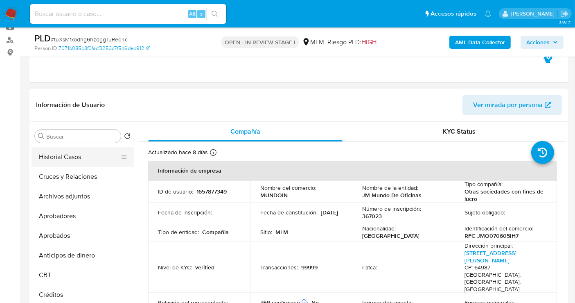
click at [72, 158] on button "Historial Casos" at bounding box center [80, 157] width 96 height 20
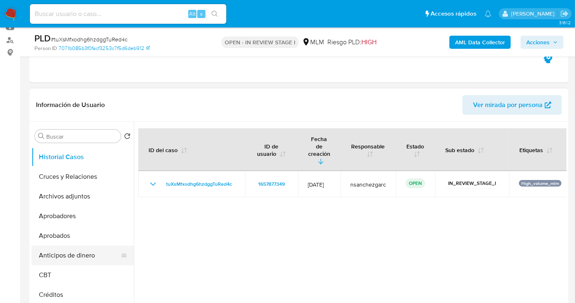
click at [79, 253] on button "Anticipos de dinero" at bounding box center [80, 255] width 96 height 20
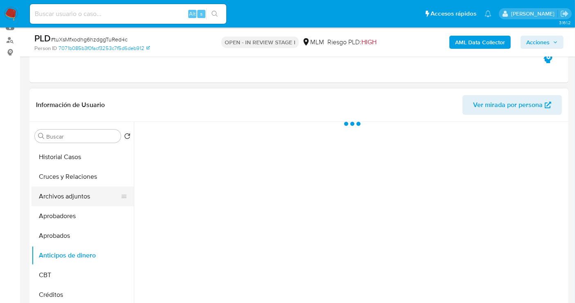
click at [75, 197] on button "Archivos adjuntos" at bounding box center [80, 196] width 96 height 20
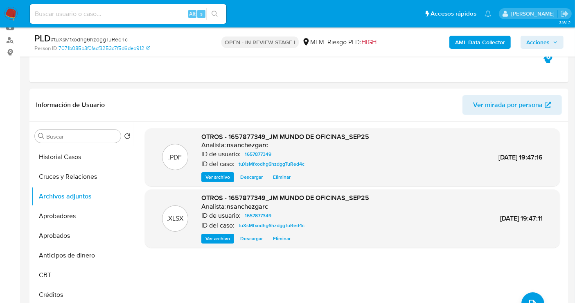
click at [547, 39] on span "Acciones" at bounding box center [537, 42] width 23 height 13
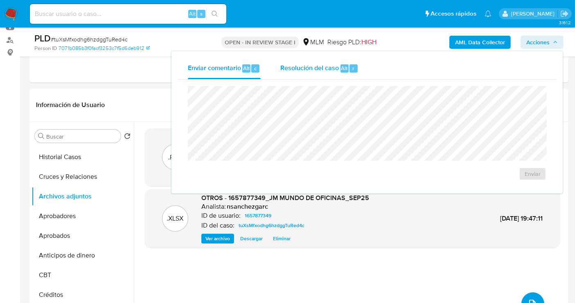
click at [312, 70] on span "Resolución del caso" at bounding box center [309, 67] width 59 height 9
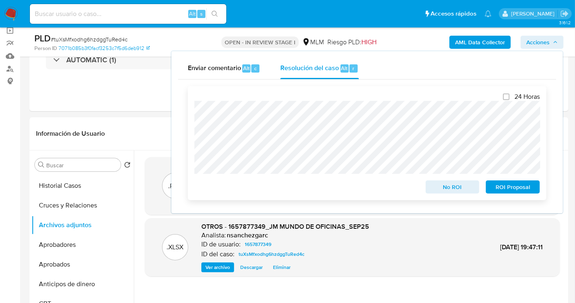
scroll to position [91, 0]
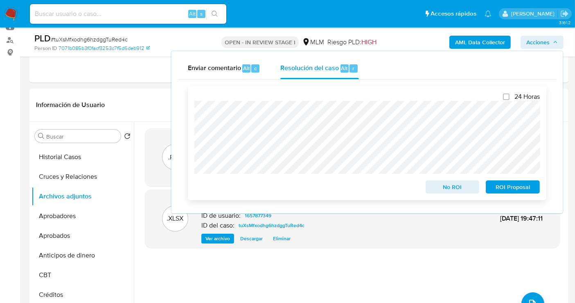
click at [443, 186] on span "No ROI" at bounding box center [453, 186] width 43 height 11
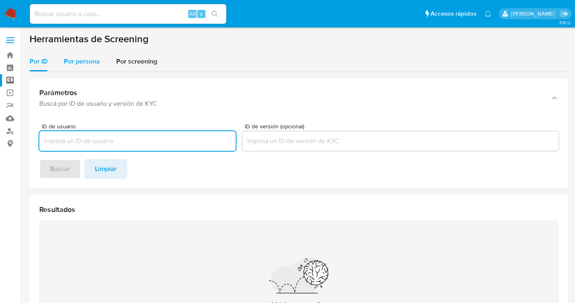
click at [66, 57] on span "Por persona" at bounding box center [82, 60] width 36 height 9
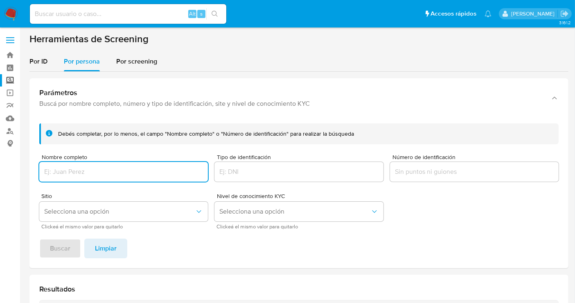
paste input "[PERSON_NAME]"
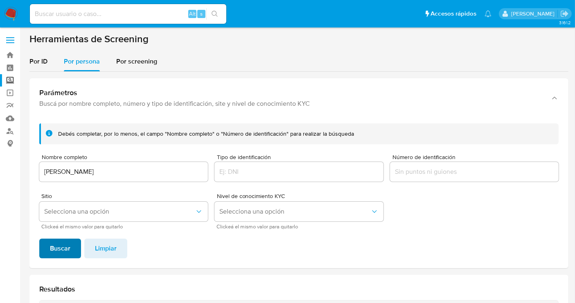
click at [61, 241] on span "Buscar" at bounding box center [60, 248] width 20 height 18
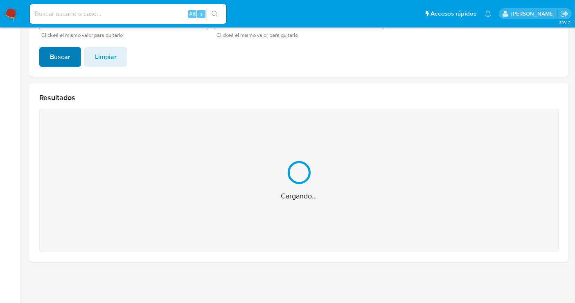
scroll to position [61, 0]
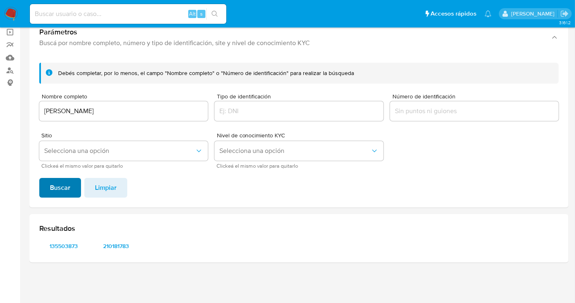
click at [61, 241] on span "135503873" at bounding box center [64, 245] width 38 height 11
click at [126, 242] on span "210181783" at bounding box center [116, 245] width 38 height 11
click at [95, 111] on input "ERIK GERARDO HERNANDEZ GARCIA" at bounding box center [123, 111] width 169 height 11
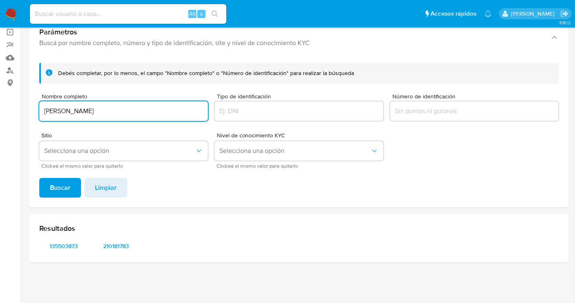
click at [95, 111] on input "ERIK GERARDO HERNANDEZ GARCIA" at bounding box center [123, 111] width 169 height 11
type input "HUGO MARTINEZ LEON"
click at [66, 182] on span "Buscar" at bounding box center [60, 187] width 20 height 18
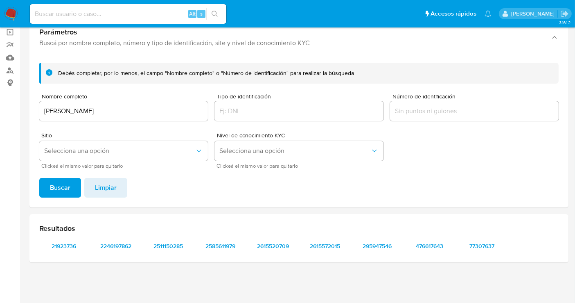
click at [71, 108] on input "HUGO MARTINEZ LEON" at bounding box center [123, 111] width 169 height 11
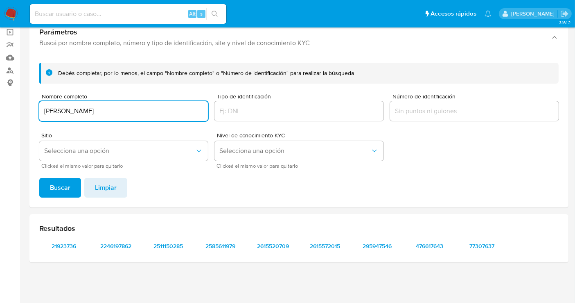
click at [71, 108] on input "HUGO MARTINEZ LEON" at bounding box center [123, 111] width 169 height 11
type input "JESUS DAVID EMILIO YEFFIMO CHURON"
click at [58, 176] on div "Debés completar, por lo menos, el campo "Nombre completo" o "Número de identifi…" at bounding box center [298, 131] width 539 height 151
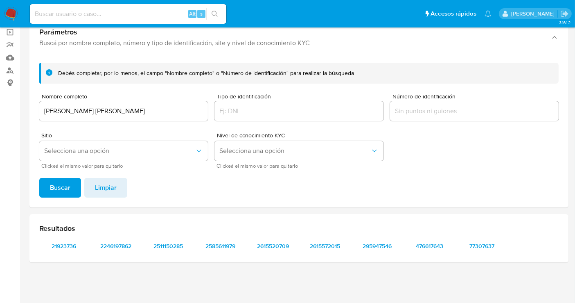
click at [58, 180] on span "Buscar" at bounding box center [60, 187] width 20 height 18
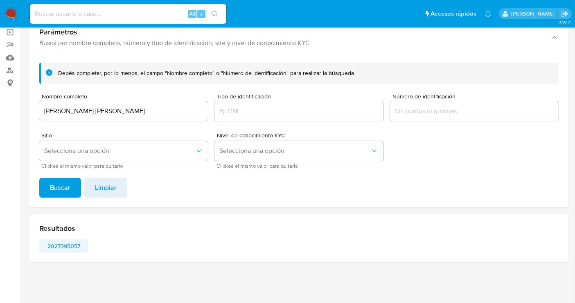
click at [69, 245] on span "2027395057" at bounding box center [64, 245] width 38 height 11
click at [10, 16] on img at bounding box center [11, 14] width 14 height 14
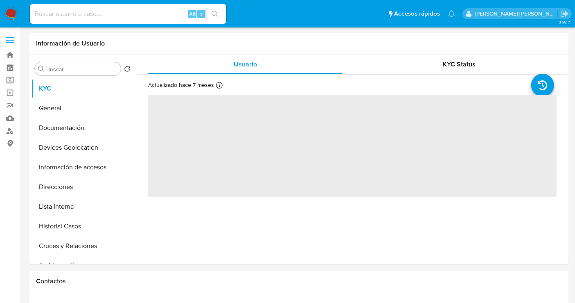
select select "10"
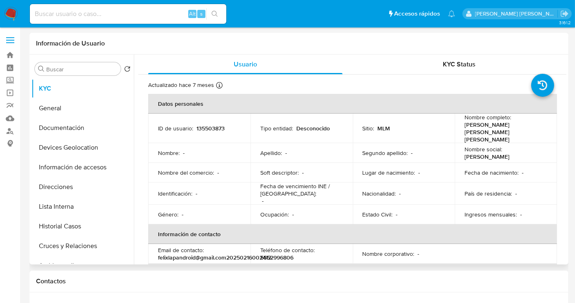
scroll to position [136, 0]
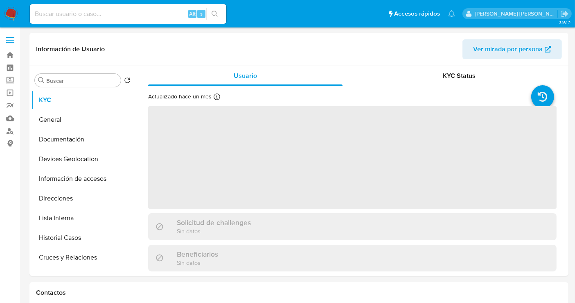
select select "10"
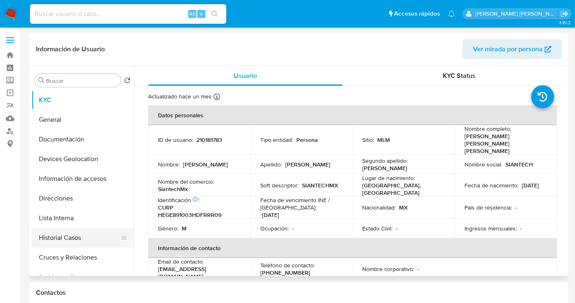
click at [55, 240] on button "Historial Casos" at bounding box center [80, 238] width 96 height 20
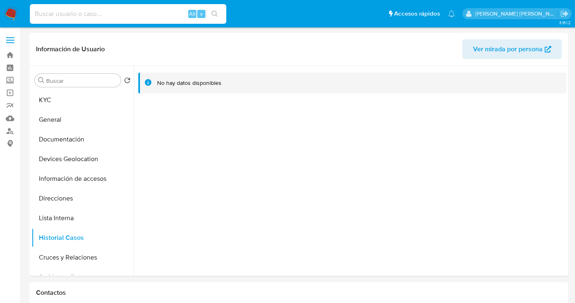
click at [71, 14] on input at bounding box center [128, 14] width 197 height 11
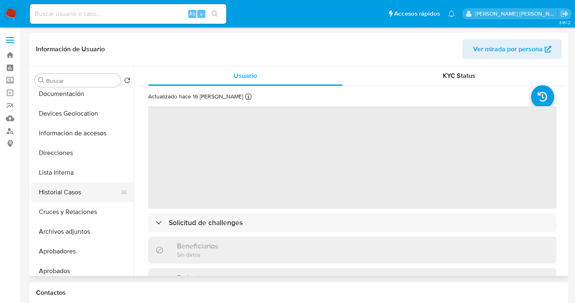
select select "10"
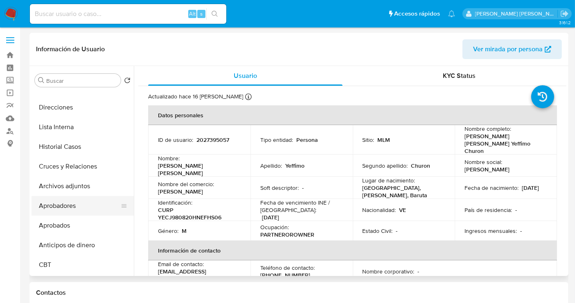
scroll to position [136, 0]
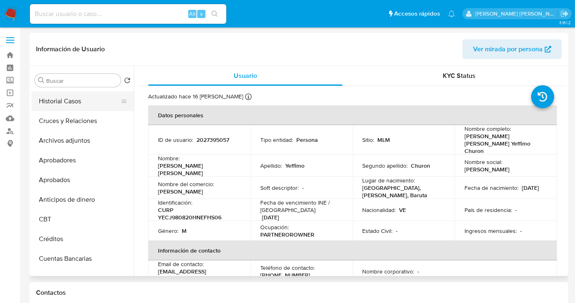
click at [61, 102] on button "Historial Casos" at bounding box center [80, 101] width 96 height 20
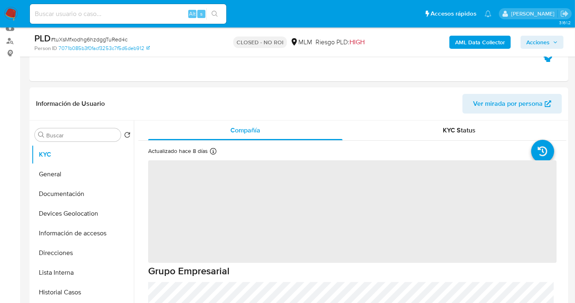
scroll to position [91, 0]
select select "10"
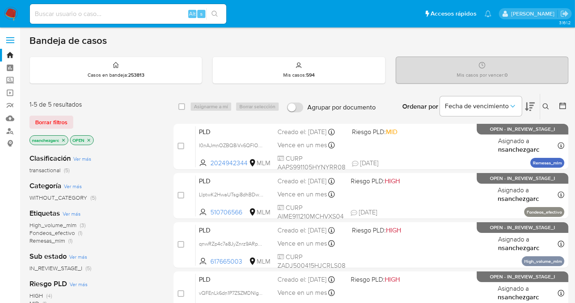
click at [66, 138] on icon "close-filter" at bounding box center [63, 140] width 5 height 5
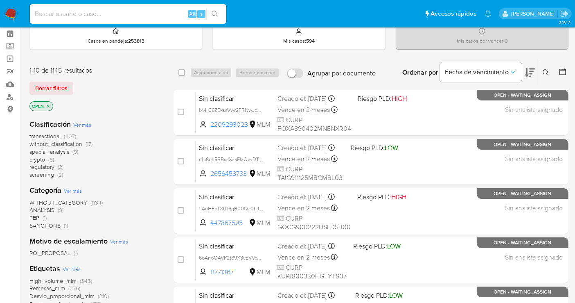
scroll to position [45, 0]
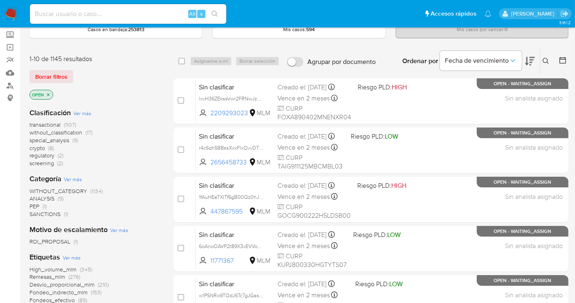
click at [11, 15] on img at bounding box center [11, 14] width 14 height 14
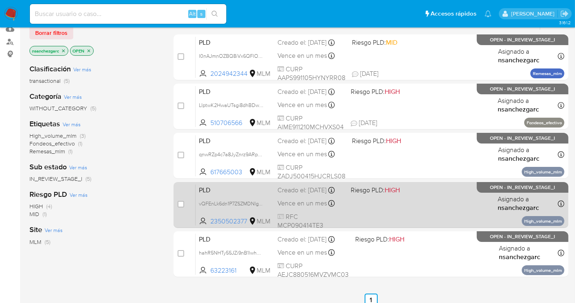
scroll to position [136, 0]
